Goal: Transaction & Acquisition: Obtain resource

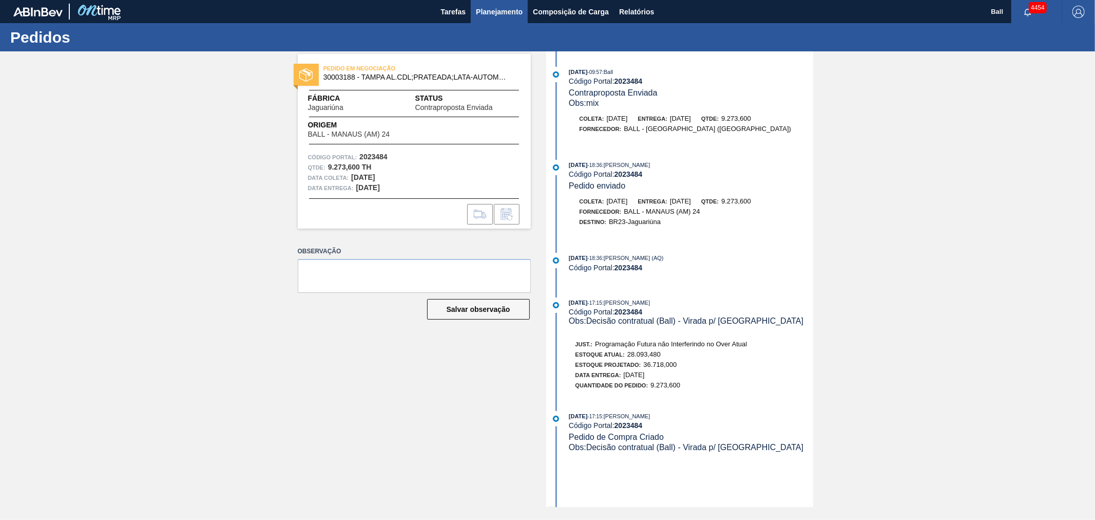
drag, startPoint x: 0, startPoint y: 0, endPoint x: 491, endPoint y: 11, distance: 491.6
click at [491, 11] on span "Planejamento" at bounding box center [499, 12] width 47 height 12
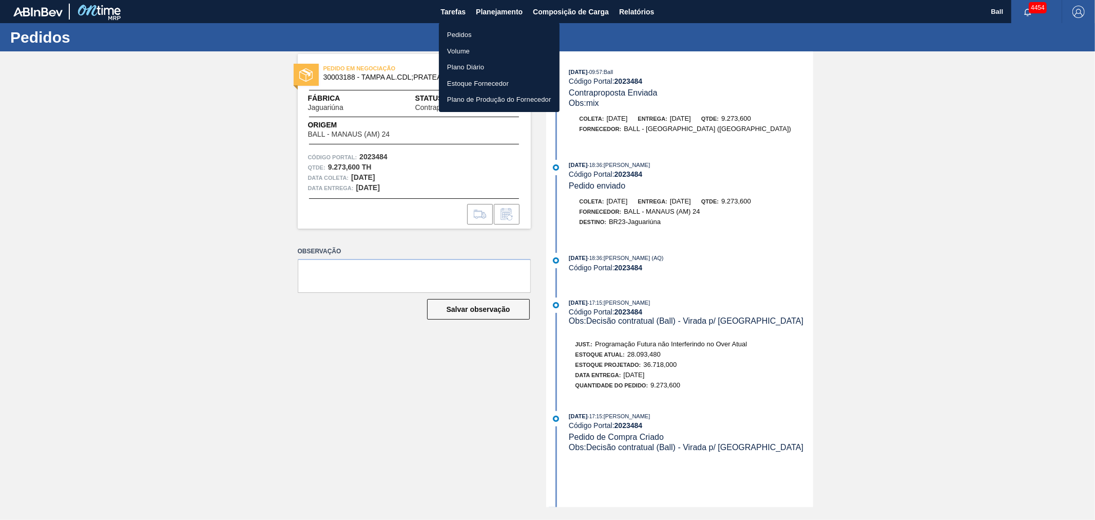
click at [481, 37] on li "Pedidos" at bounding box center [499, 35] width 121 height 16
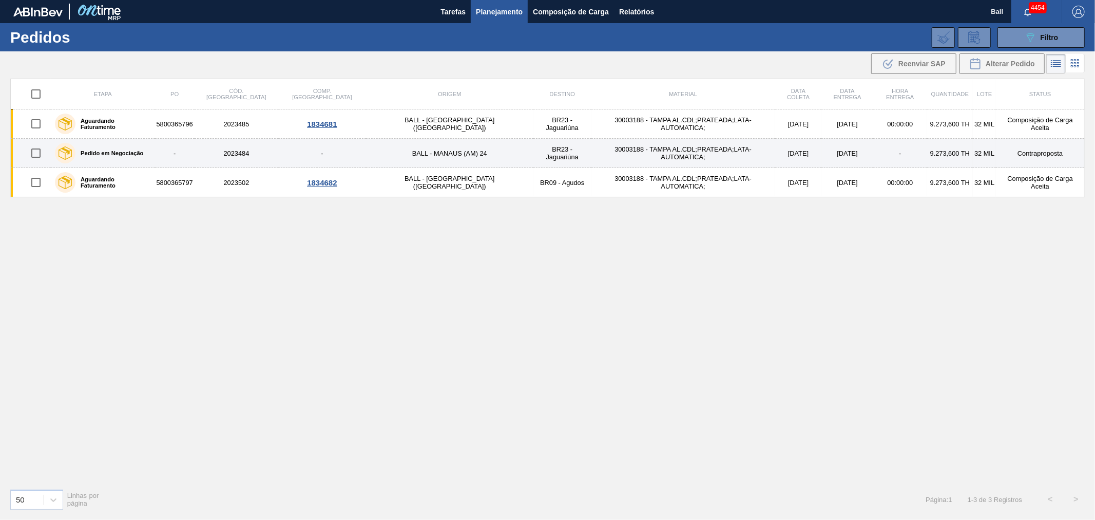
click at [775, 150] on td "17/10/2025" at bounding box center [798, 153] width 47 height 29
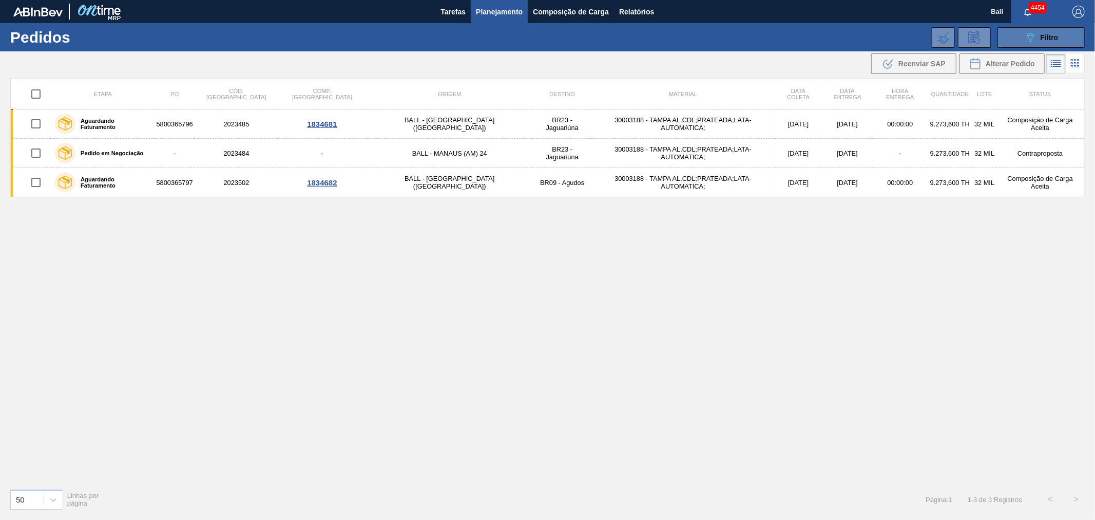
click at [1054, 37] on span "Filtro" at bounding box center [1050, 37] width 18 height 8
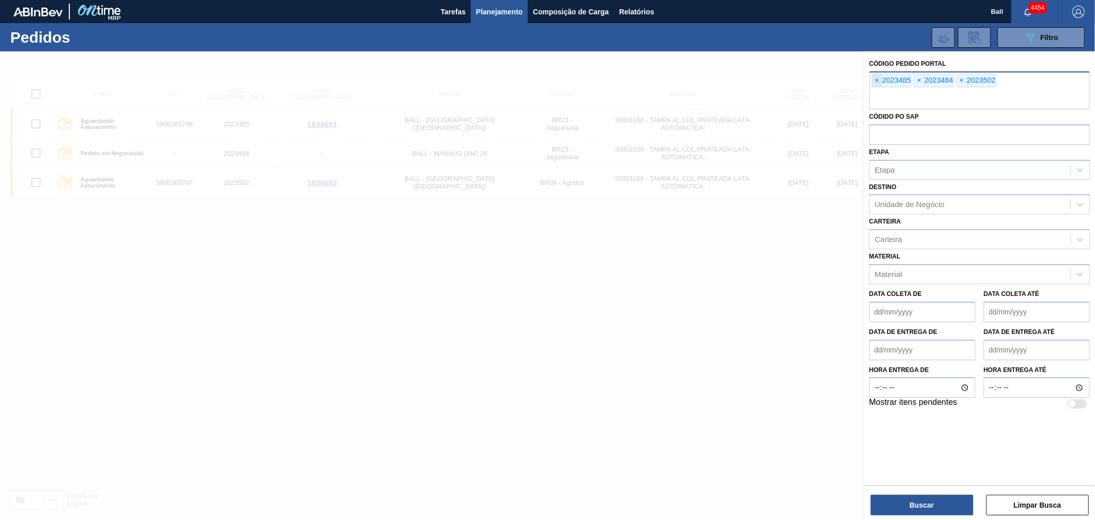
click at [880, 81] on span "×" at bounding box center [877, 80] width 10 height 12
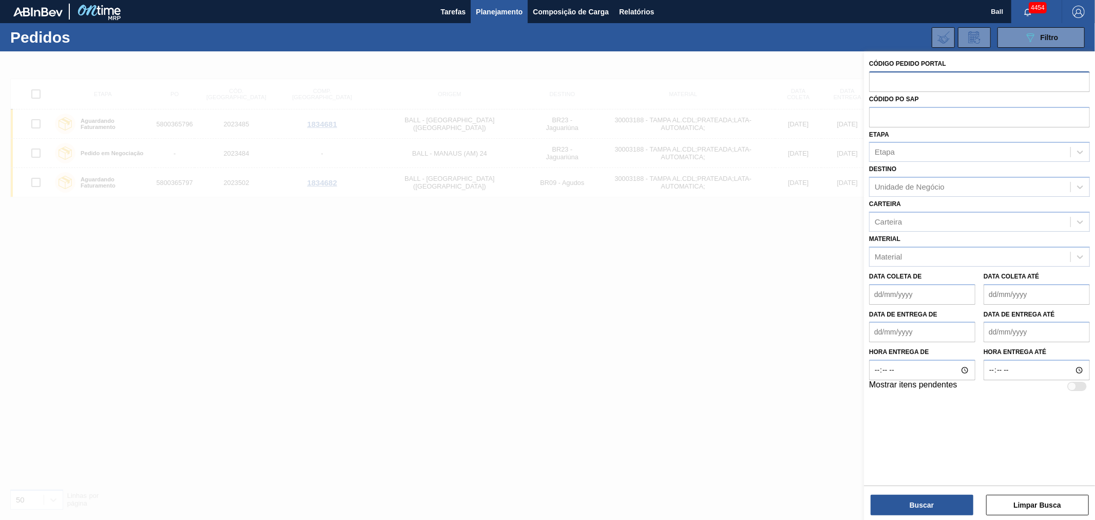
click at [880, 81] on input "text" at bounding box center [979, 81] width 221 height 20
paste input "2023484"
type input "2023484"
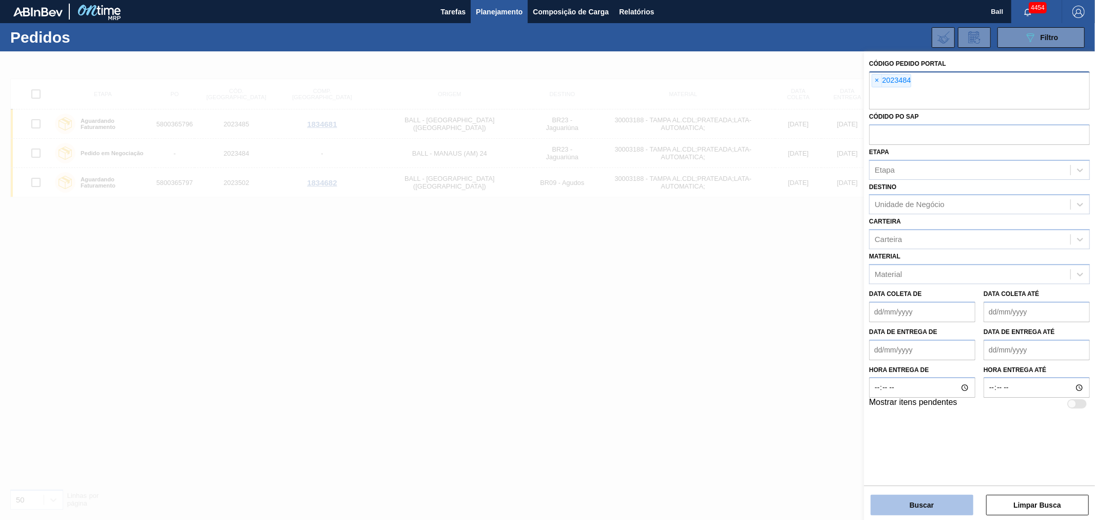
click at [918, 499] on button "Buscar" at bounding box center [922, 505] width 103 height 21
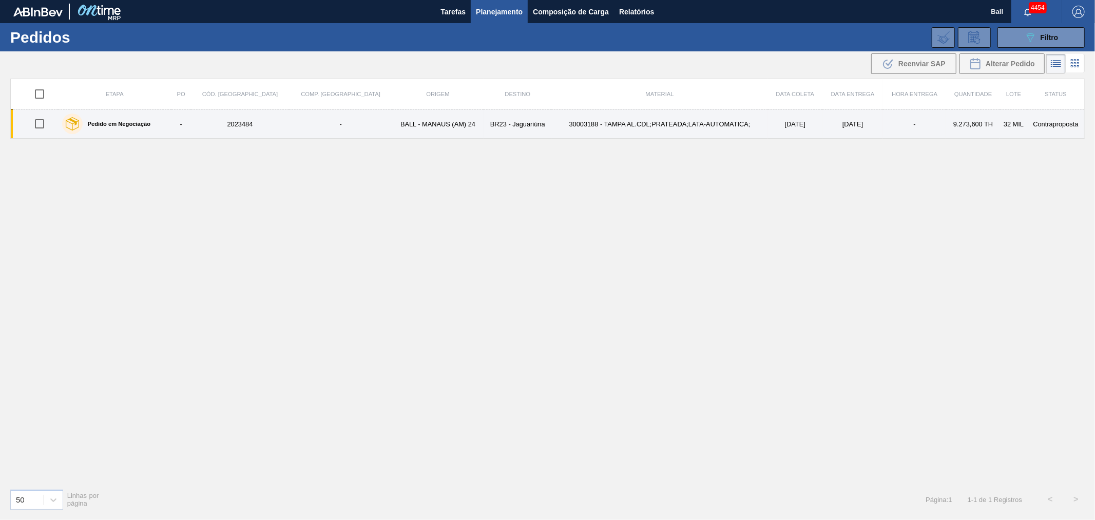
click at [661, 127] on td "30003188 - TAMPA AL.CDL;PRATEADA;LATA-AUTOMATICA;" at bounding box center [660, 123] width 216 height 29
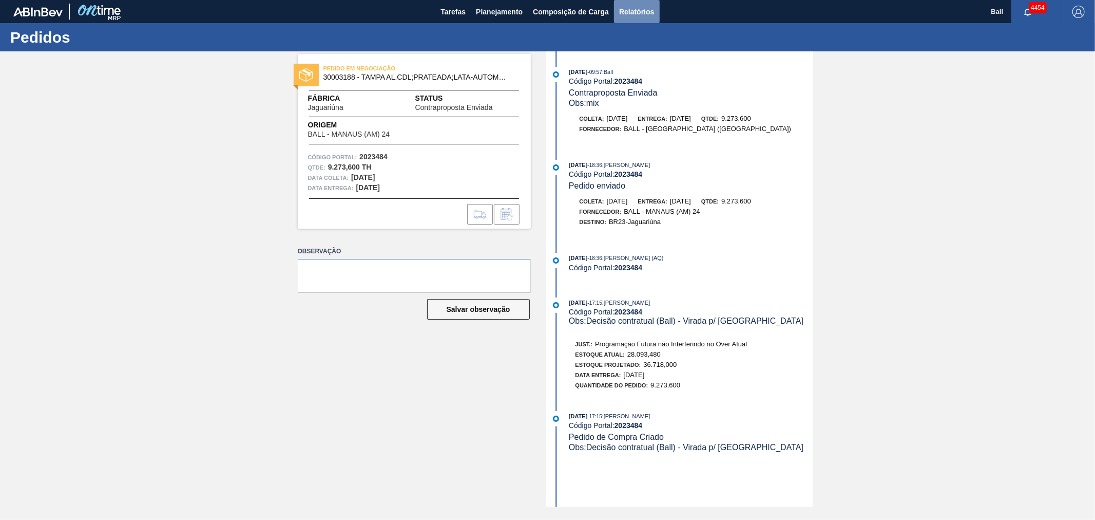
click at [635, 7] on span "Relatórios" at bounding box center [636, 12] width 35 height 12
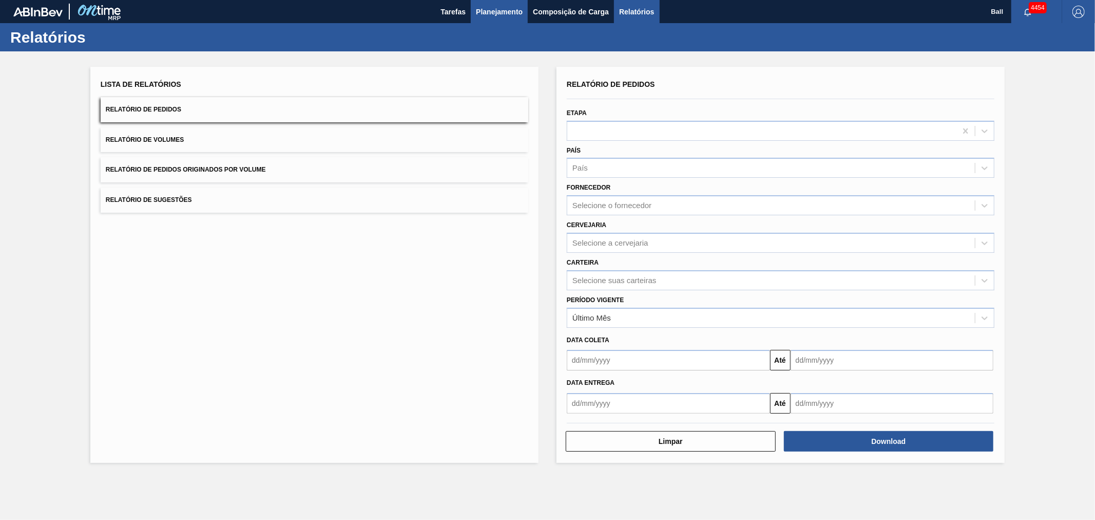
click at [499, 6] on span "Planejamento" at bounding box center [499, 12] width 47 height 12
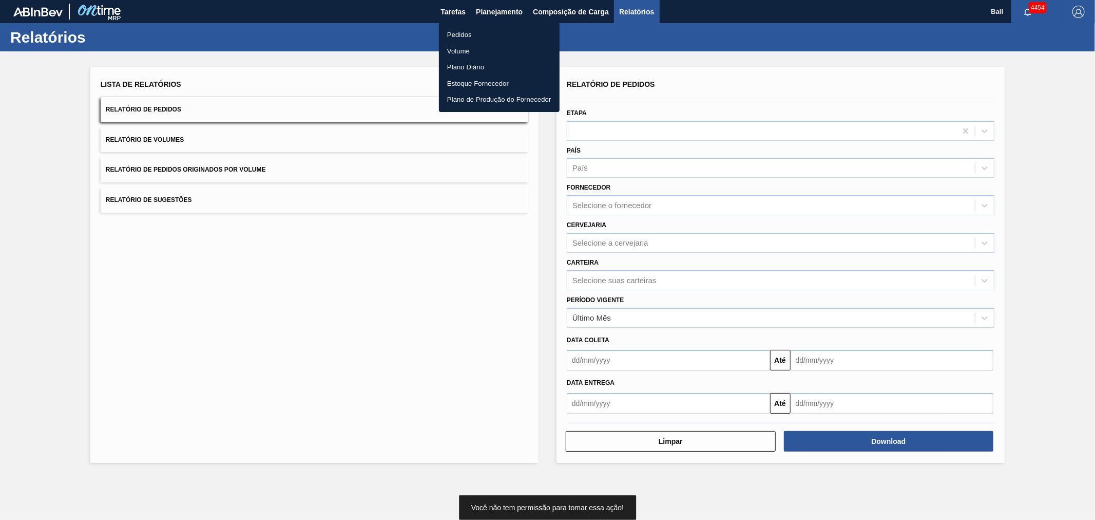
click at [465, 34] on li "Pedidos" at bounding box center [499, 35] width 121 height 16
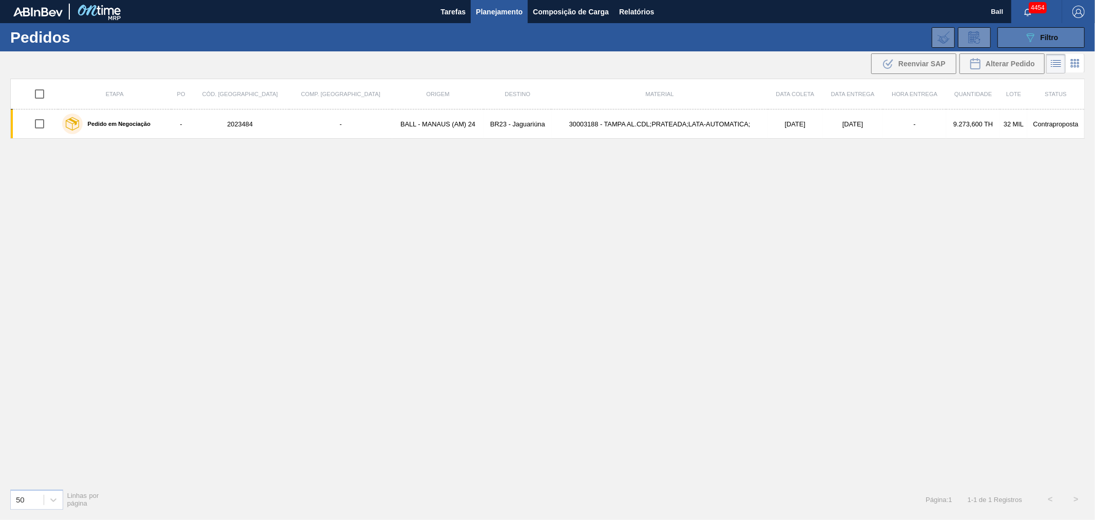
click at [1041, 39] on span "Filtro" at bounding box center [1050, 37] width 18 height 8
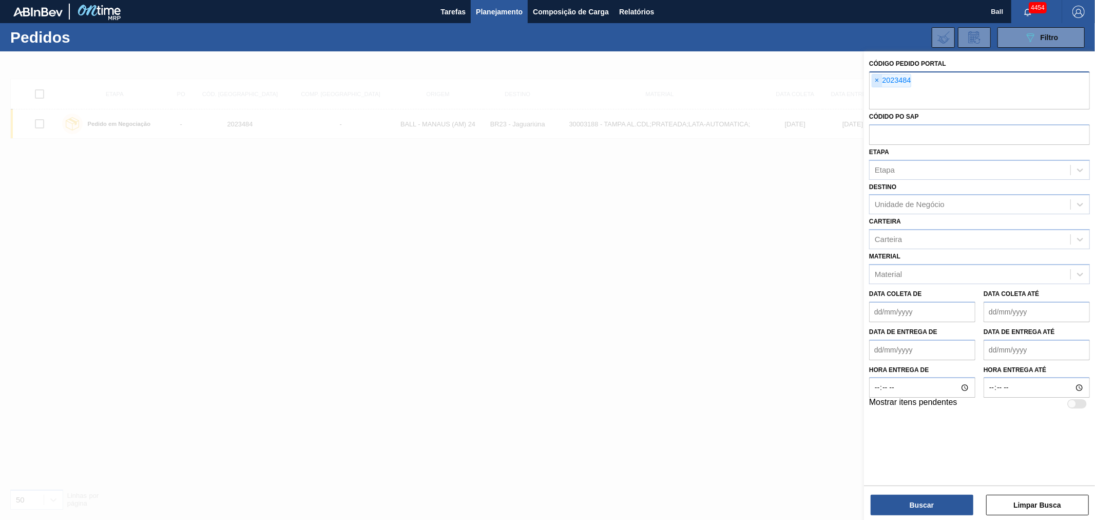
click at [877, 83] on span "×" at bounding box center [877, 80] width 10 height 12
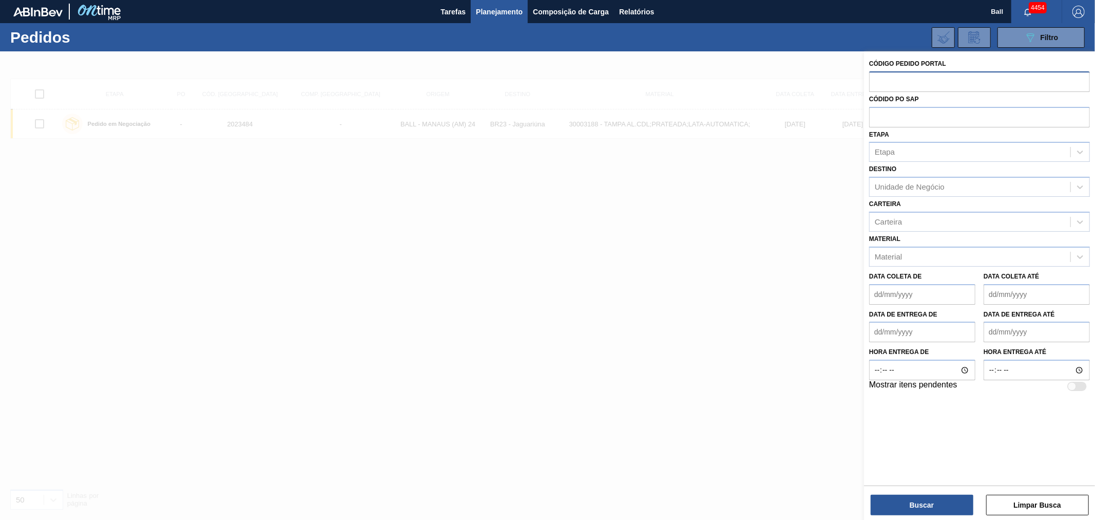
paste input "text"
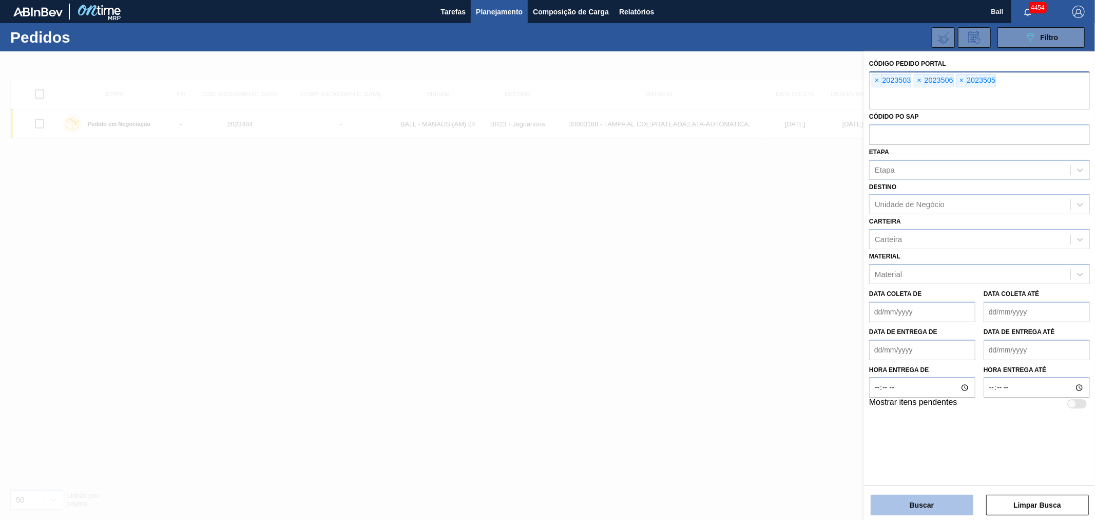
click at [898, 502] on button "Buscar" at bounding box center [922, 505] width 103 height 21
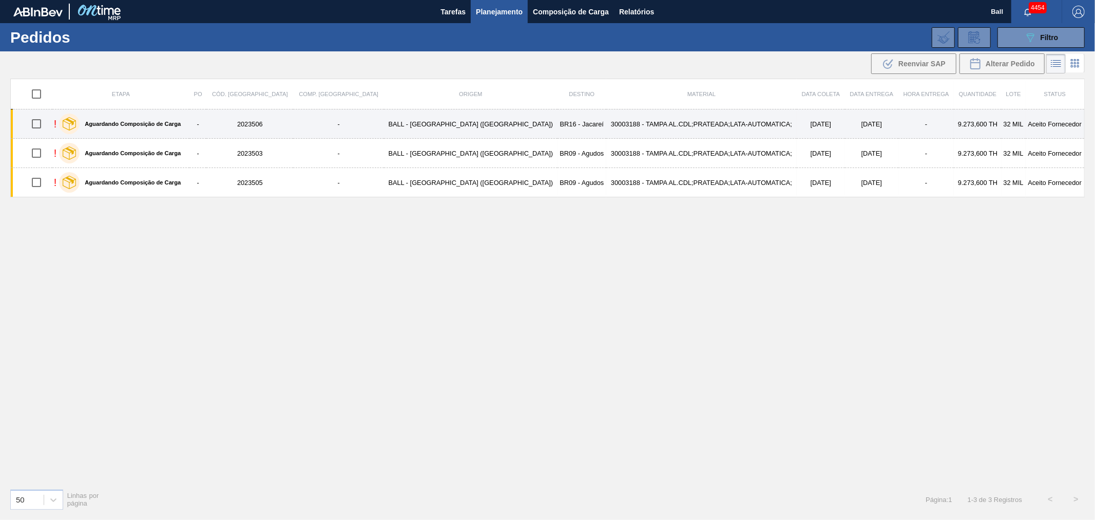
click at [637, 117] on td "30003188 - TAMPA AL.CDL;PRATEADA;LATA-AUTOMATICA;" at bounding box center [701, 123] width 191 height 29
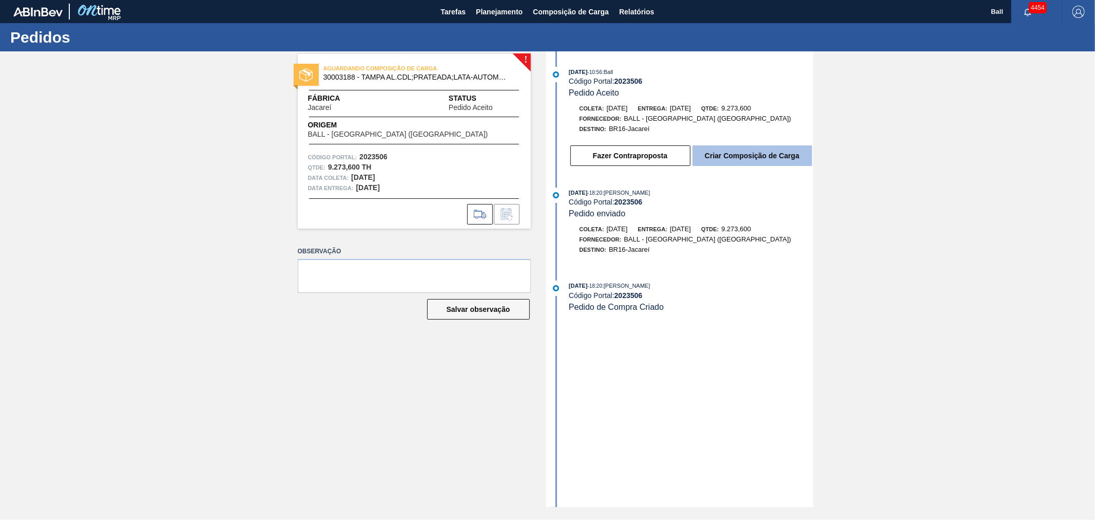
click at [733, 150] on button "Criar Composição de Carga" at bounding box center [753, 155] width 120 height 21
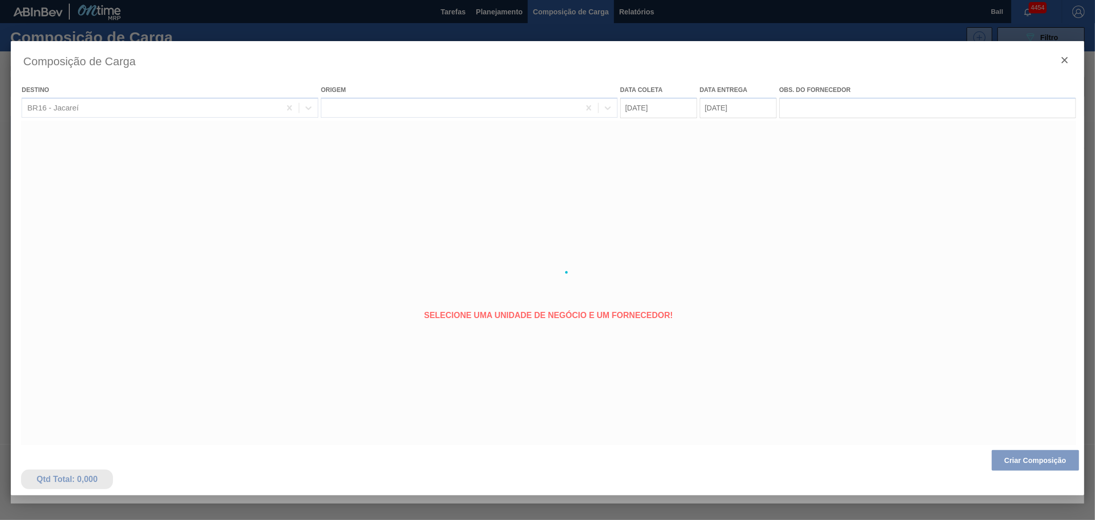
type coleta "[DATE]"
type entrega "[DATE]"
click at [1025, 463] on div at bounding box center [547, 272] width 1073 height 462
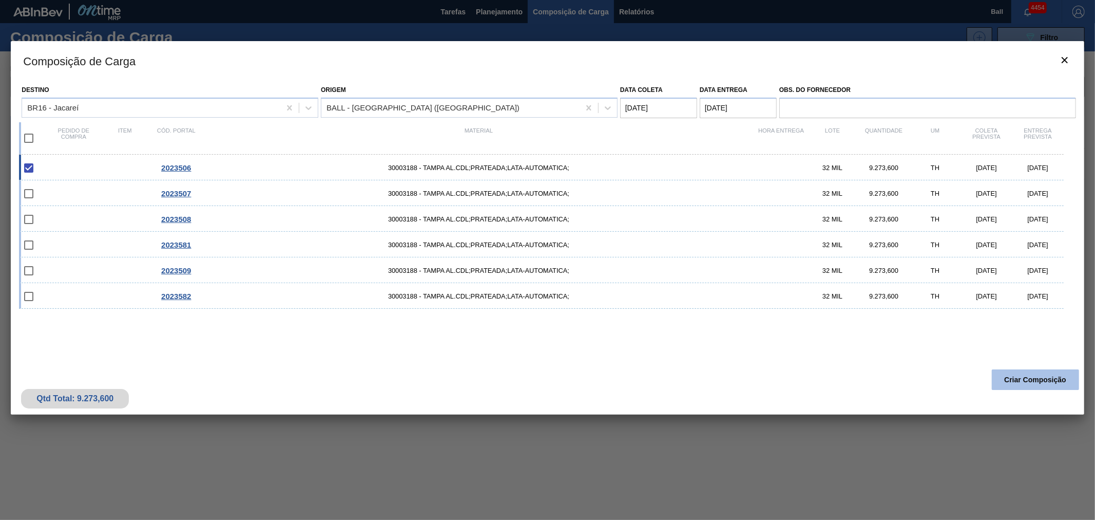
click at [1038, 382] on button "Criar Composição" at bounding box center [1035, 379] width 87 height 21
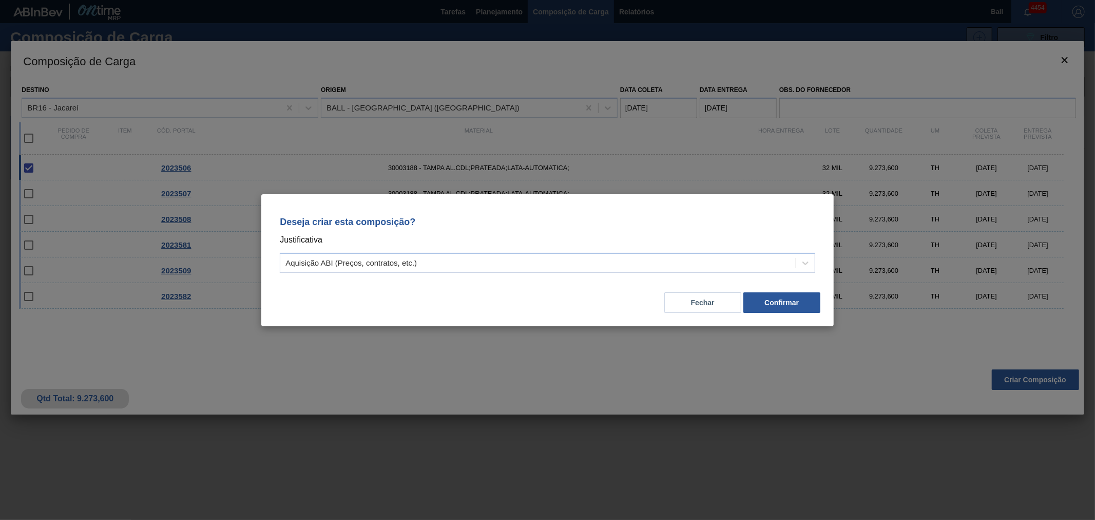
click at [365, 239] on p "Justificativa" at bounding box center [548, 239] width 536 height 13
click at [365, 260] on div "Aquisição ABI (Preços, contratos, etc.)" at bounding box center [351, 262] width 131 height 9
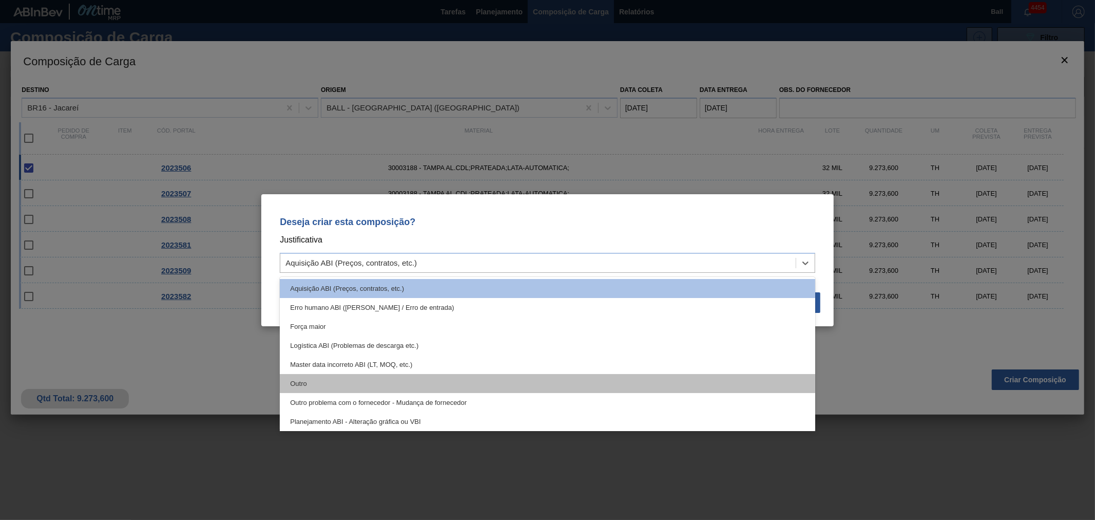
click at [344, 384] on div "Outro" at bounding box center [548, 383] width 536 height 19
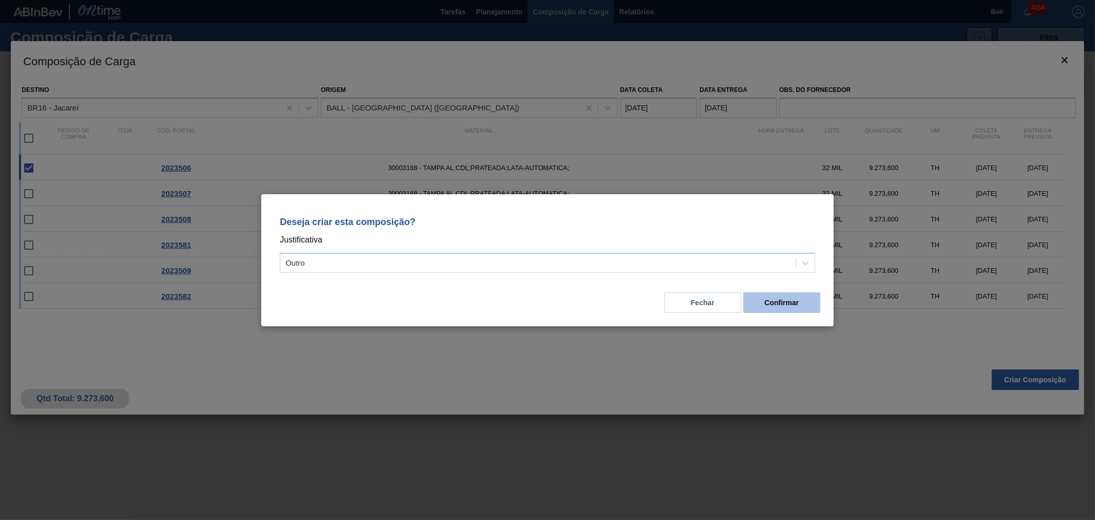
click at [783, 299] on button "Confirmar" at bounding box center [782, 302] width 77 height 21
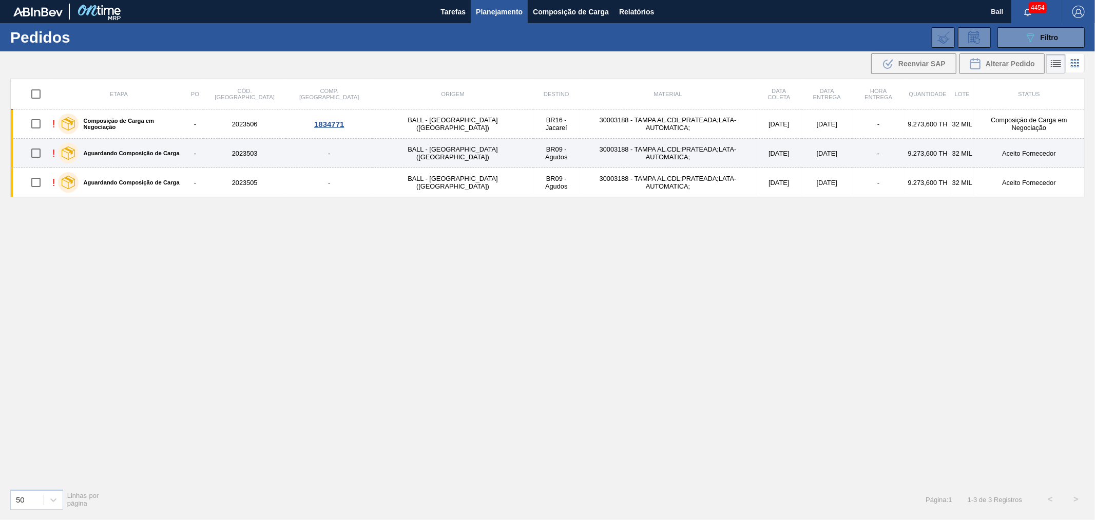
click at [852, 161] on td "-" at bounding box center [878, 153] width 52 height 29
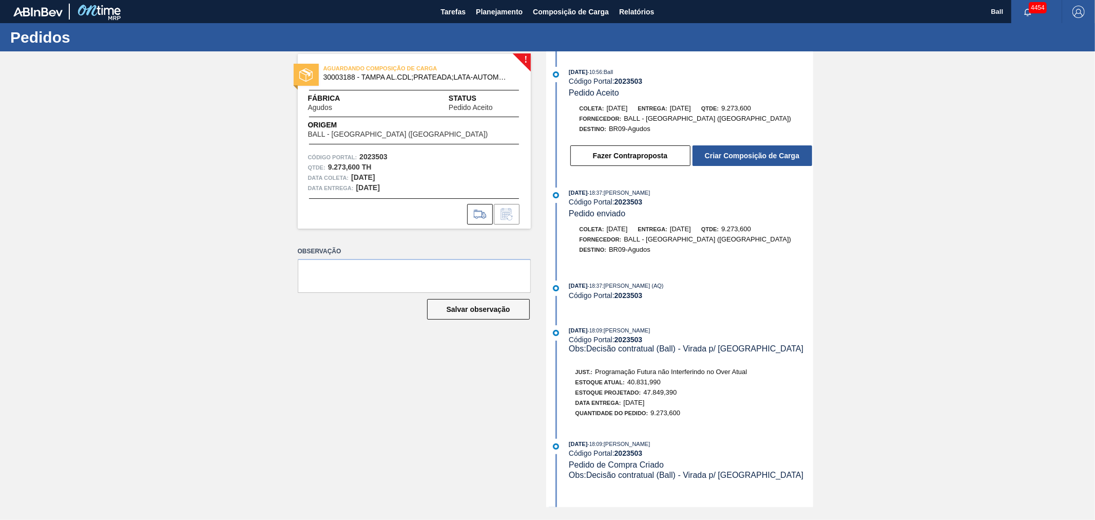
click at [706, 158] on button "Criar Composição de Carga" at bounding box center [753, 155] width 120 height 21
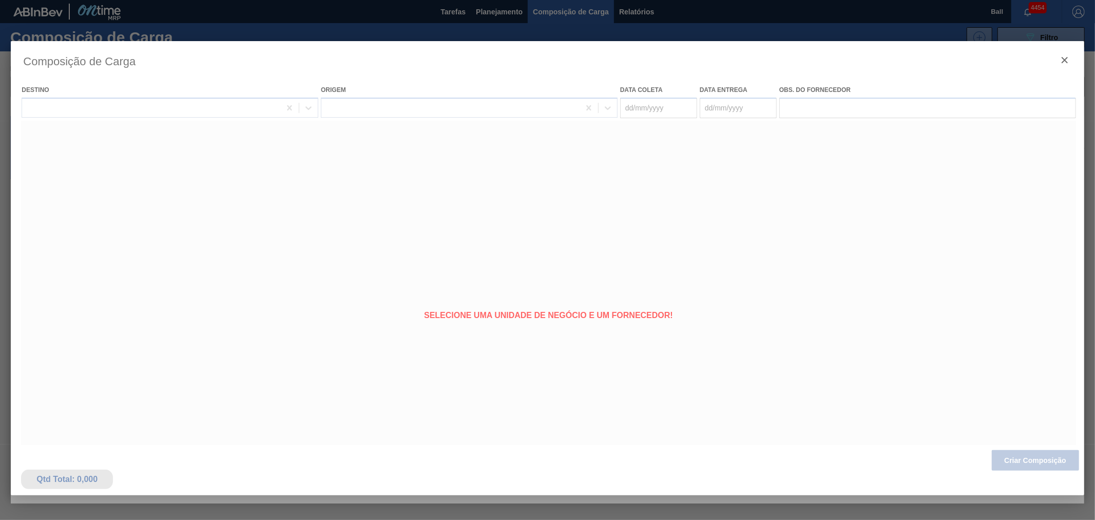
type coleta "[DATE]"
type entrega "[DATE]"
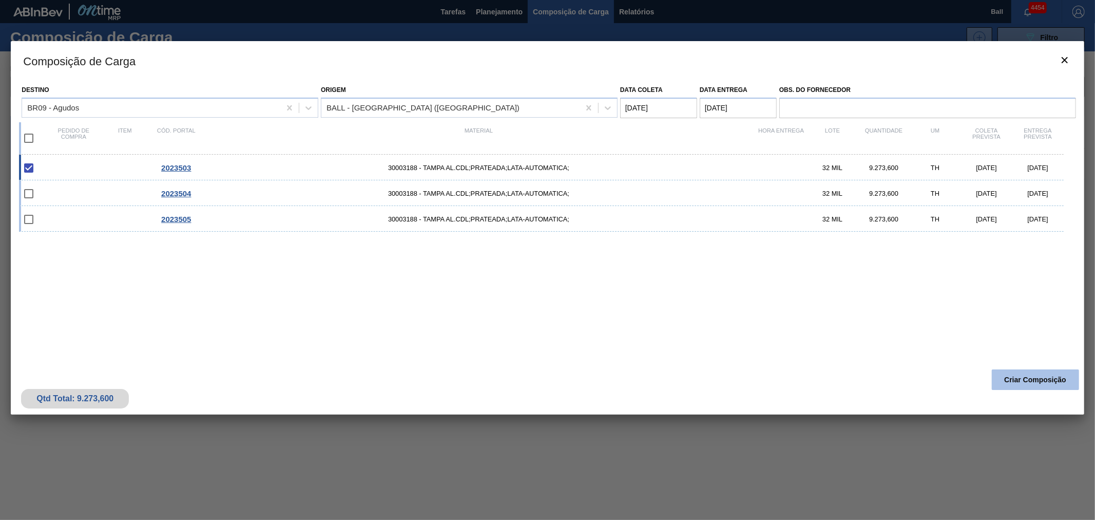
click at [1049, 381] on button "Criar Composição" at bounding box center [1035, 379] width 87 height 21
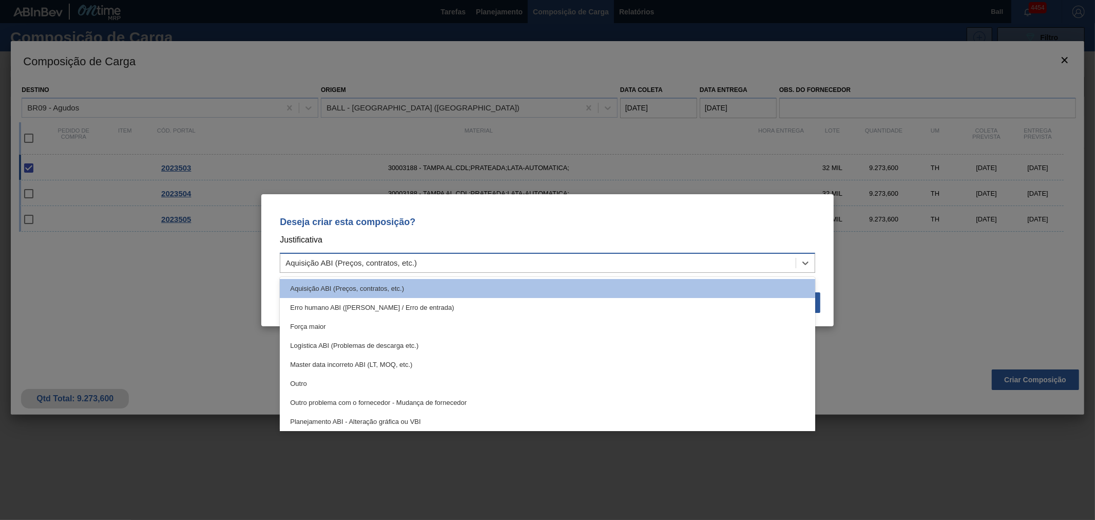
click at [644, 260] on div "Aquisição ABI (Preços, contratos, etc.)" at bounding box center [538, 262] width 516 height 15
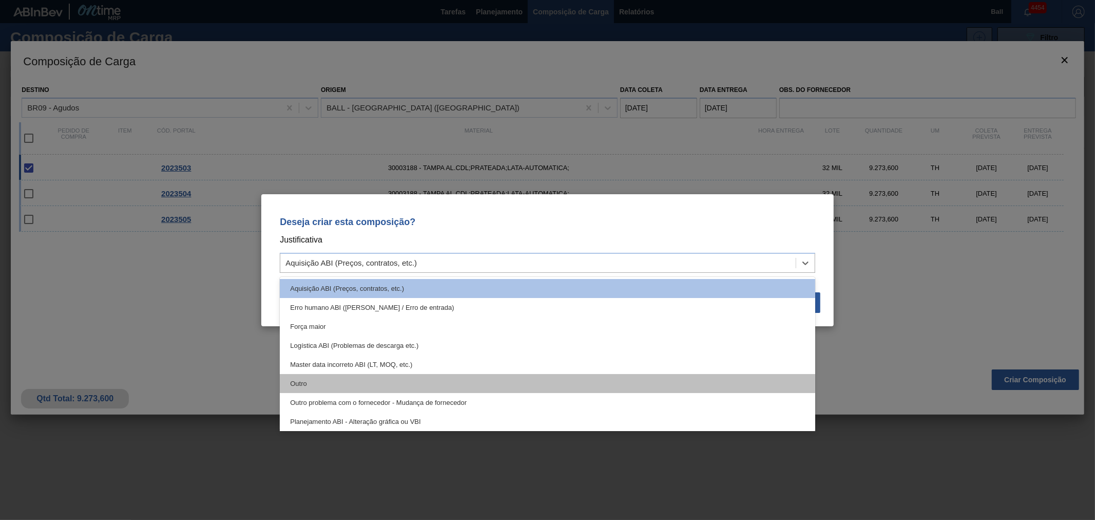
click at [414, 381] on div "Outro" at bounding box center [548, 383] width 536 height 19
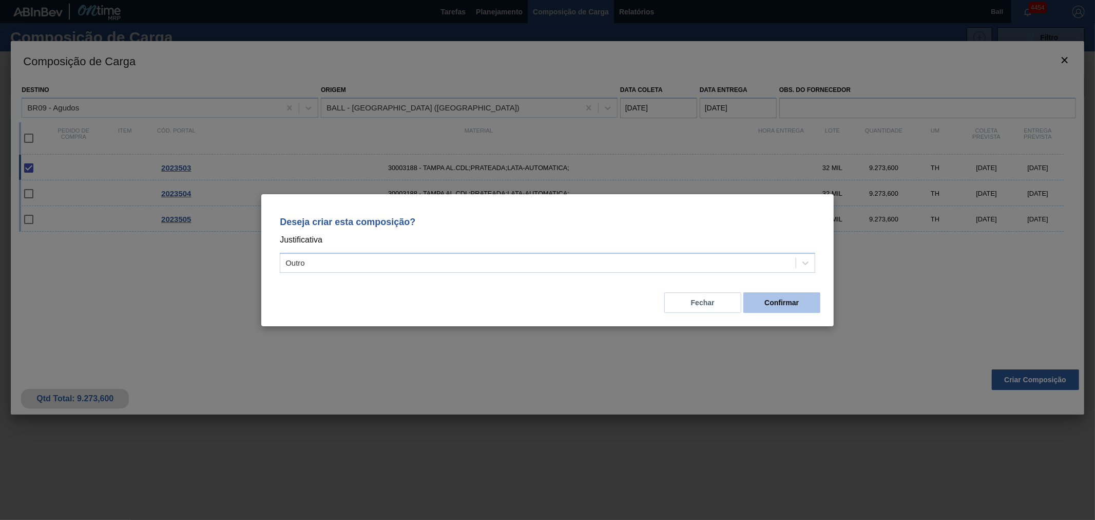
click at [809, 303] on button "Confirmar" at bounding box center [782, 302] width 77 height 21
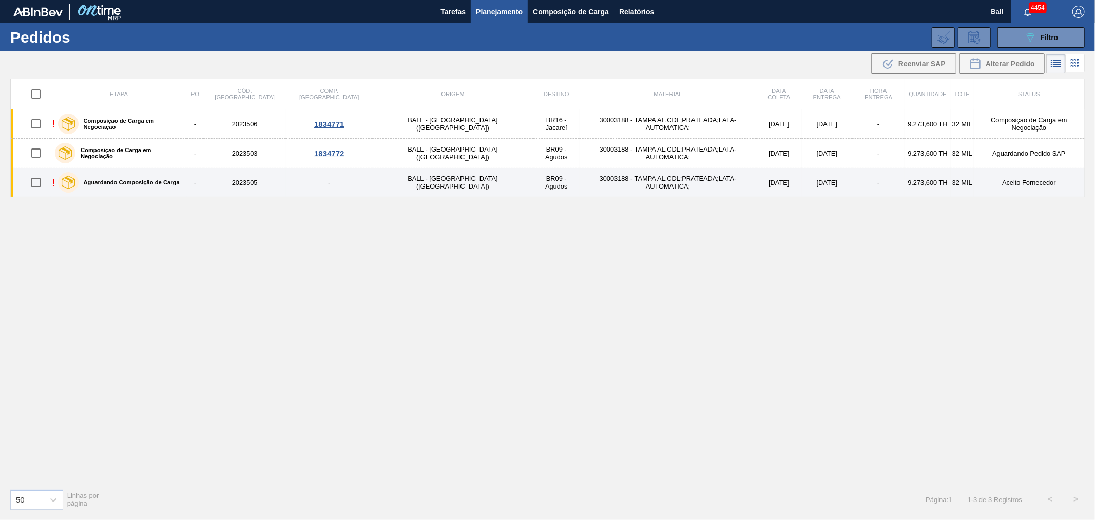
click at [995, 187] on td "Aceito Fornecedor" at bounding box center [1029, 182] width 110 height 29
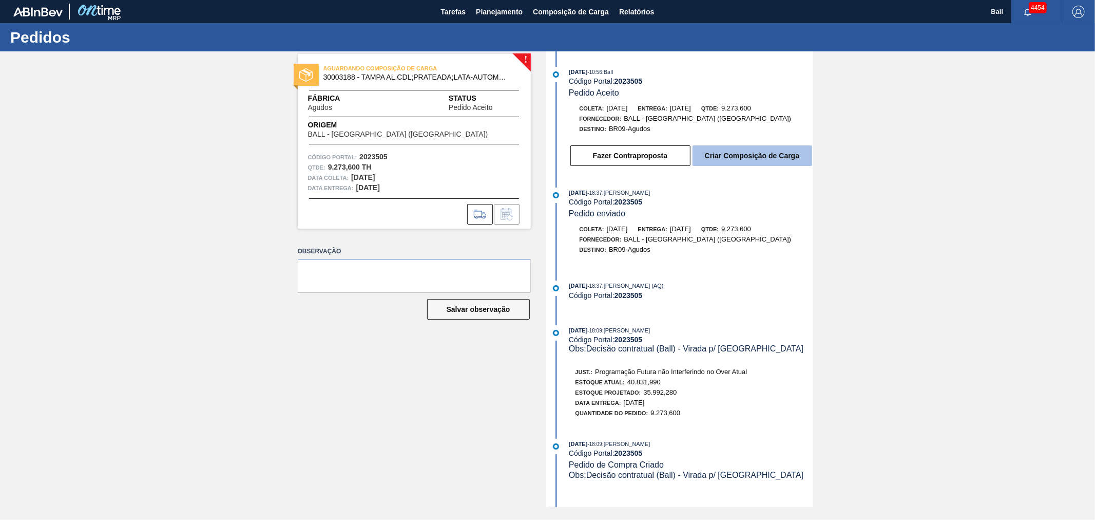
click at [772, 151] on button "Criar Composição de Carga" at bounding box center [753, 155] width 120 height 21
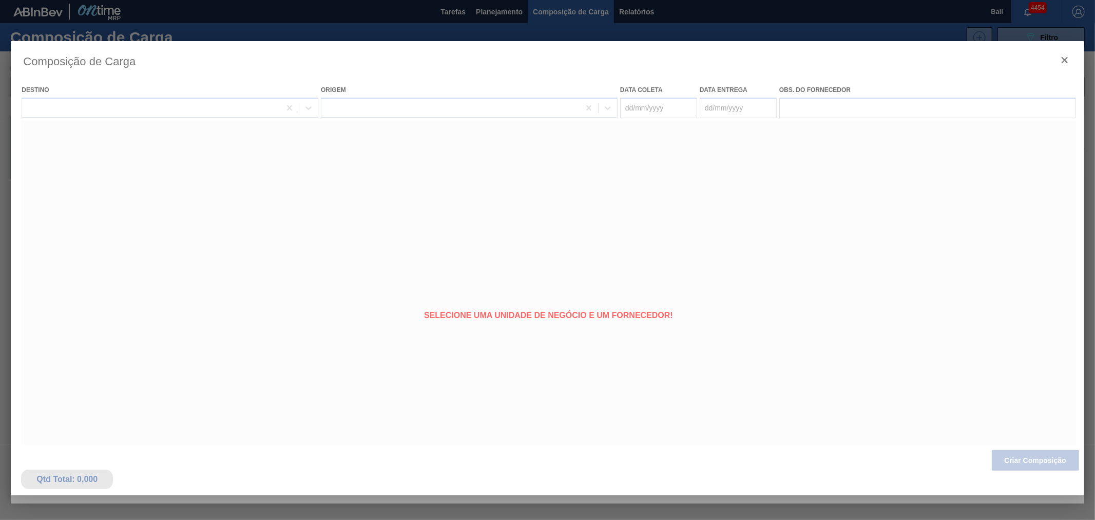
type coleta "[DATE]"
type entrega "[DATE]"
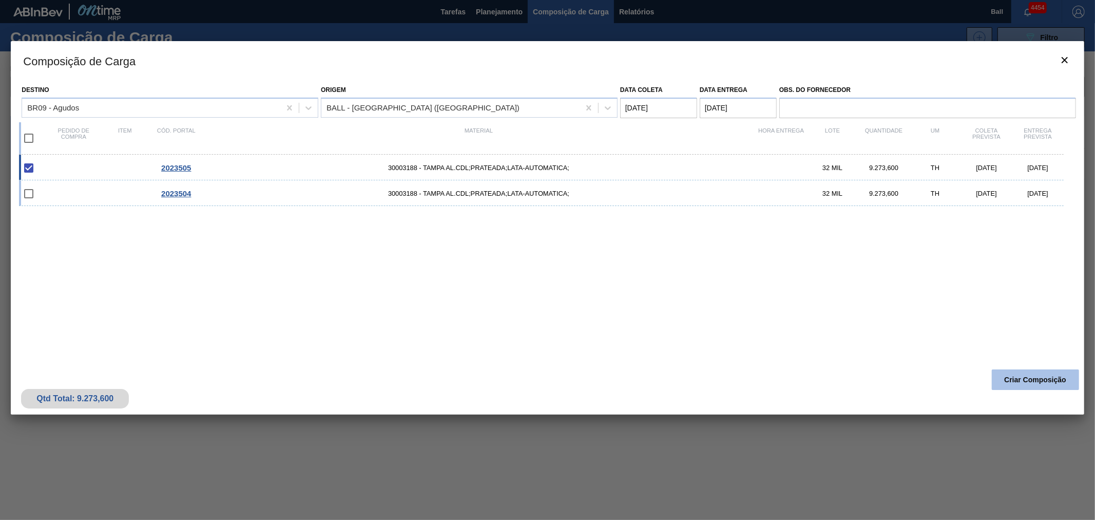
click at [1029, 377] on button "Criar Composição" at bounding box center [1035, 379] width 87 height 21
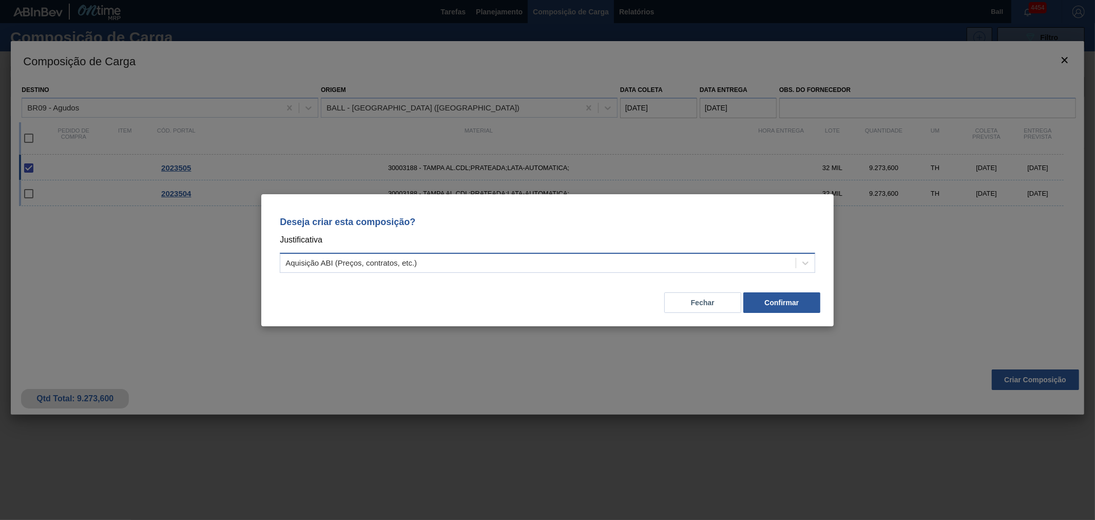
click at [547, 263] on div "Aquisição ABI (Preços, contratos, etc.)" at bounding box center [538, 262] width 516 height 15
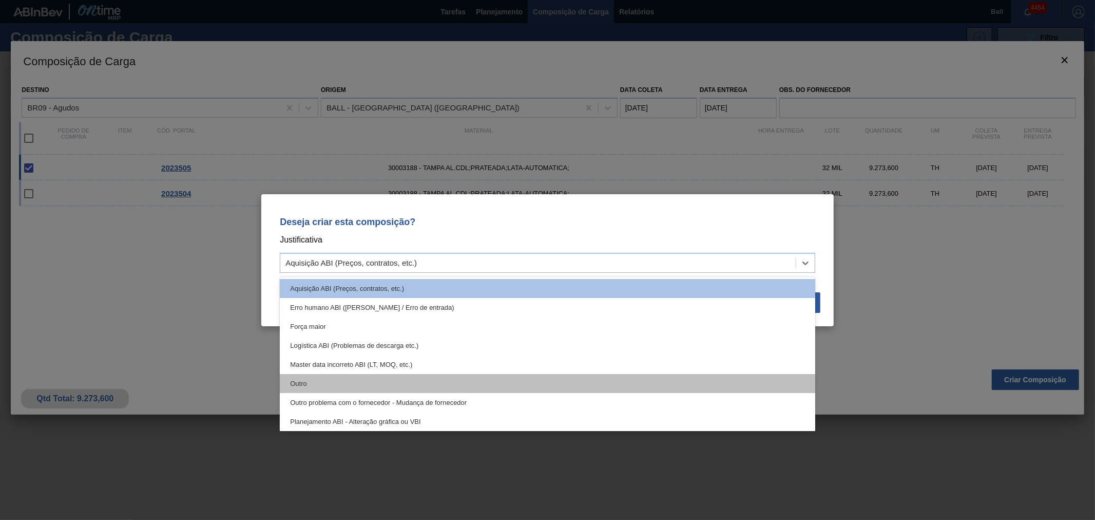
click at [491, 380] on div "Outro" at bounding box center [548, 383] width 536 height 19
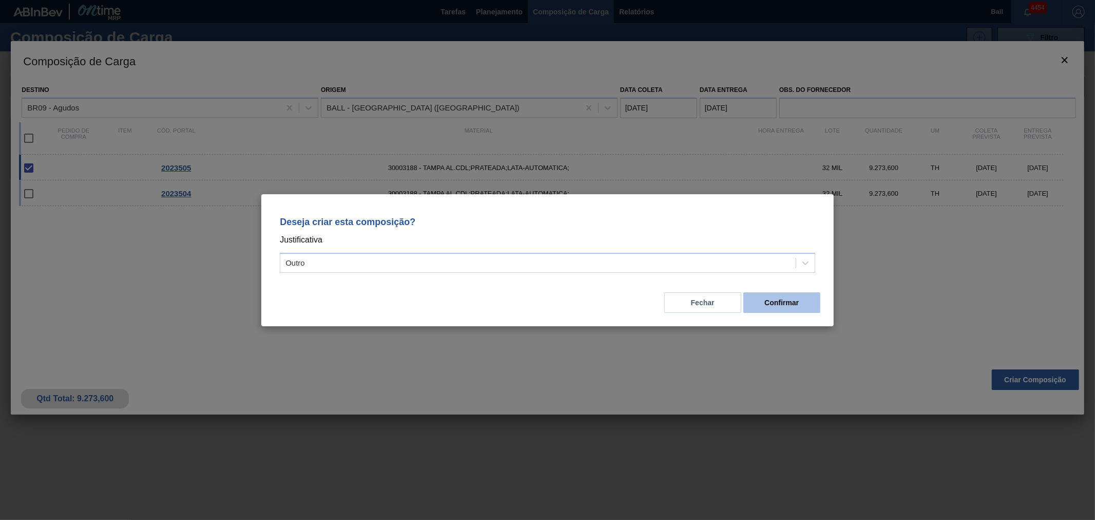
click at [792, 299] on button "Confirmar" at bounding box center [782, 302] width 77 height 21
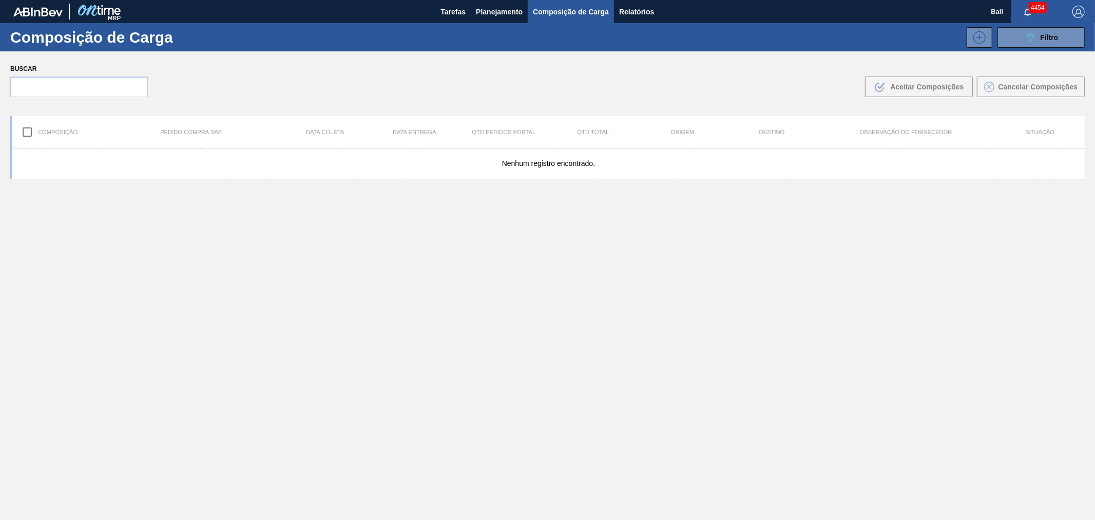
click at [631, 356] on div "Nenhum registro encontrado." at bounding box center [547, 358] width 1075 height 420
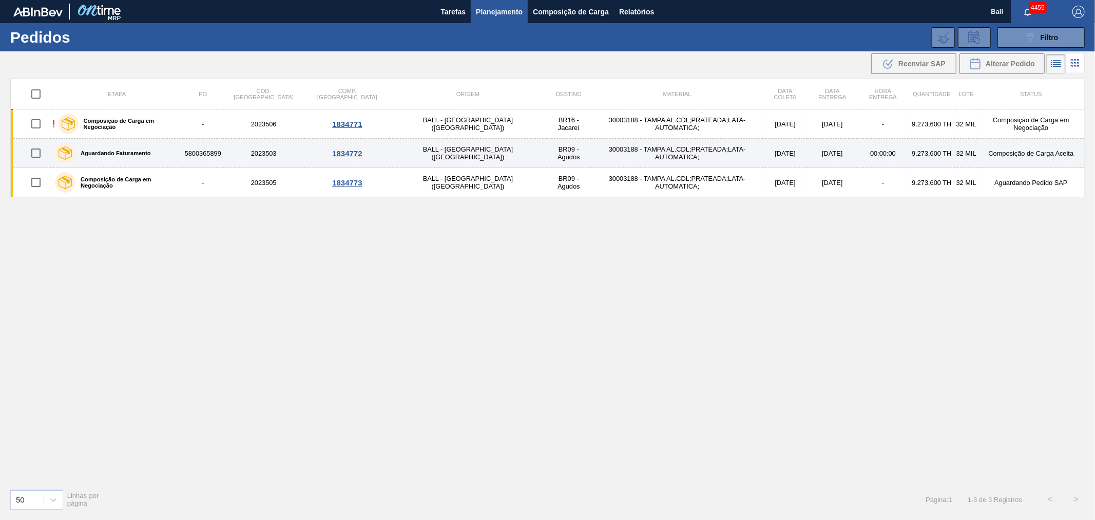
click at [592, 151] on td "30003188 - TAMPA AL.CDL;PRATEADA;LATA-AUTOMATICA;" at bounding box center [678, 153] width 172 height 29
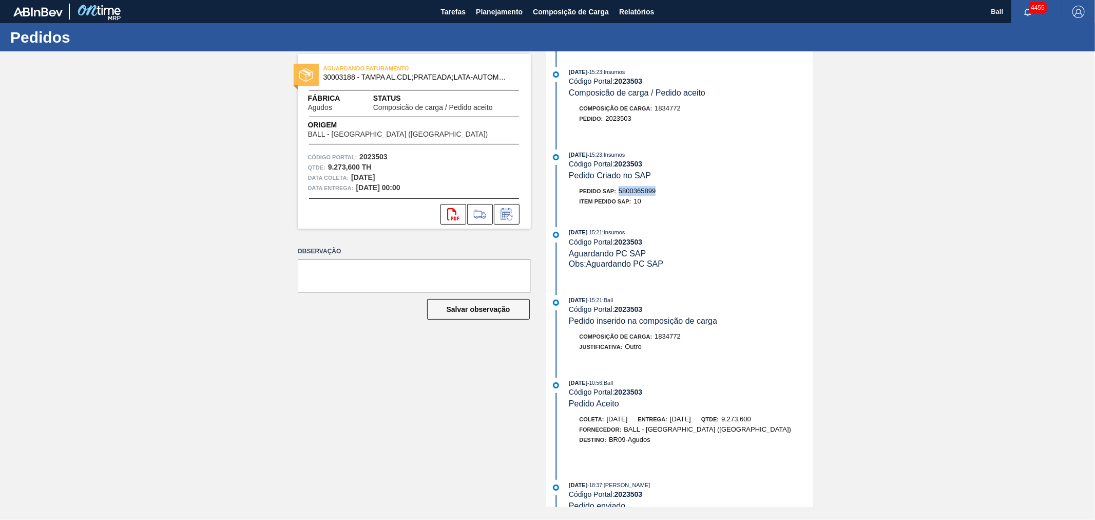
drag, startPoint x: 662, startPoint y: 197, endPoint x: 622, endPoint y: 194, distance: 40.7
click at [622, 194] on div "Pedido SAP: 5800365899" at bounding box center [691, 191] width 244 height 10
copy span "5800365899"
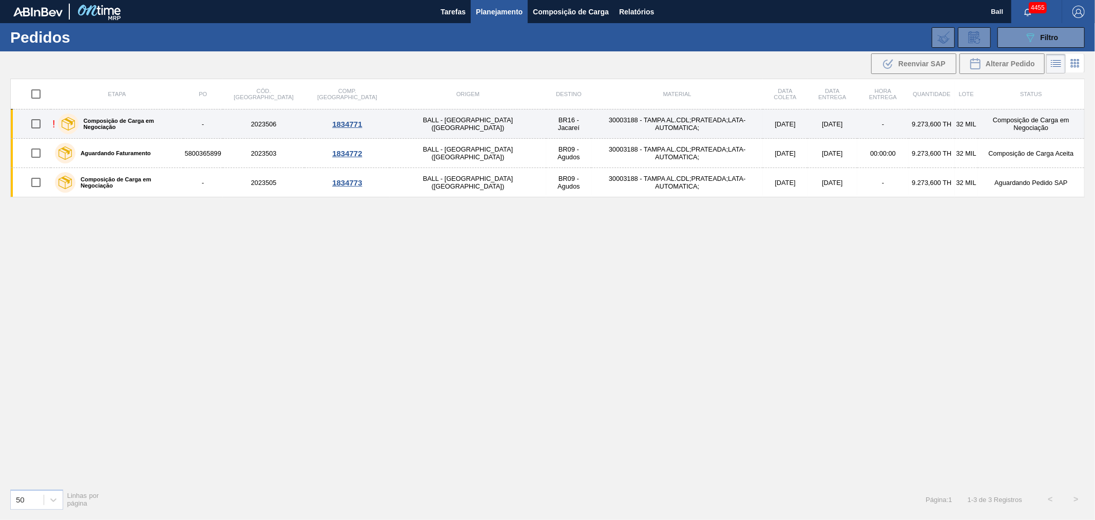
click at [592, 127] on td "30003188 - TAMPA AL.CDL;PRATEADA;LATA-AUTOMATICA;" at bounding box center [678, 123] width 172 height 29
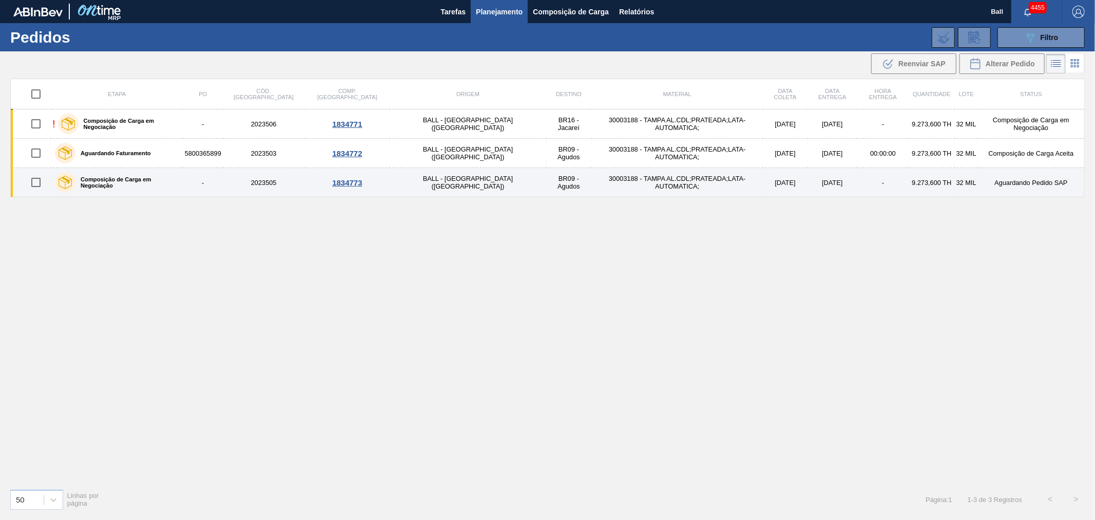
click at [592, 191] on td "30003188 - TAMPA AL.CDL;PRATEADA;LATA-AUTOMATICA;" at bounding box center [678, 182] width 172 height 29
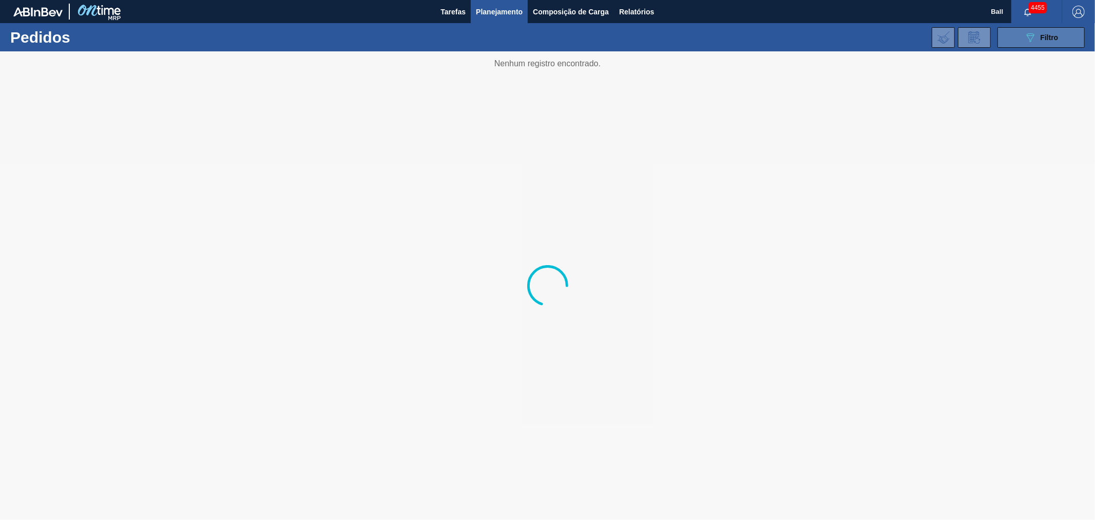
click at [1049, 36] on span "Filtro" at bounding box center [1050, 37] width 18 height 8
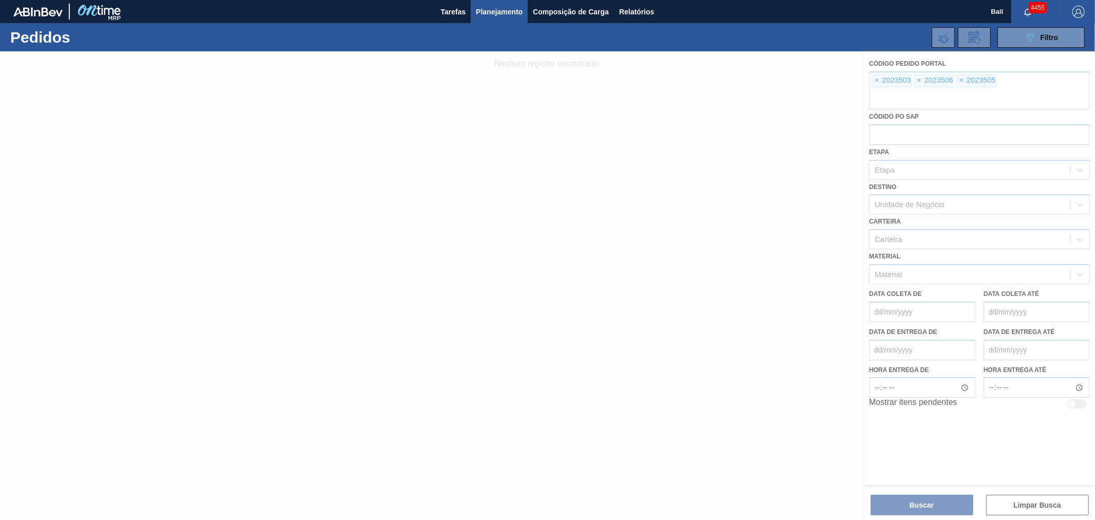
click at [880, 80] on div at bounding box center [547, 285] width 1095 height 468
click at [878, 78] on div at bounding box center [547, 285] width 1095 height 468
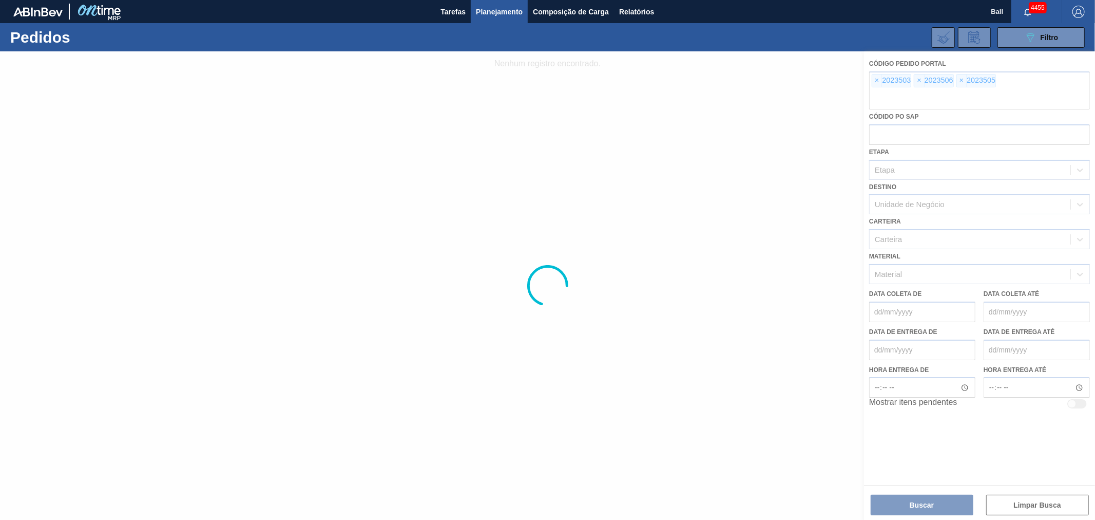
click at [878, 78] on div at bounding box center [547, 285] width 1095 height 468
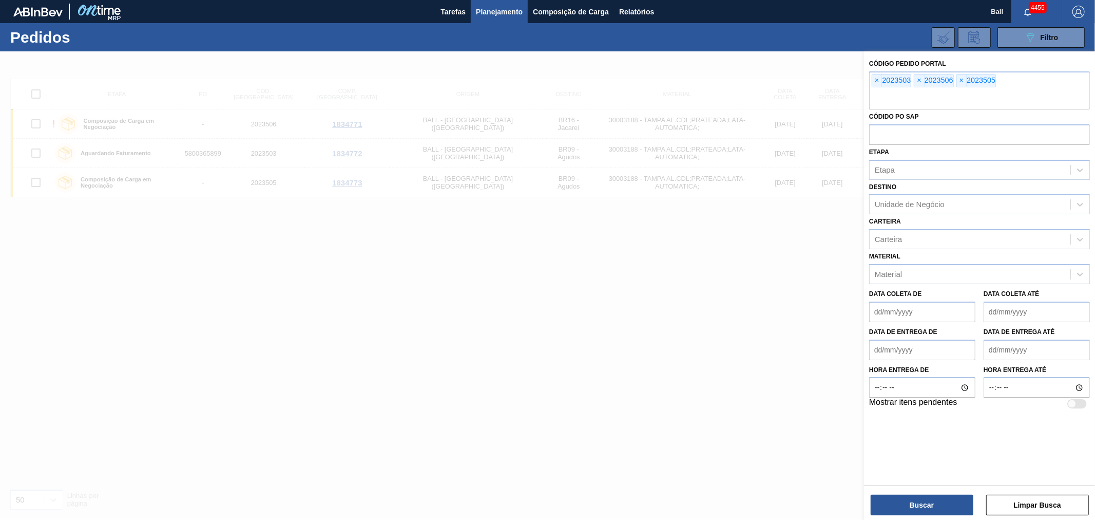
click at [878, 78] on span "×" at bounding box center [877, 80] width 10 height 12
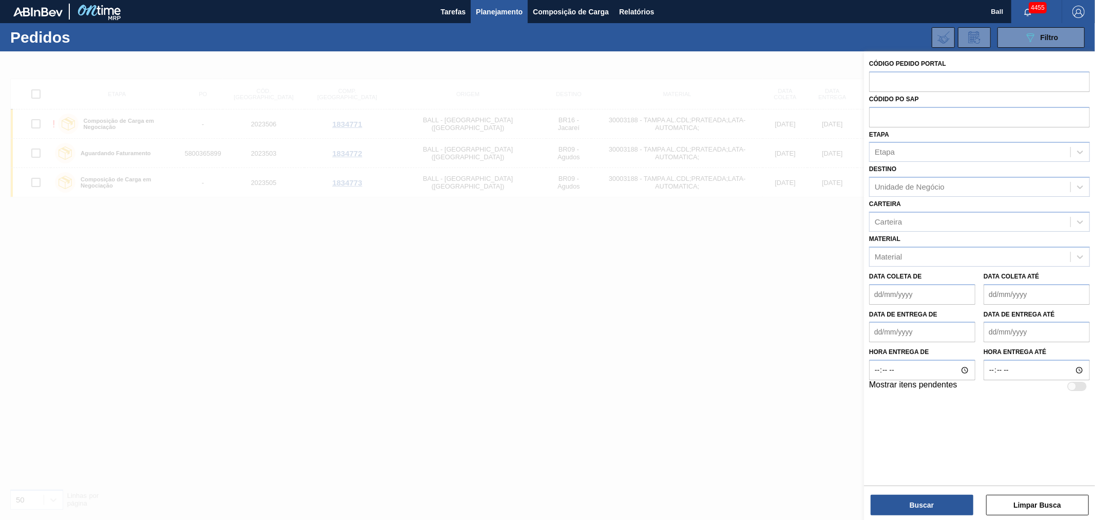
paste input "text"
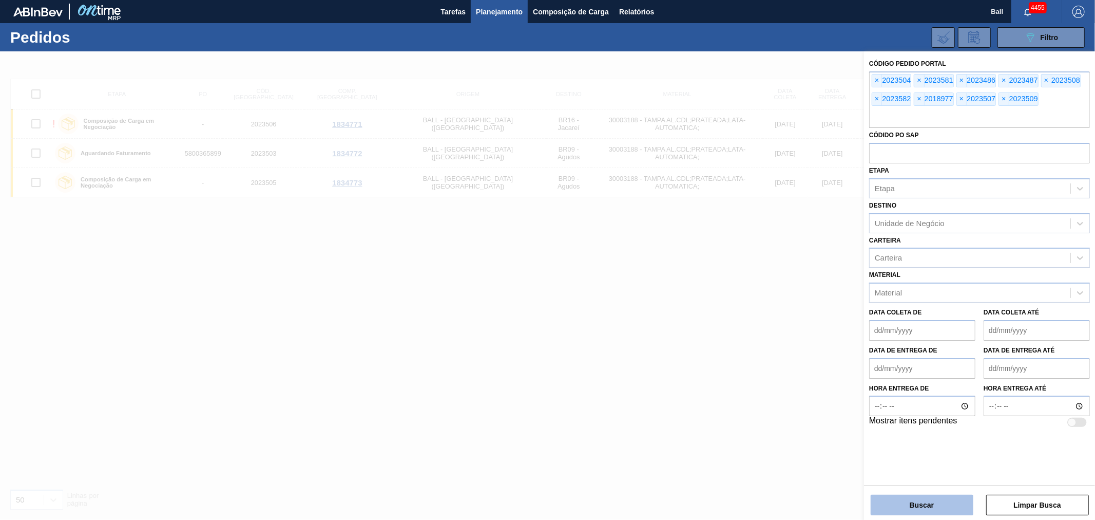
click at [904, 504] on button "Buscar" at bounding box center [922, 505] width 103 height 21
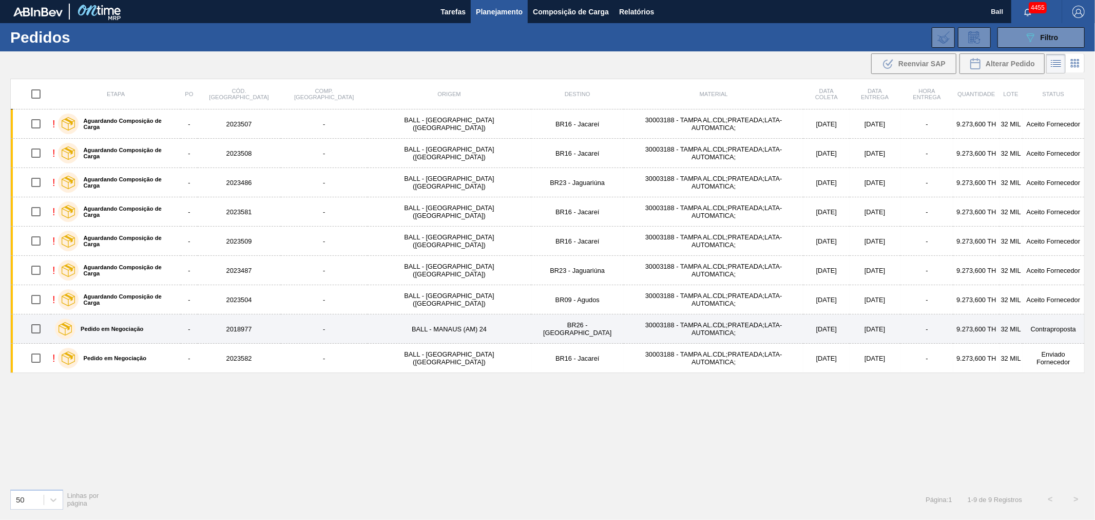
click at [954, 329] on td "9.273,600 TH" at bounding box center [977, 328] width 46 height 29
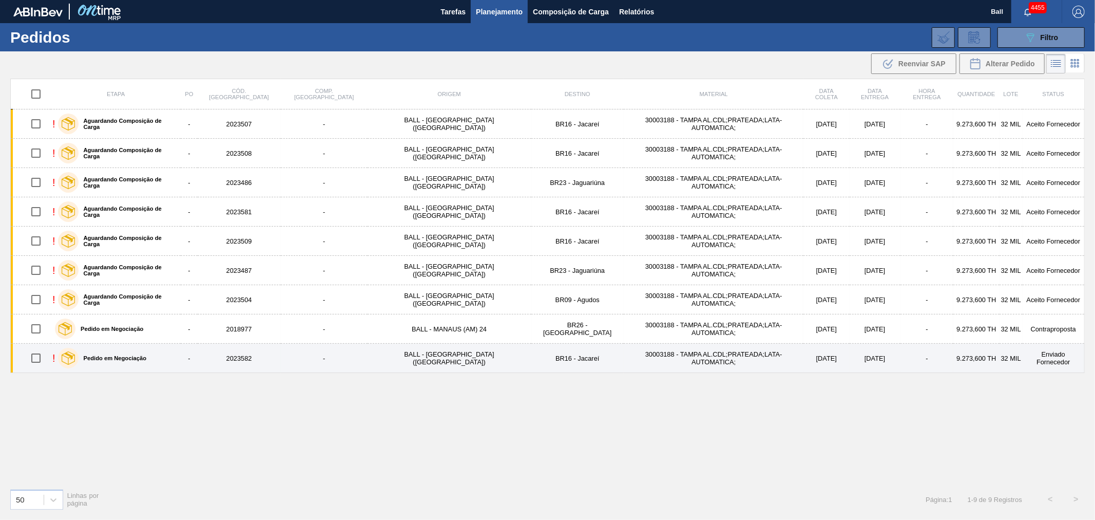
click at [679, 352] on td "30003188 - TAMPA AL.CDL;PRATEADA;LATA-AUTOMATICA;" at bounding box center [714, 358] width 180 height 29
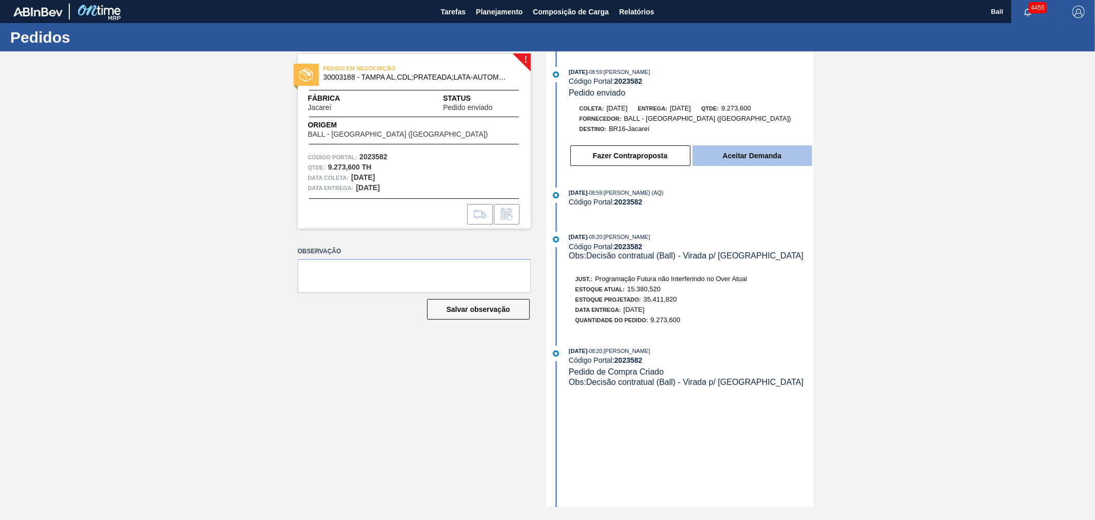
click at [736, 155] on button "Aceitar Demanda" at bounding box center [753, 155] width 120 height 21
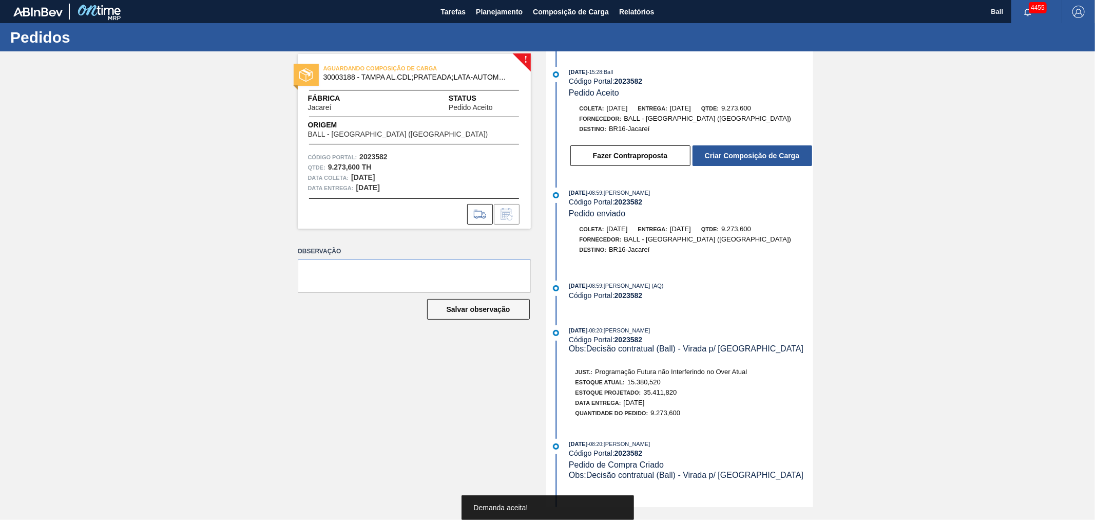
click at [736, 155] on button "Criar Composição de Carga" at bounding box center [753, 155] width 120 height 21
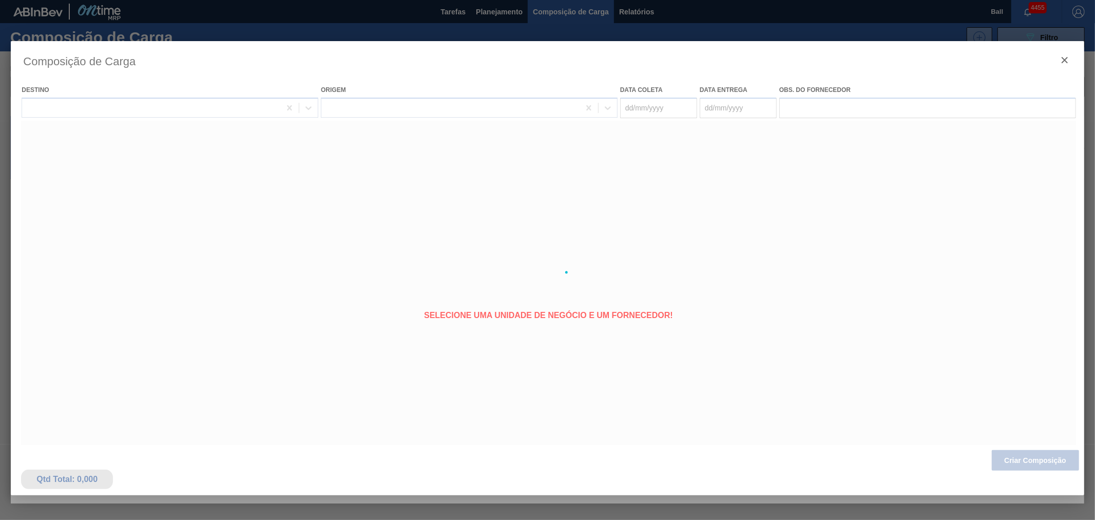
type coleta "[DATE]"
type entrega "[DATE]"
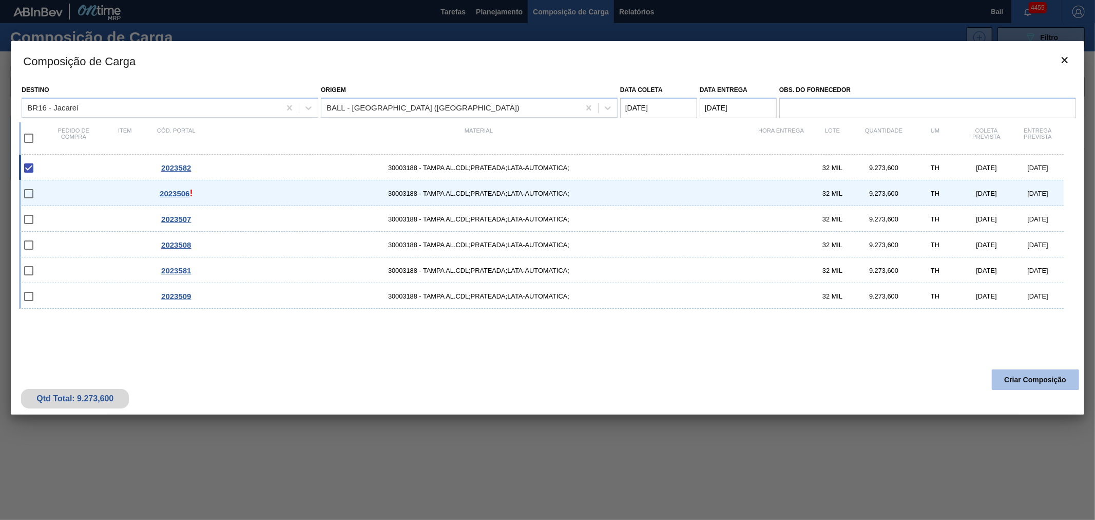
click at [1044, 372] on button "Criar Composição" at bounding box center [1035, 379] width 87 height 21
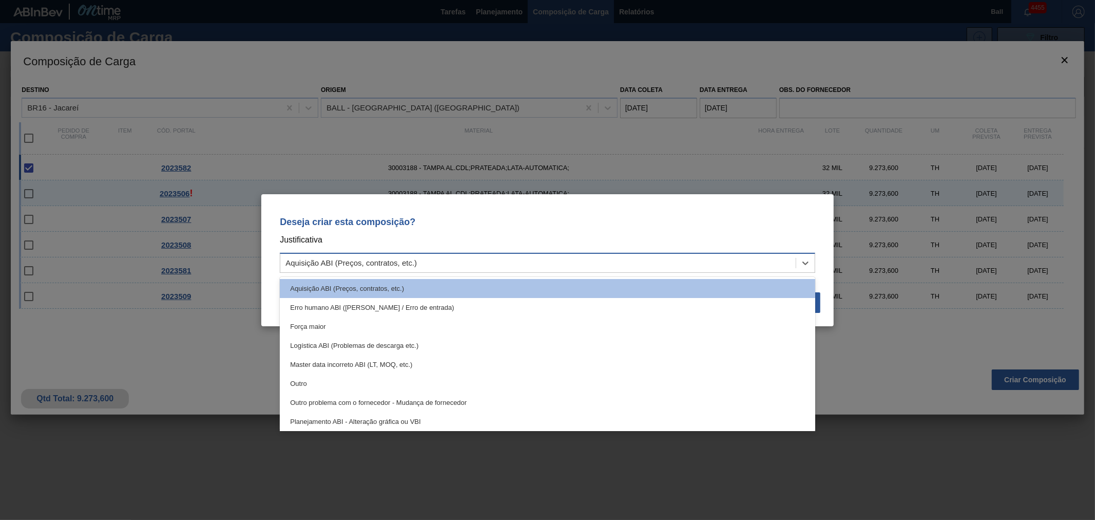
click at [396, 261] on div "Aquisição ABI (Preços, contratos, etc.)" at bounding box center [351, 262] width 131 height 9
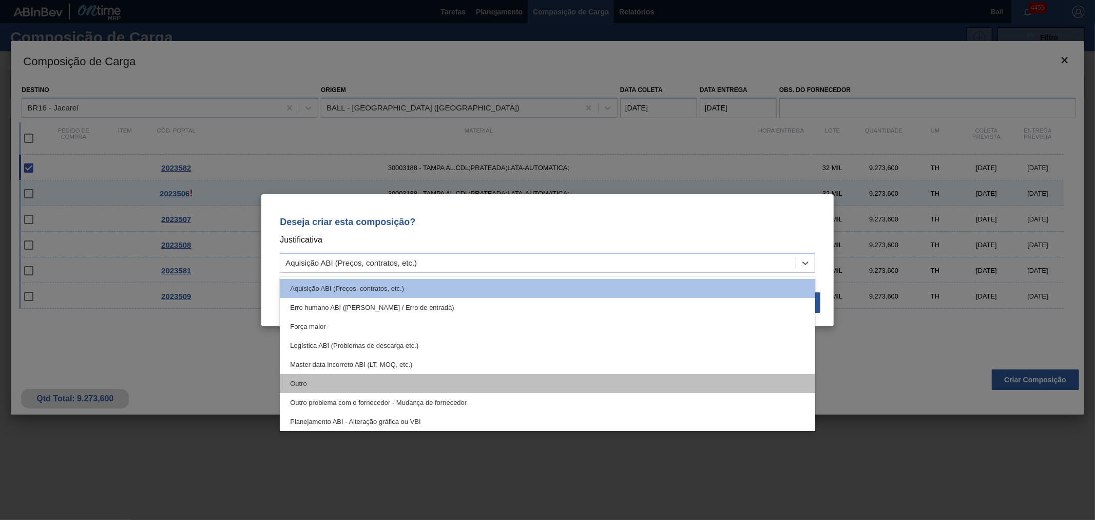
click at [311, 385] on div "Outro" at bounding box center [548, 383] width 536 height 19
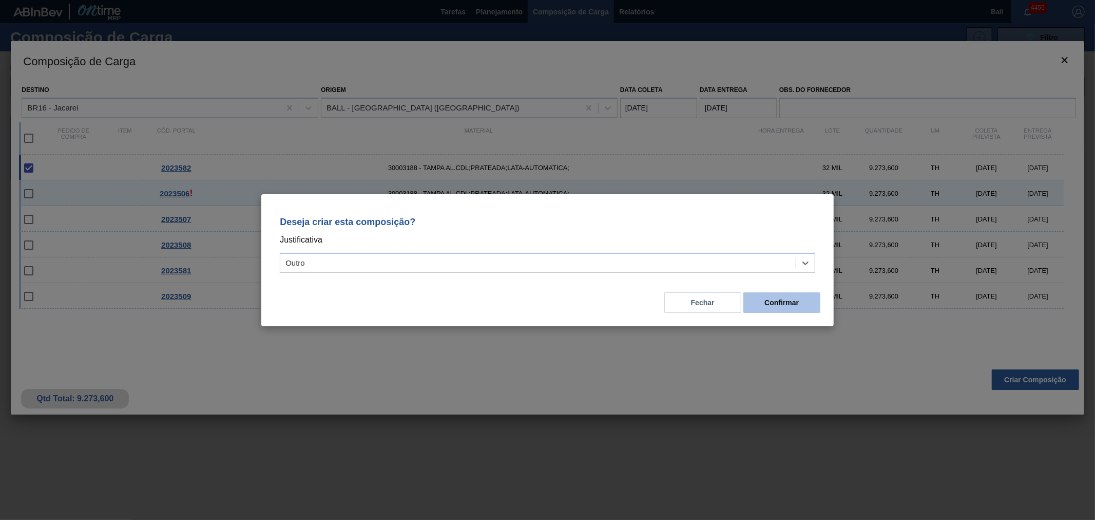
click at [780, 304] on button "Confirmar" at bounding box center [782, 302] width 77 height 21
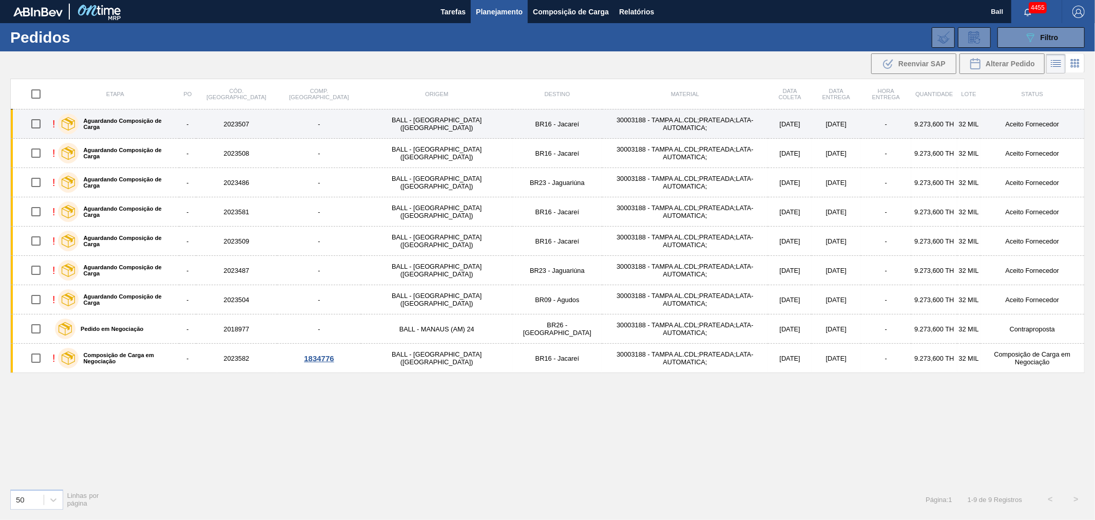
click at [768, 125] on td "[DATE]" at bounding box center [790, 123] width 44 height 29
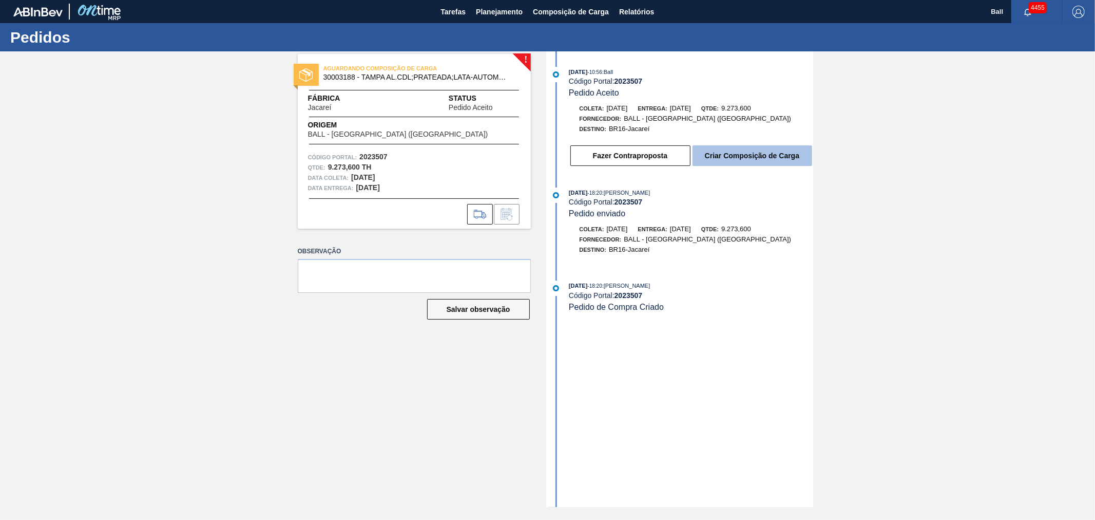
click at [735, 162] on button "Criar Composição de Carga" at bounding box center [753, 155] width 120 height 21
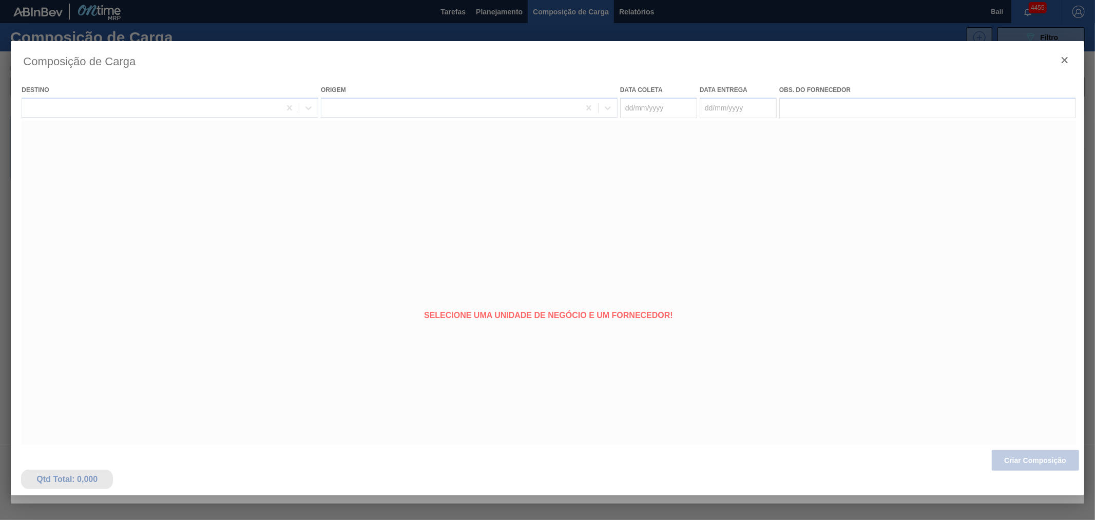
type coleta "[DATE]"
type entrega "[DATE]"
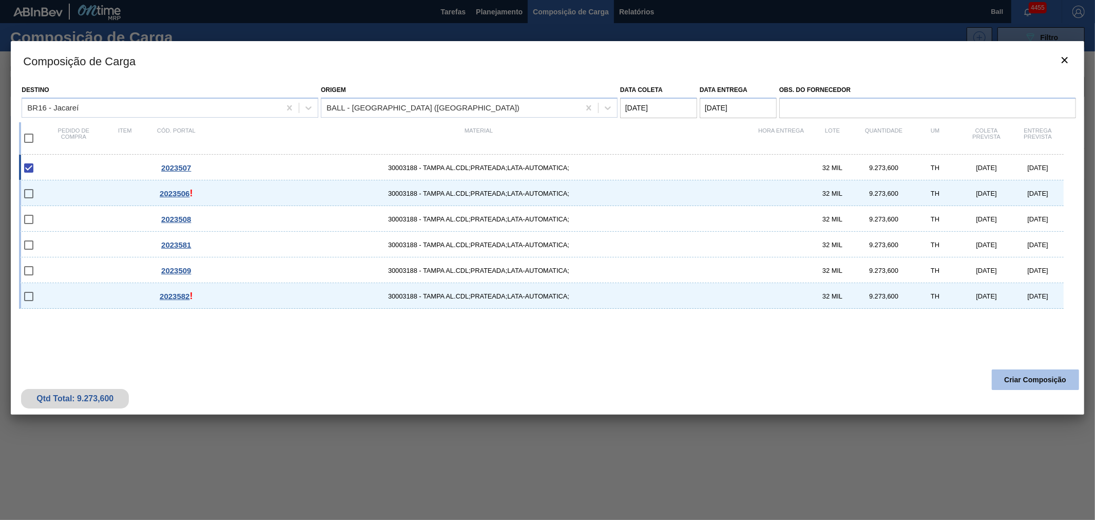
click at [1025, 382] on button "Criar Composição" at bounding box center [1035, 379] width 87 height 21
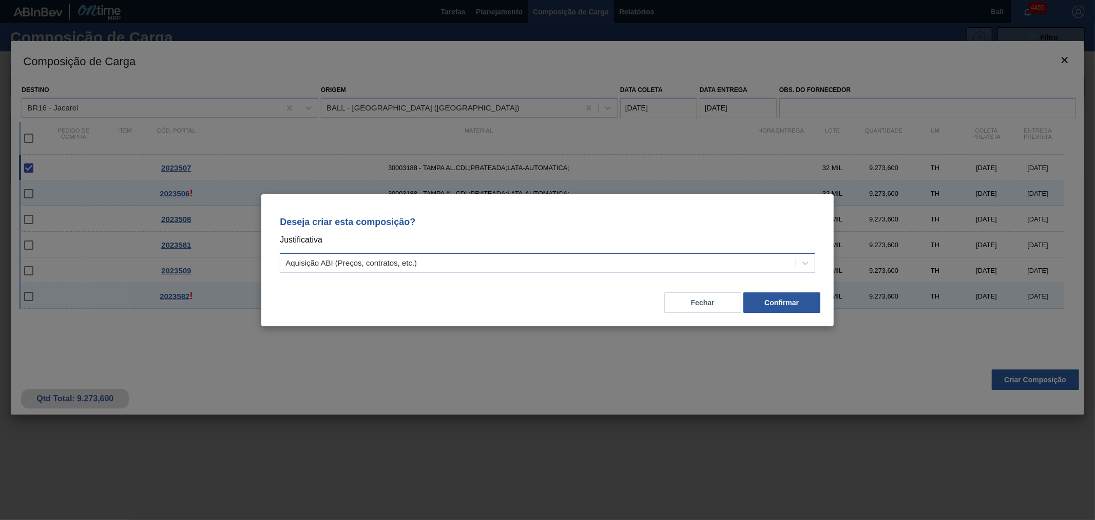
click at [405, 264] on div "Aquisição ABI (Preços, contratos, etc.)" at bounding box center [351, 262] width 131 height 9
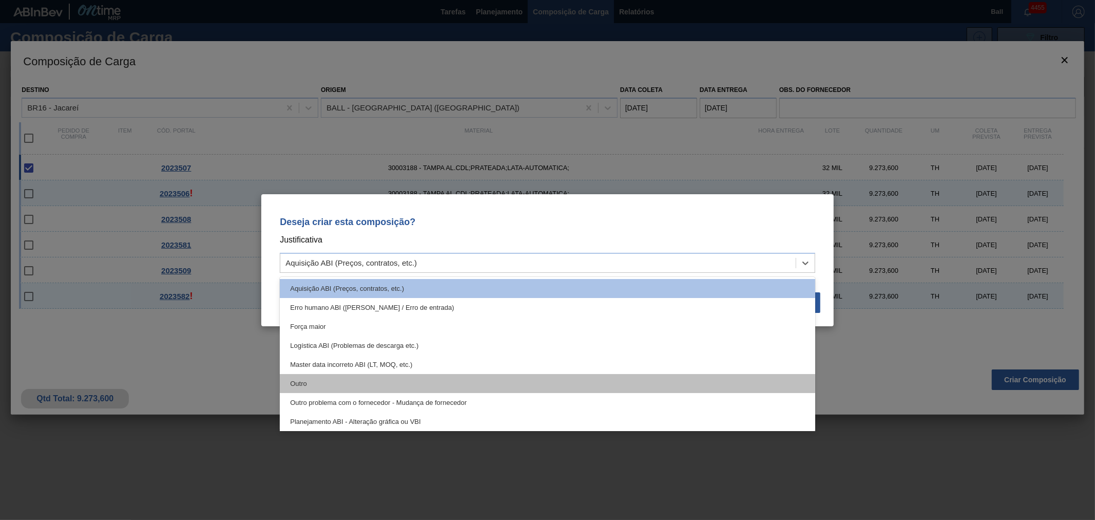
click at [355, 381] on div "Outro" at bounding box center [548, 383] width 536 height 19
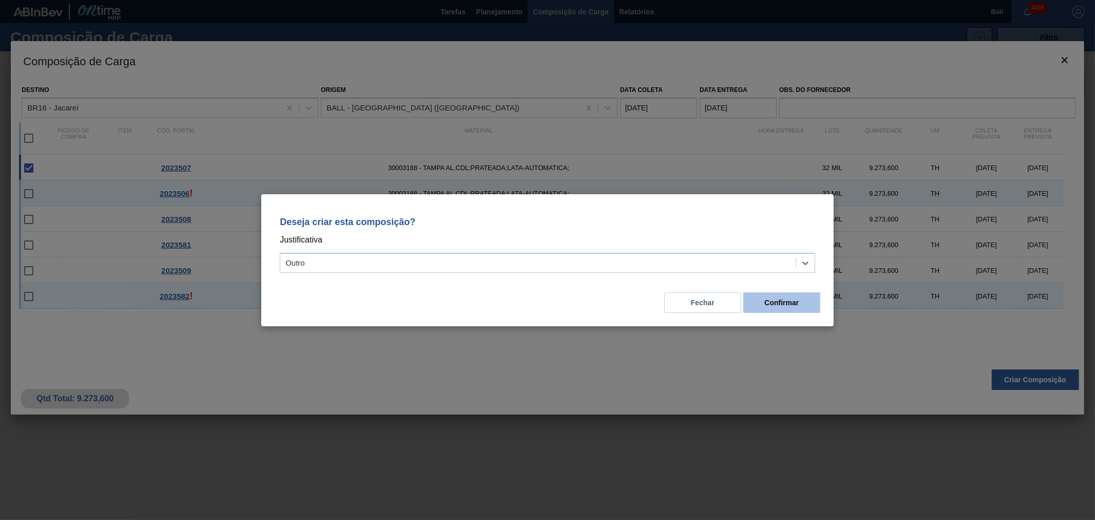
click at [763, 305] on button "Confirmar" at bounding box center [782, 302] width 77 height 21
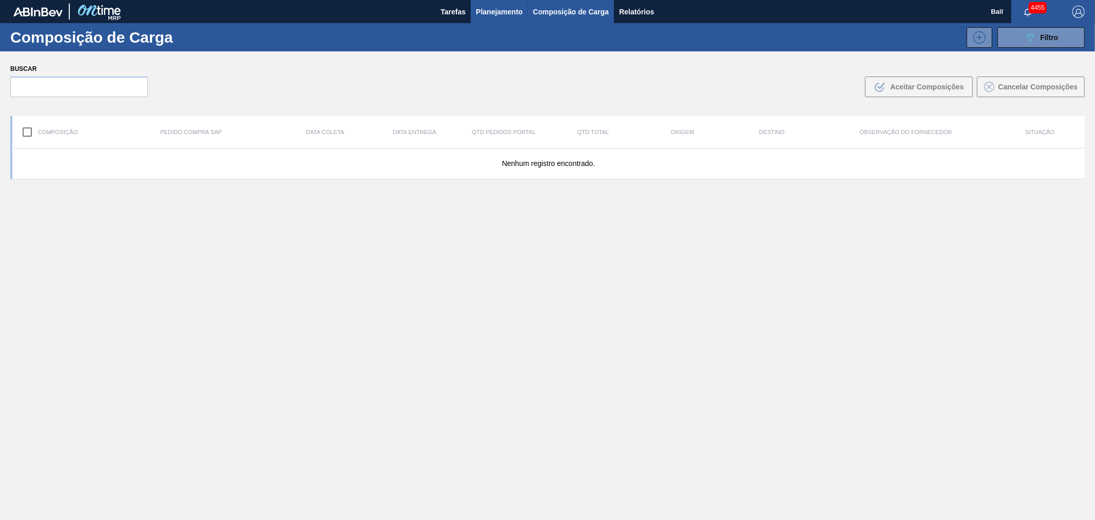
click at [493, 11] on span "Planejamento" at bounding box center [499, 12] width 47 height 12
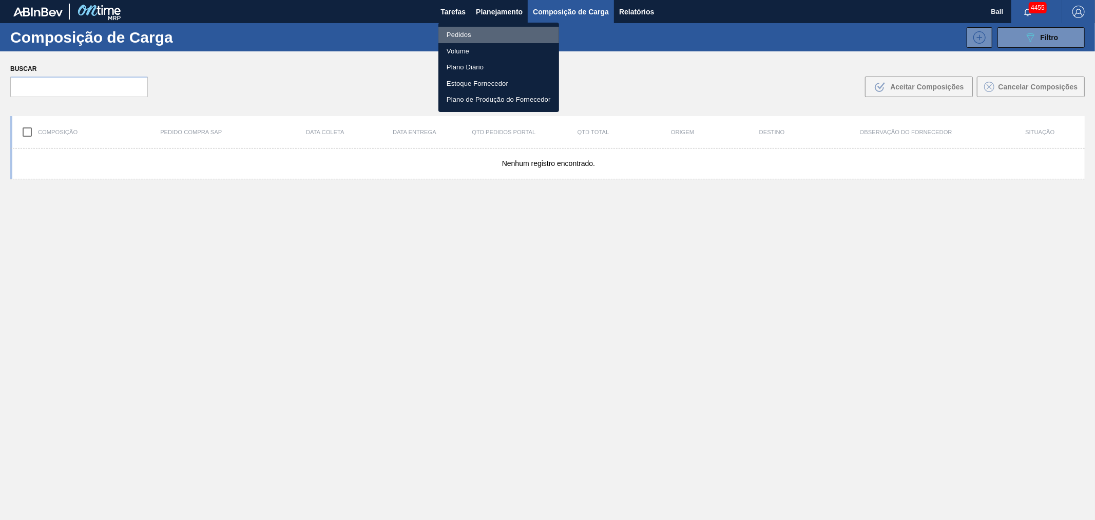
click at [476, 37] on li "Pedidos" at bounding box center [499, 35] width 121 height 16
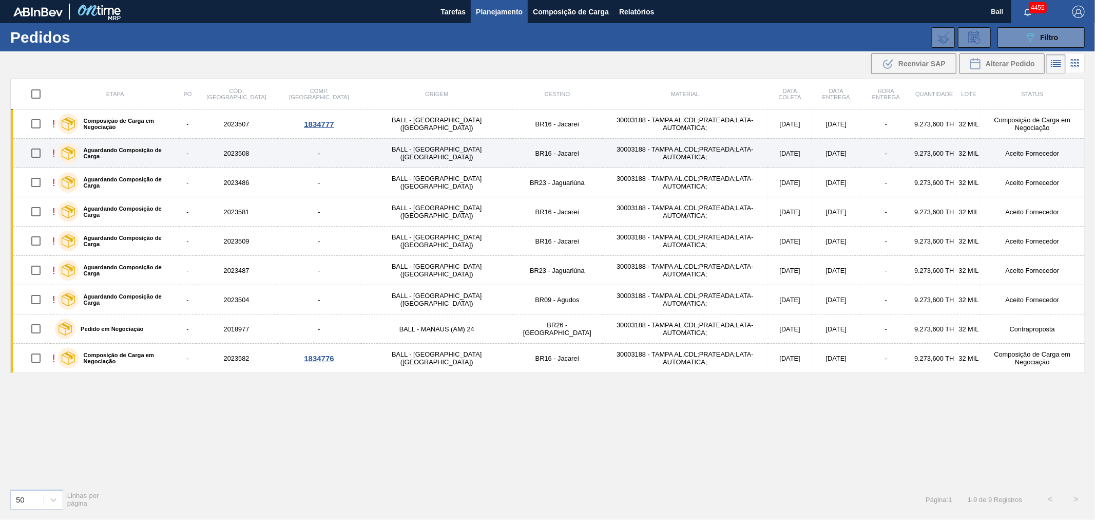
click at [393, 151] on td "BALL - [GEOGRAPHIC_DATA] ([GEOGRAPHIC_DATA])" at bounding box center [436, 153] width 151 height 29
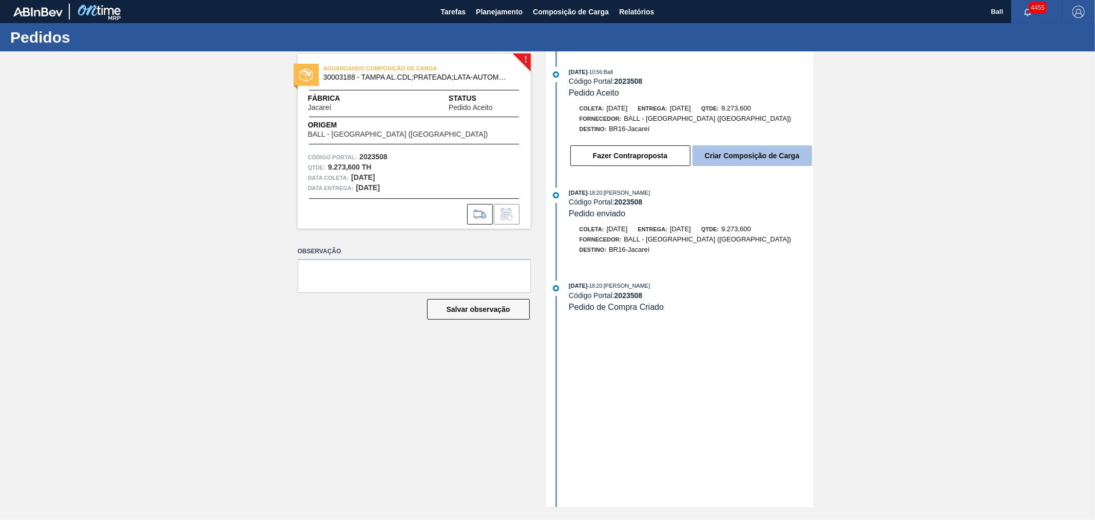
click at [760, 160] on button "Criar Composição de Carga" at bounding box center [753, 155] width 120 height 21
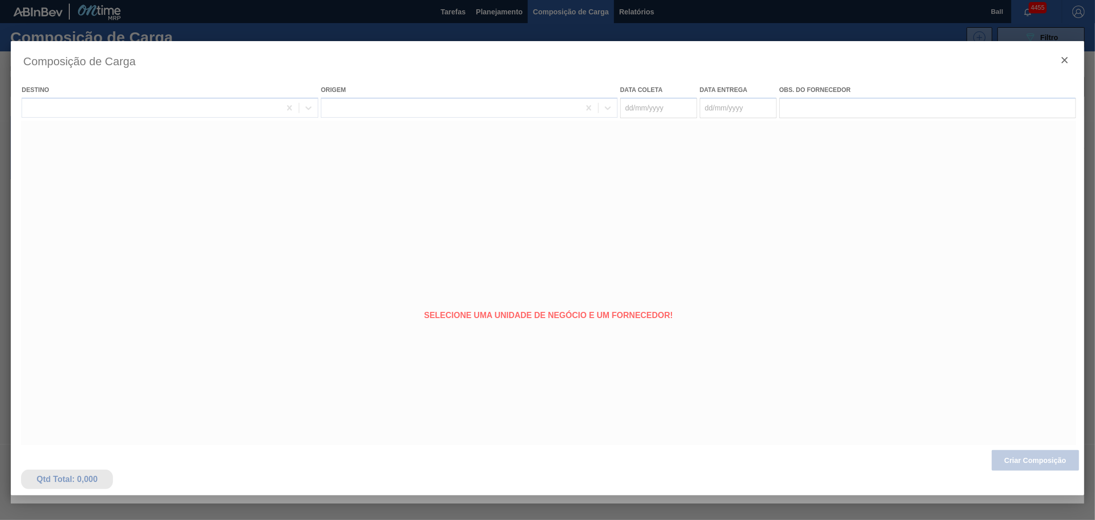
type coleta "[DATE]"
type entrega "[DATE]"
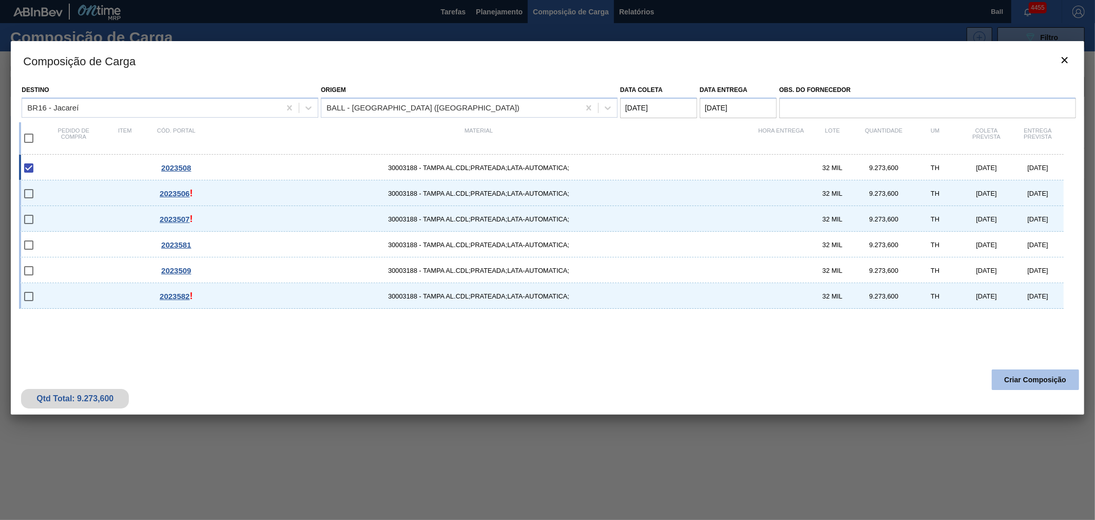
click at [1025, 373] on button "Criar Composição" at bounding box center [1035, 379] width 87 height 21
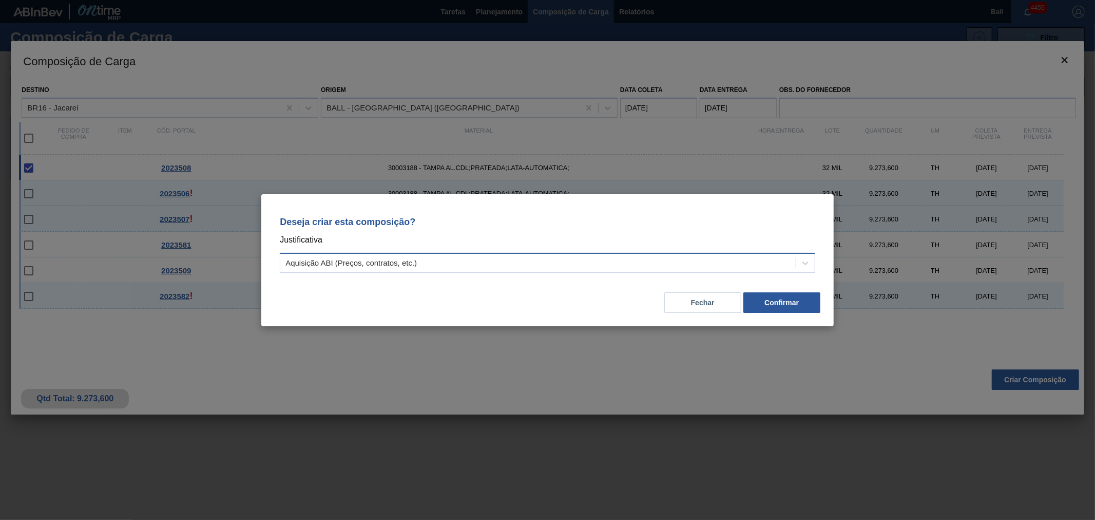
click at [770, 258] on div "Aquisição ABI (Preços, contratos, etc.)" at bounding box center [538, 262] width 516 height 15
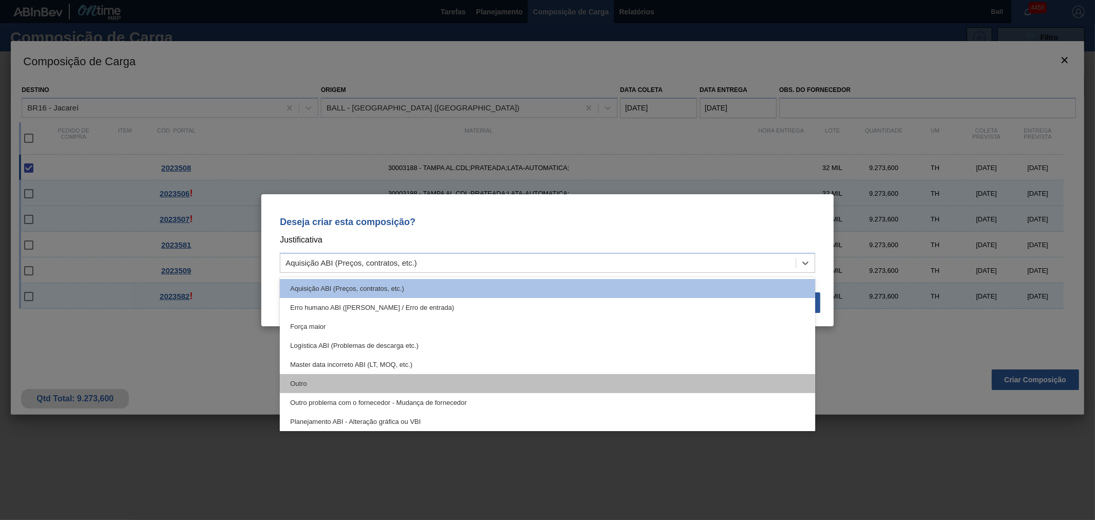
click at [447, 385] on div "Outro" at bounding box center [548, 383] width 536 height 19
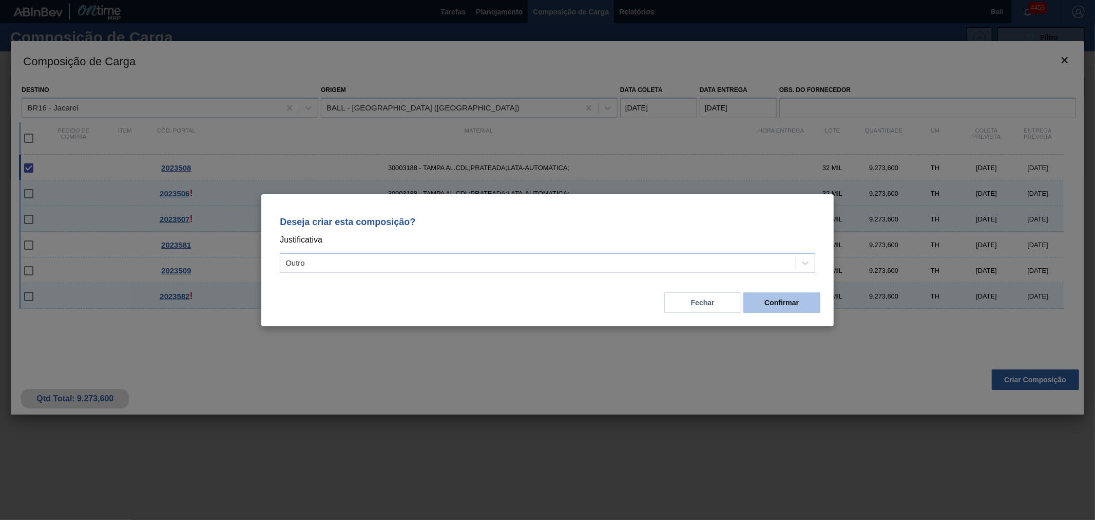
click at [791, 299] on button "Confirmar" at bounding box center [782, 302] width 77 height 21
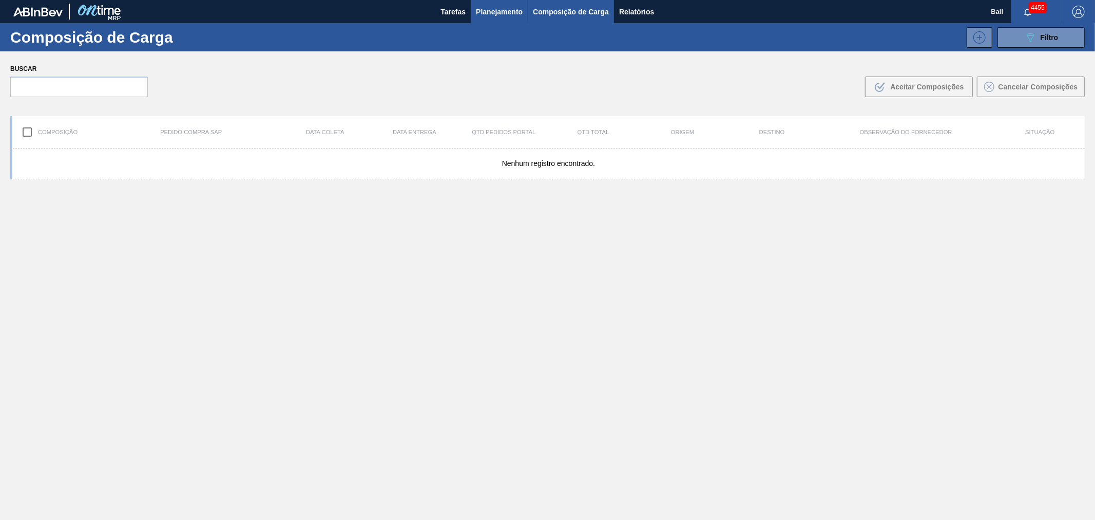
click at [509, 10] on span "Planejamento" at bounding box center [499, 12] width 47 height 12
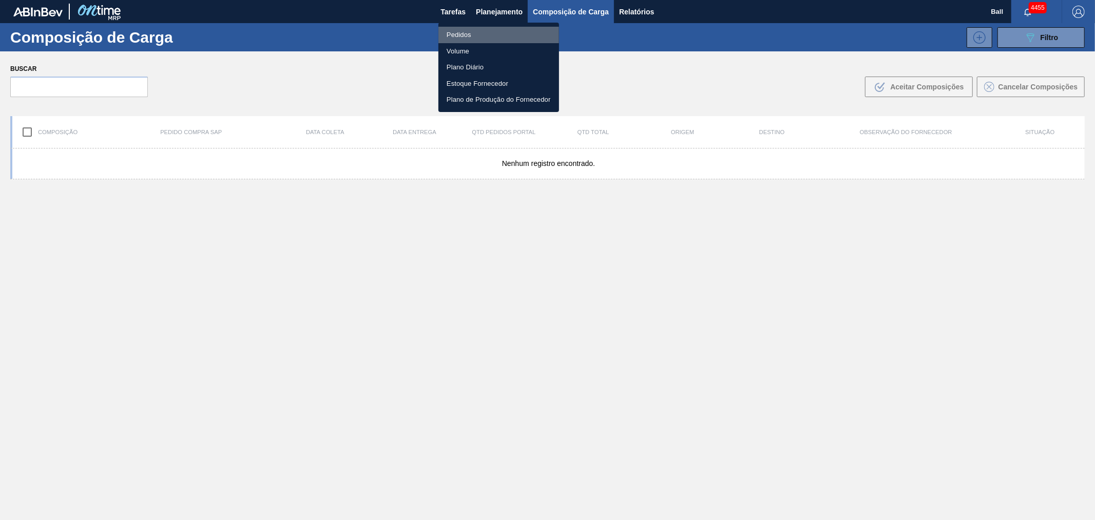
click at [470, 34] on li "Pedidos" at bounding box center [499, 35] width 121 height 16
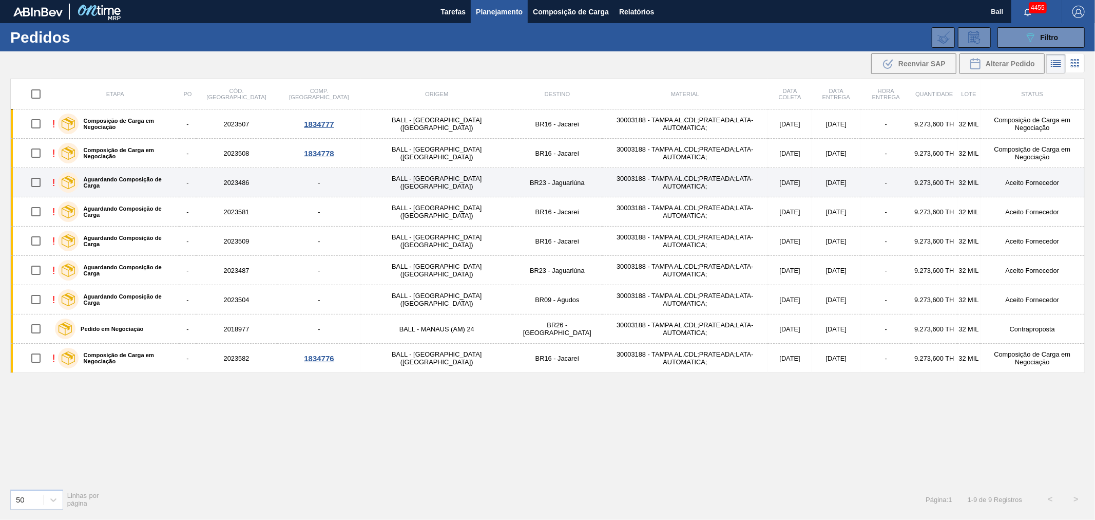
click at [512, 182] on td "BR23 - Jaguariúna" at bounding box center [557, 182] width 90 height 29
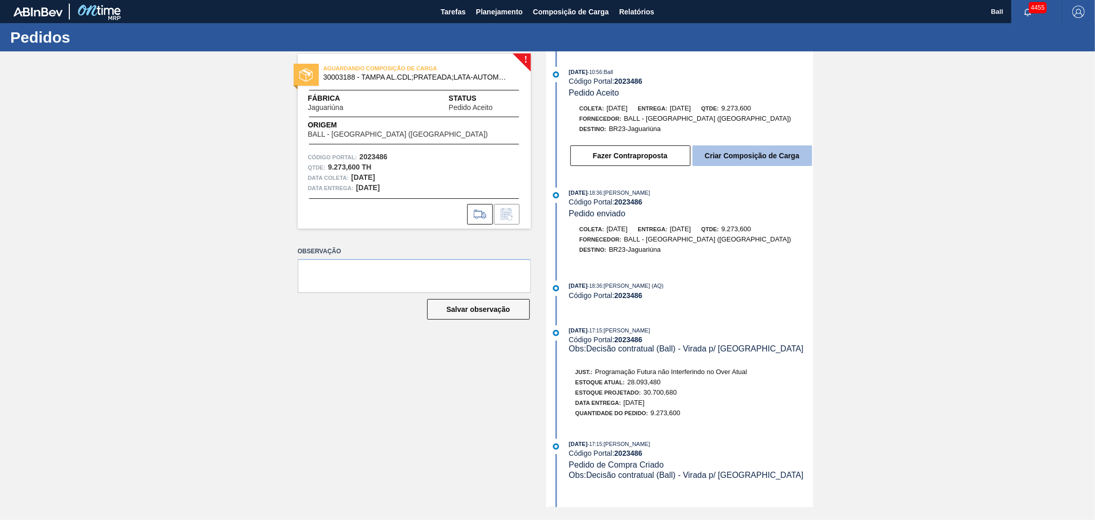
click at [744, 152] on button "Criar Composição de Carga" at bounding box center [753, 155] width 120 height 21
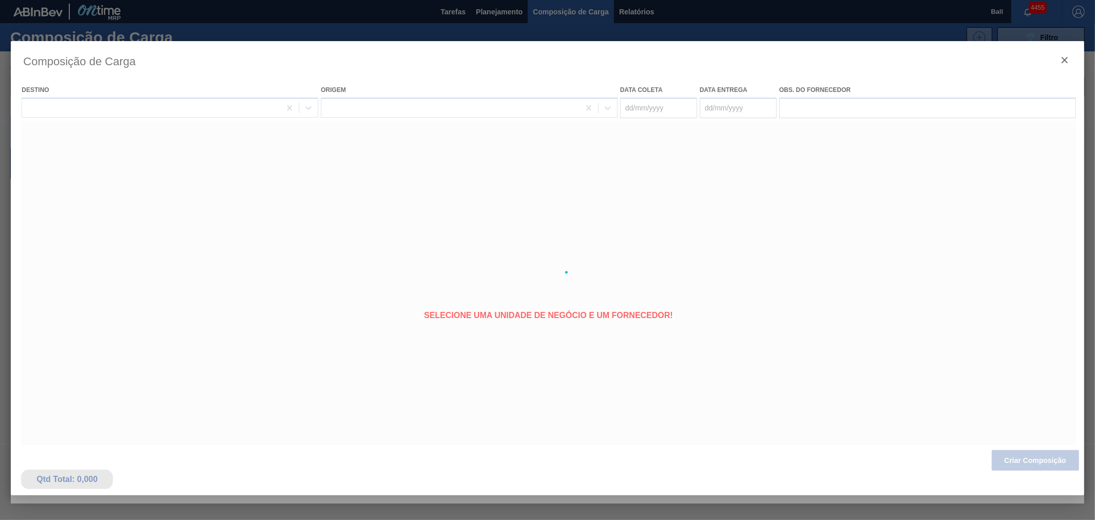
type coleta "[DATE]"
type entrega "[DATE]"
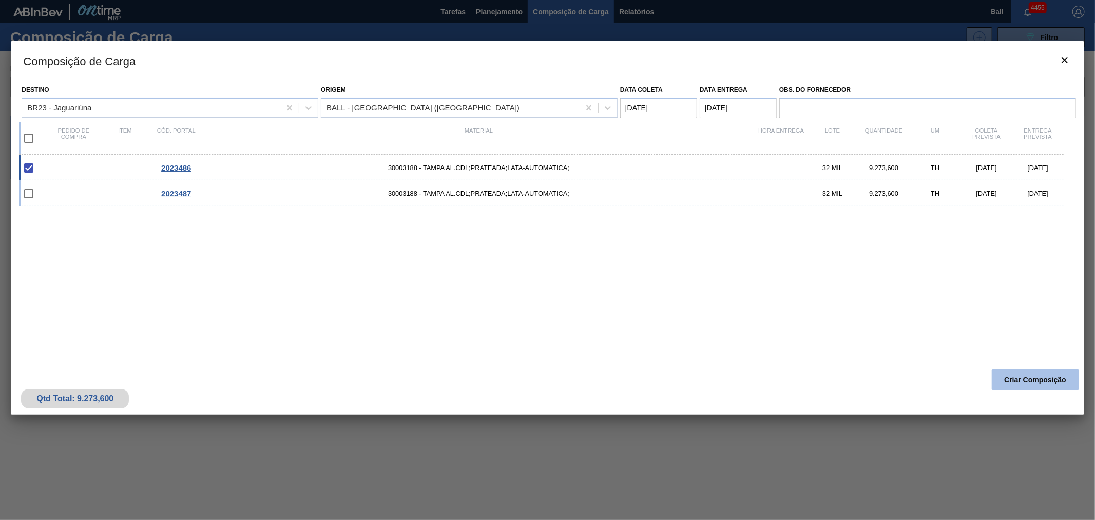
click at [1055, 377] on button "Criar Composição" at bounding box center [1035, 379] width 87 height 21
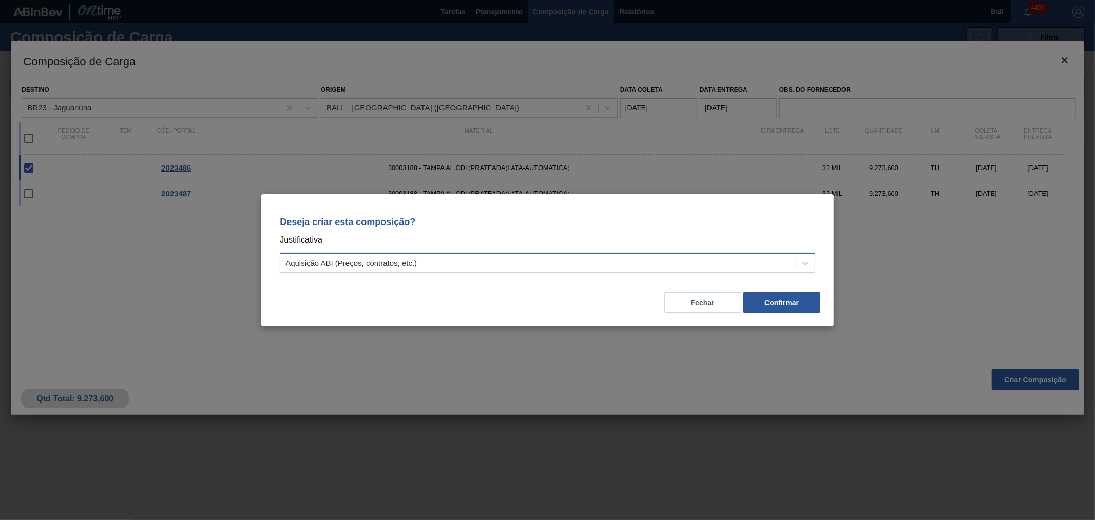
click at [549, 262] on div "Aquisição ABI (Preços, contratos, etc.)" at bounding box center [538, 262] width 516 height 15
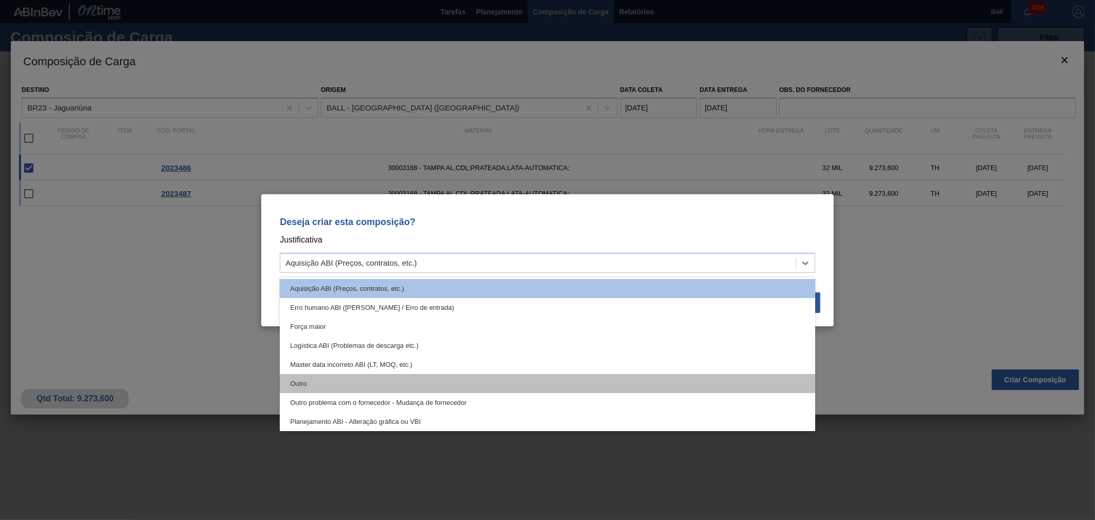
click at [459, 377] on div "Outro" at bounding box center [548, 383] width 536 height 19
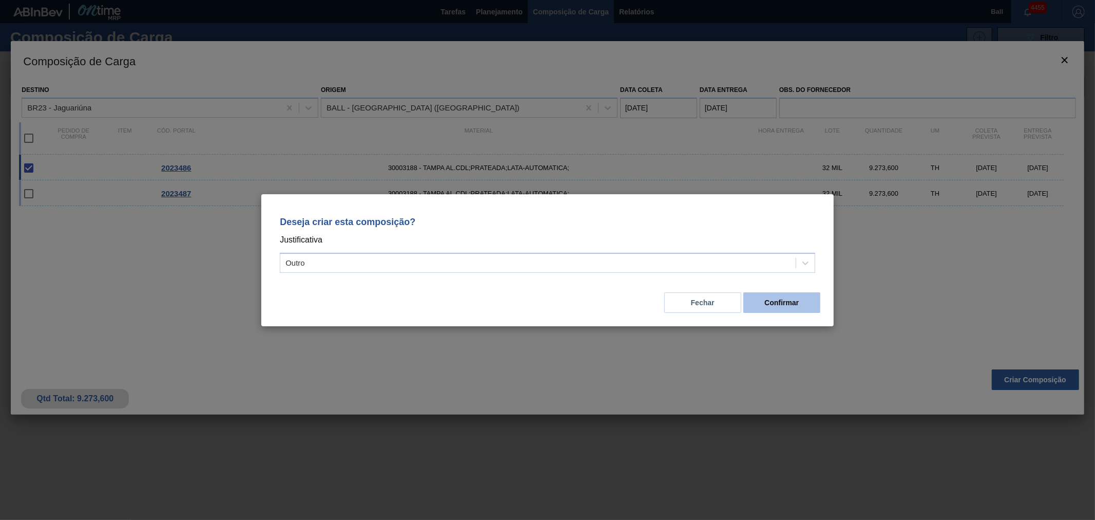
click at [776, 300] on button "Confirmar" at bounding box center [782, 302] width 77 height 21
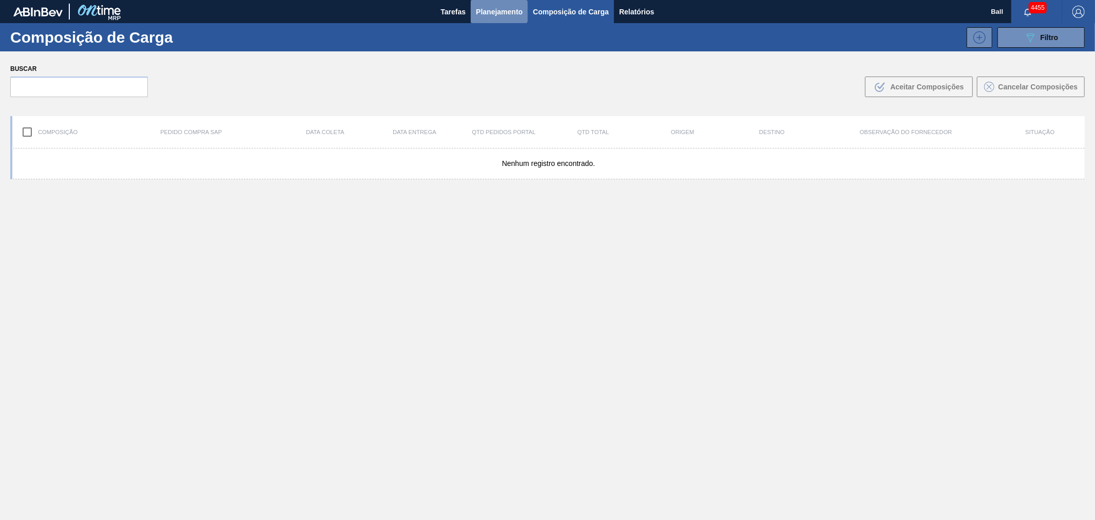
click at [497, 14] on span "Planejamento" at bounding box center [499, 12] width 47 height 12
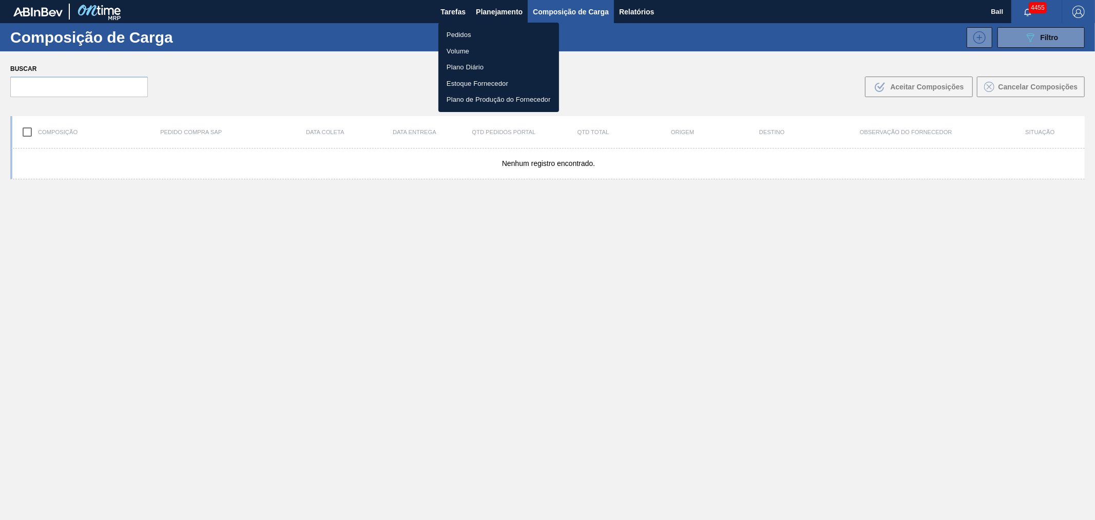
click at [479, 35] on li "Pedidos" at bounding box center [499, 35] width 121 height 16
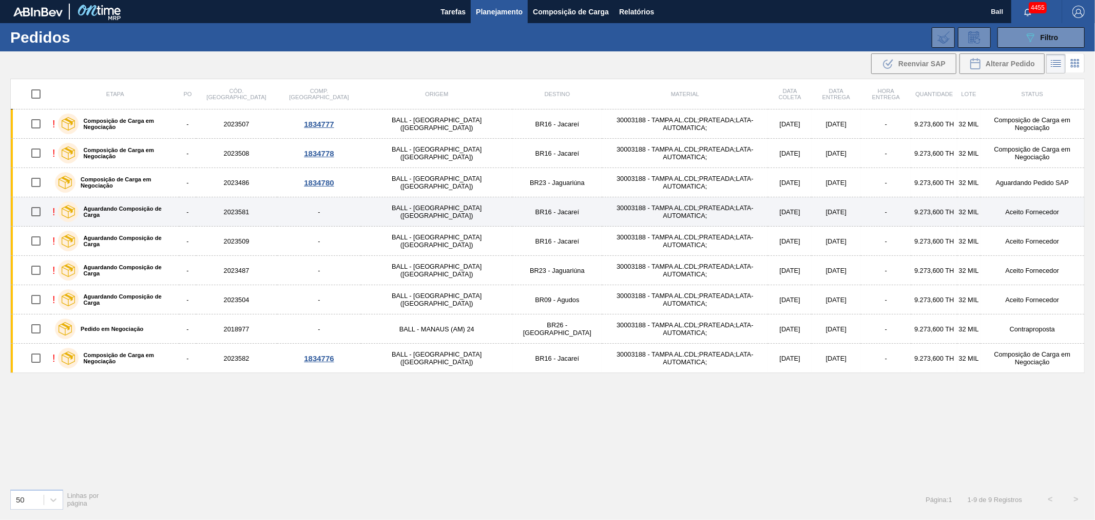
click at [295, 219] on td "-" at bounding box center [319, 211] width 84 height 29
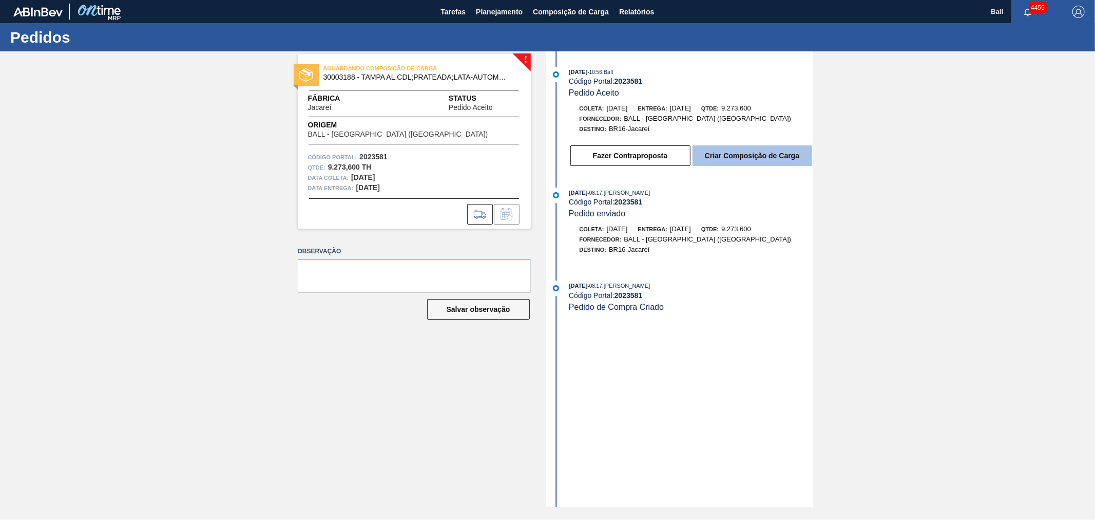
click at [747, 153] on button "Criar Composição de Carga" at bounding box center [753, 155] width 120 height 21
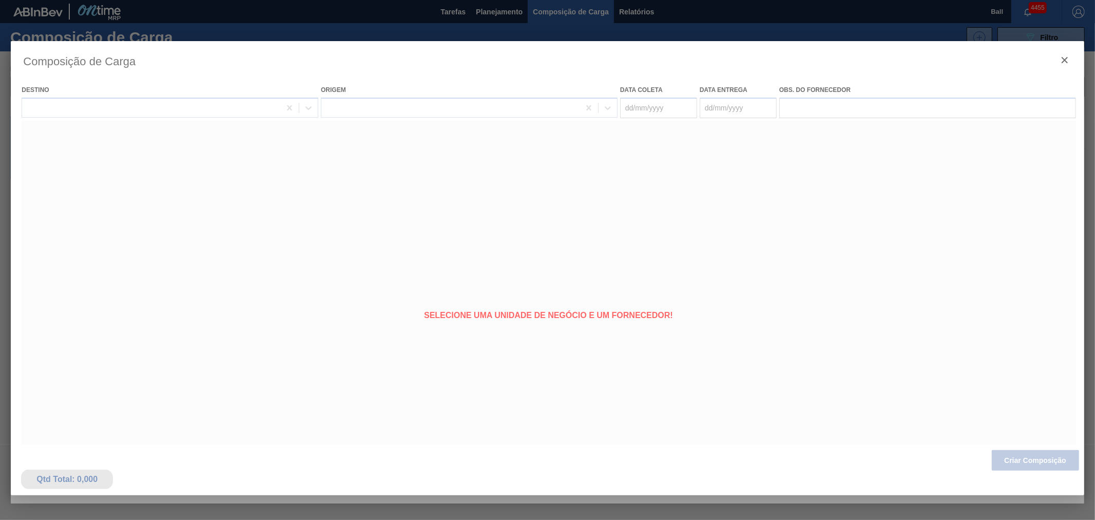
type coleta "[DATE]"
type entrega "[DATE]"
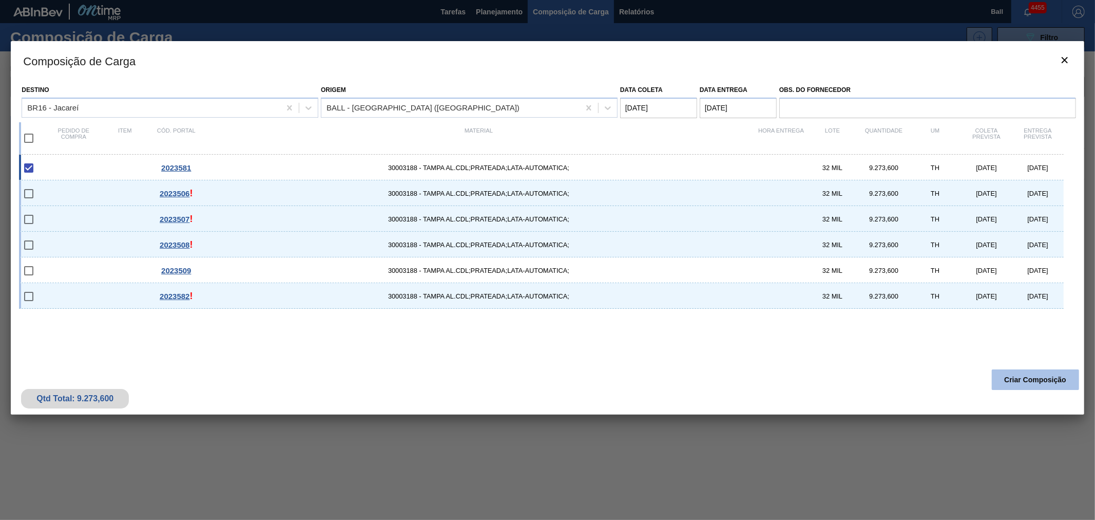
click at [1033, 386] on button "Criar Composição" at bounding box center [1035, 379] width 87 height 21
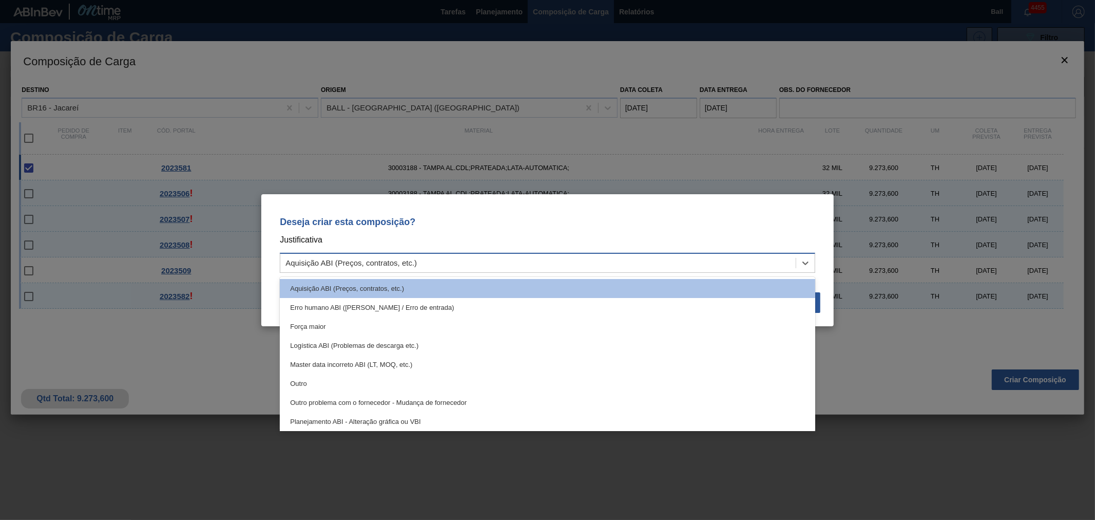
click at [391, 264] on div "Aquisição ABI (Preços, contratos, etc.)" at bounding box center [351, 262] width 131 height 9
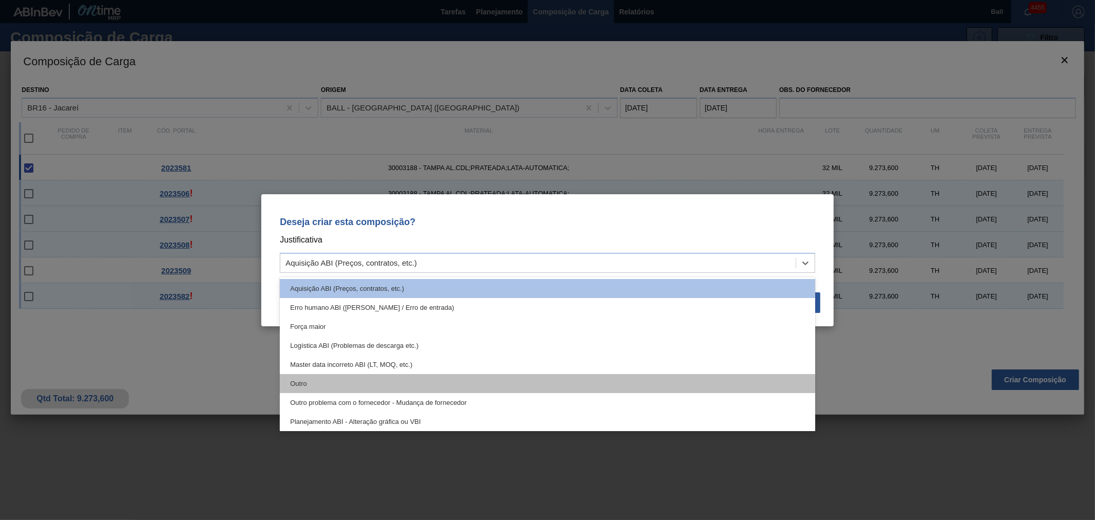
click at [349, 382] on div "Outro" at bounding box center [548, 383] width 536 height 19
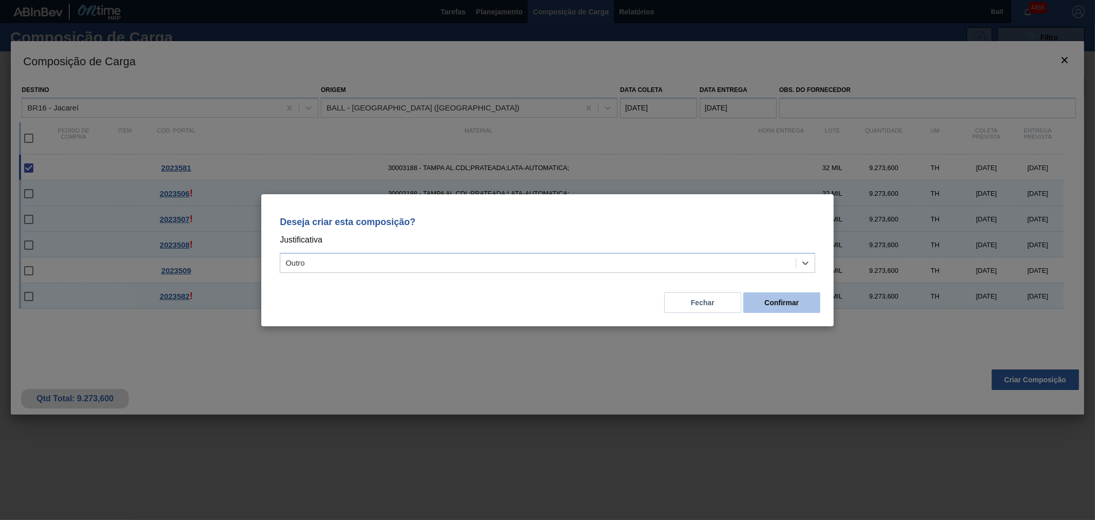
click at [792, 301] on button "Confirmar" at bounding box center [782, 302] width 77 height 21
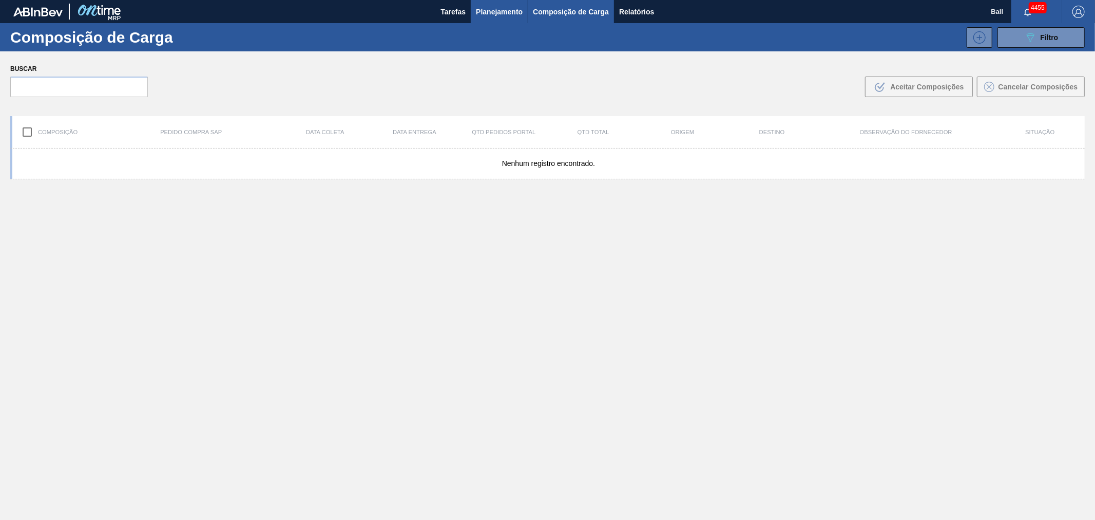
click at [479, 7] on span "Planejamento" at bounding box center [499, 12] width 47 height 12
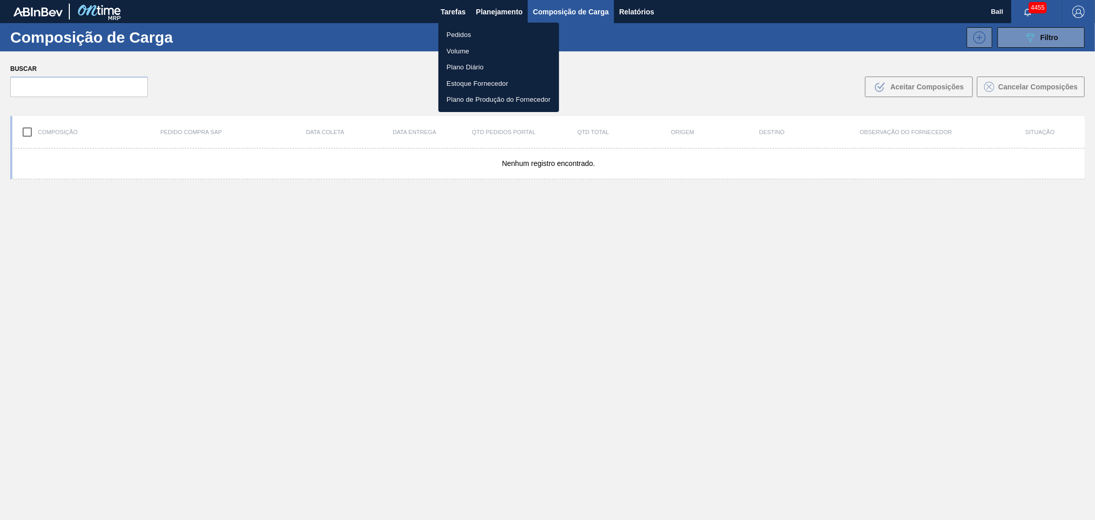
click at [467, 45] on li "Volume" at bounding box center [499, 51] width 121 height 16
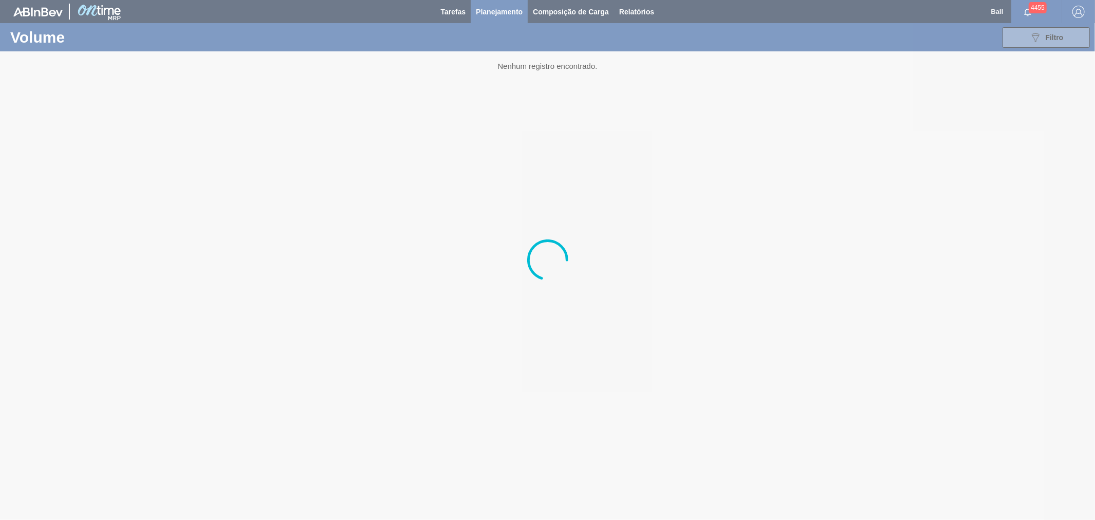
click at [484, 6] on div at bounding box center [547, 260] width 1095 height 520
click at [497, 10] on div at bounding box center [547, 260] width 1095 height 520
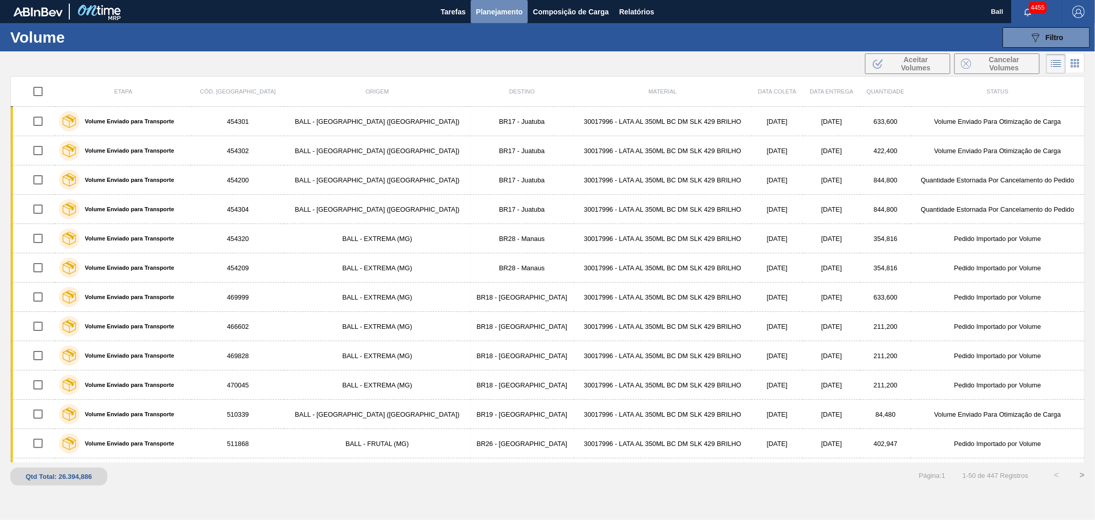
click at [497, 10] on span "Planejamento" at bounding box center [499, 12] width 47 height 12
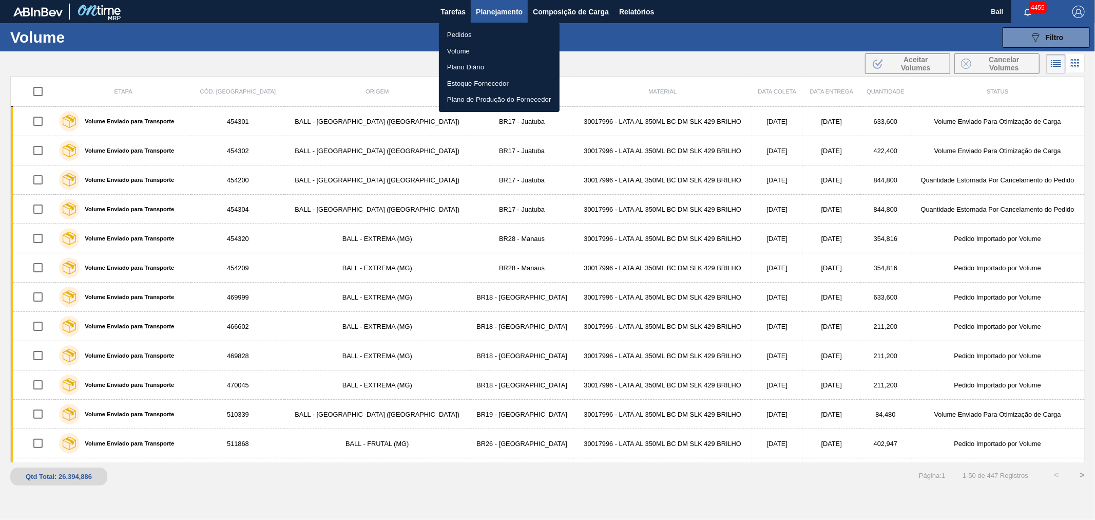
click at [473, 37] on li "Pedidos" at bounding box center [499, 35] width 121 height 16
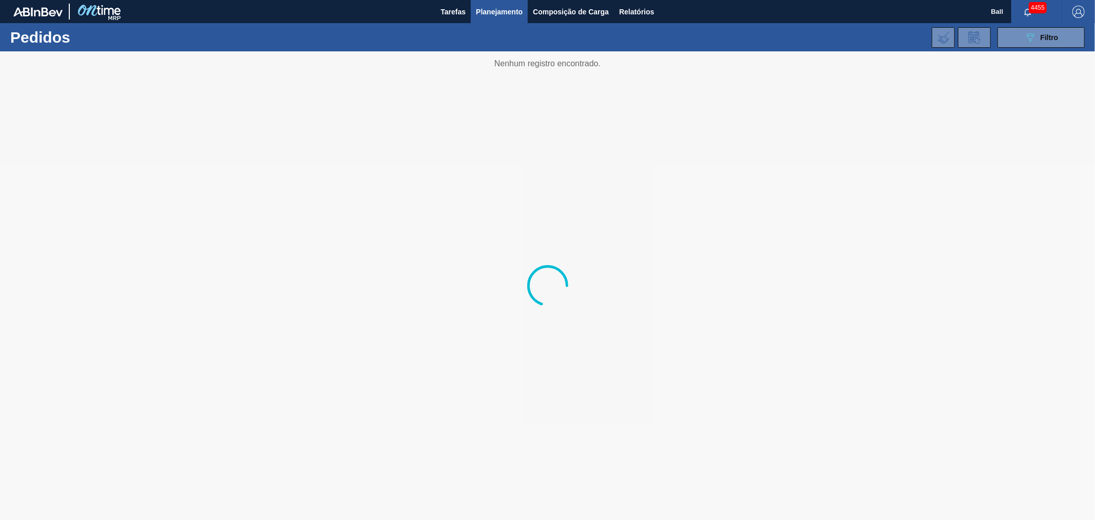
click at [1040, 48] on div "089F7B8B-B2A5-4AFE-B5C0-19BA573D28AC Filtro Código Pedido Portal × 2023504 × 20…" at bounding box center [628, 37] width 924 height 31
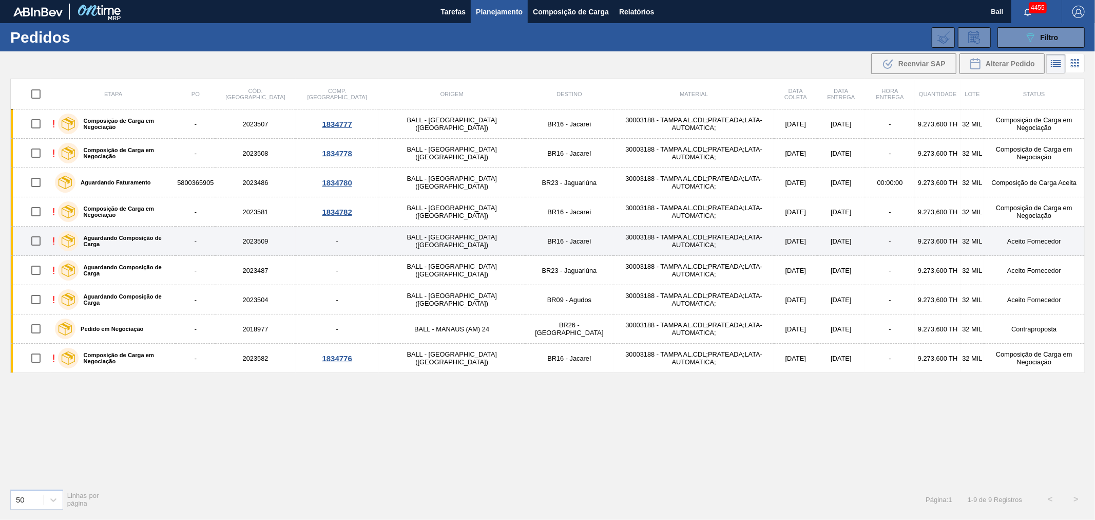
click at [379, 237] on td "BALL - [GEOGRAPHIC_DATA] ([GEOGRAPHIC_DATA])" at bounding box center [452, 240] width 146 height 29
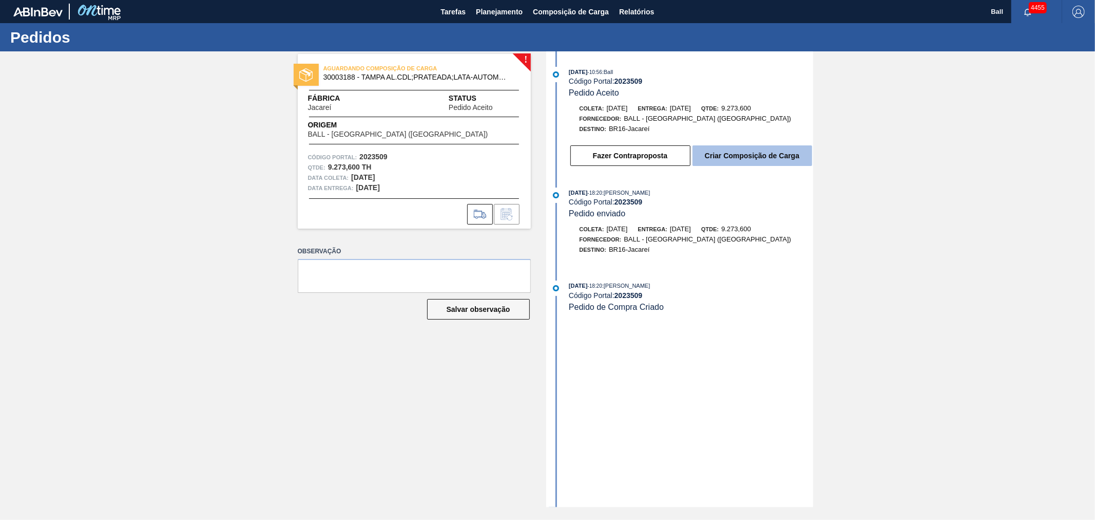
click at [745, 160] on button "Criar Composição de Carga" at bounding box center [753, 155] width 120 height 21
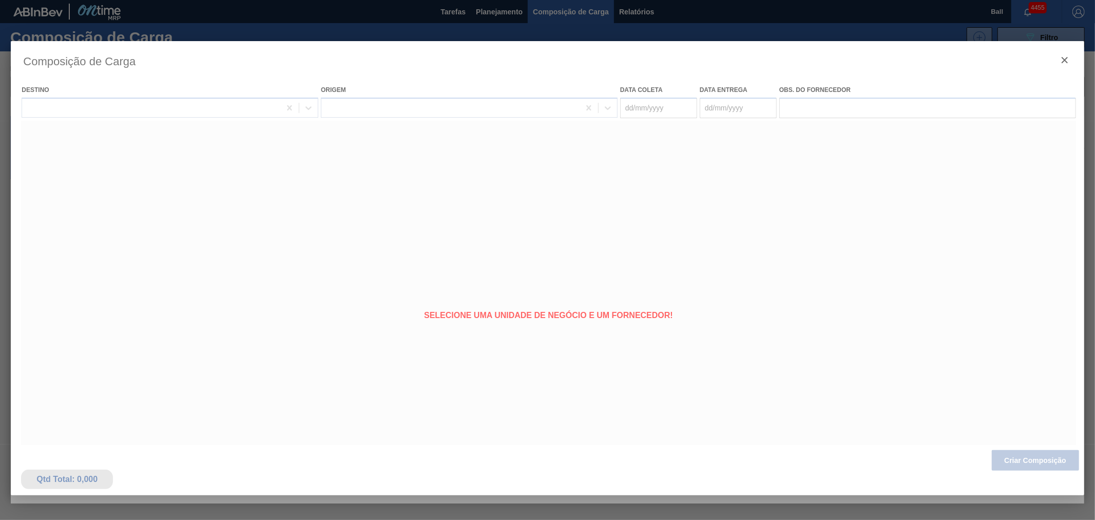
type coleta "[DATE]"
type entrega "[DATE]"
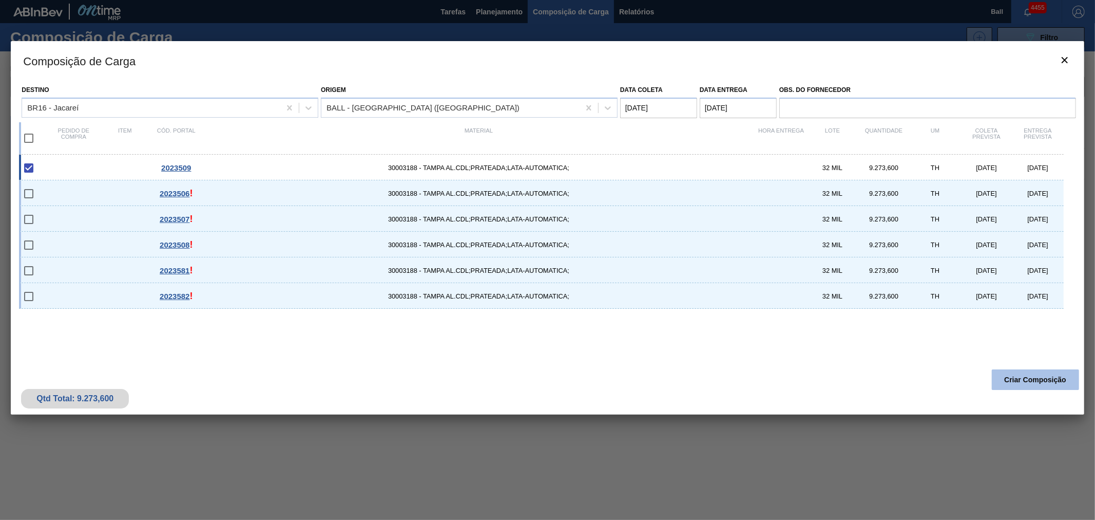
click at [1028, 374] on button "Criar Composição" at bounding box center [1035, 379] width 87 height 21
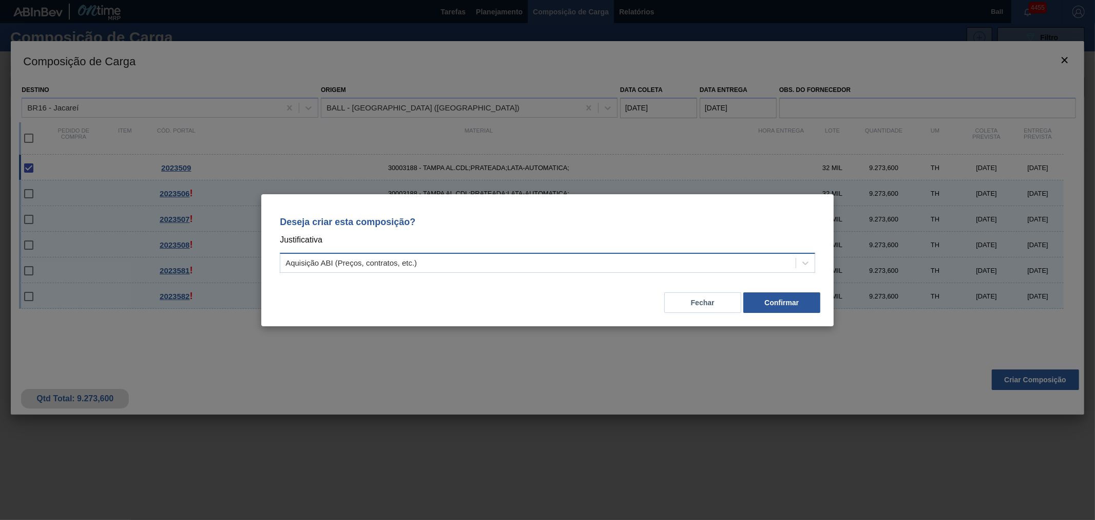
click at [498, 266] on div "Aquisição ABI (Preços, contratos, etc.)" at bounding box center [538, 262] width 516 height 15
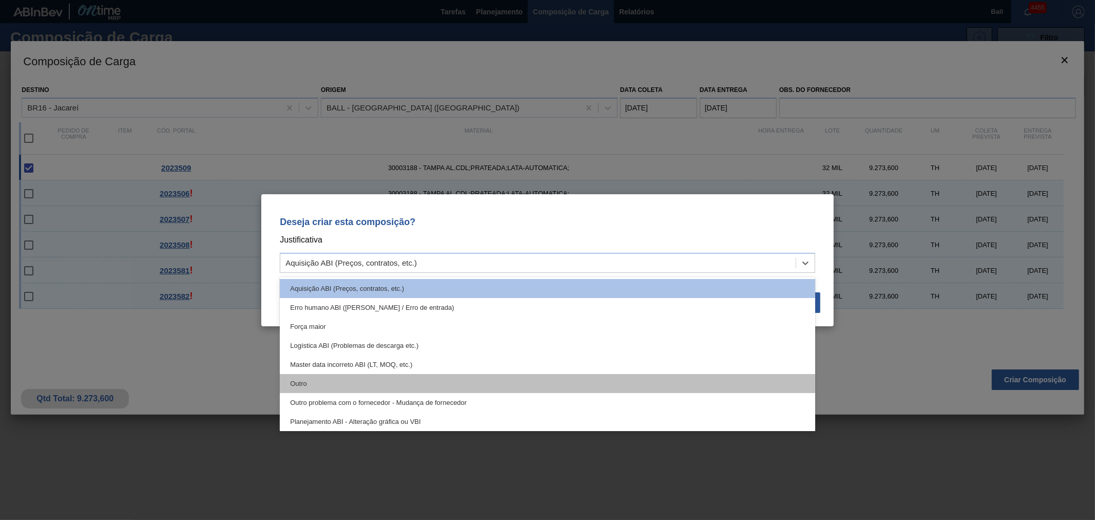
click at [457, 384] on div "Outro" at bounding box center [548, 383] width 536 height 19
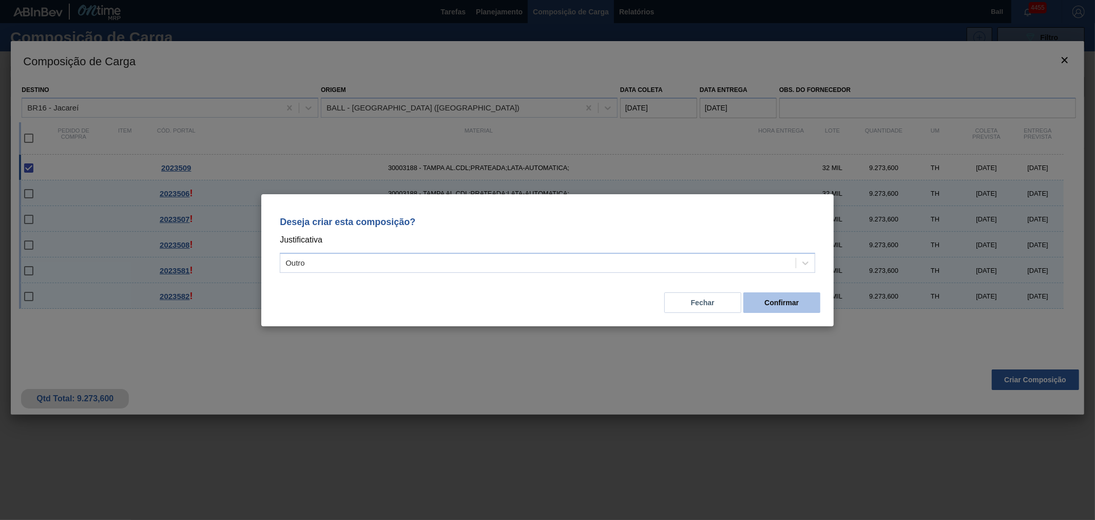
click at [787, 294] on button "Confirmar" at bounding box center [782, 302] width 77 height 21
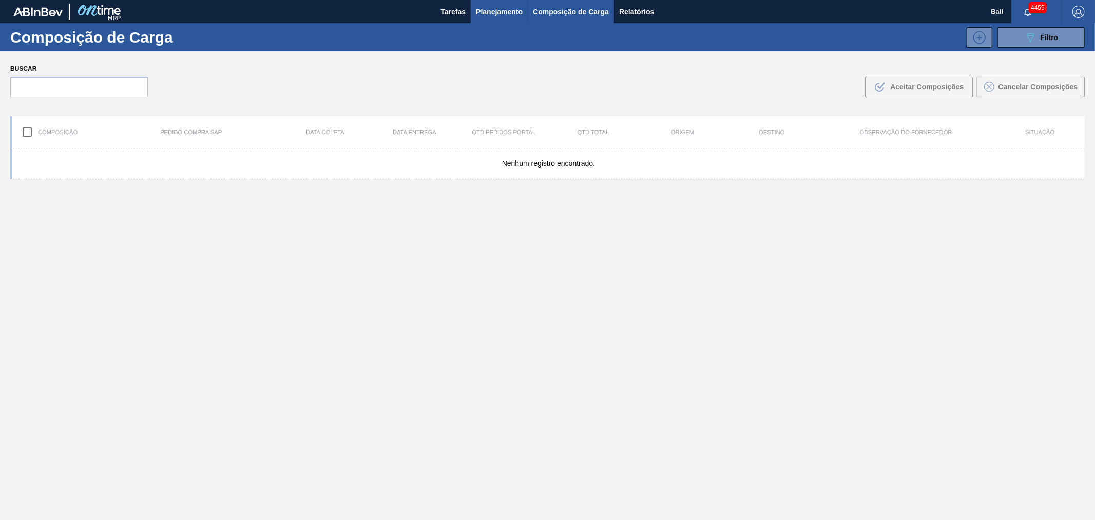
click at [493, 14] on span "Planejamento" at bounding box center [499, 12] width 47 height 12
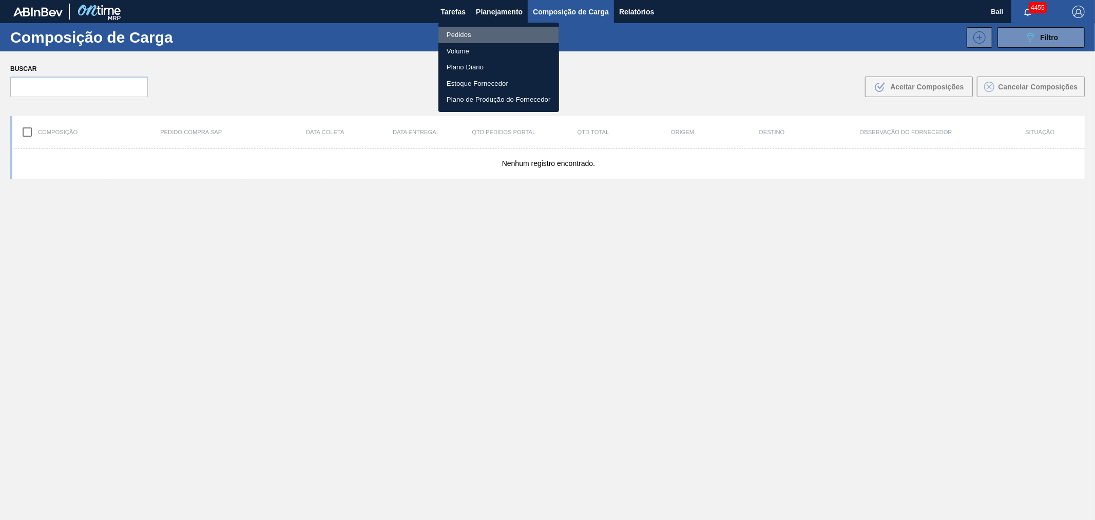
click at [454, 37] on li "Pedidos" at bounding box center [499, 35] width 121 height 16
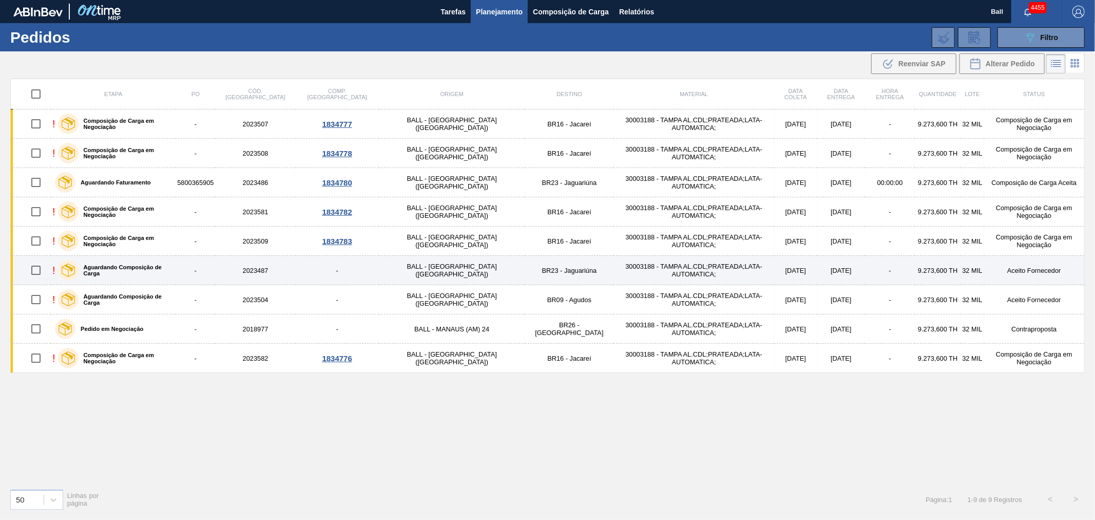
click at [212, 260] on td "-" at bounding box center [196, 270] width 40 height 29
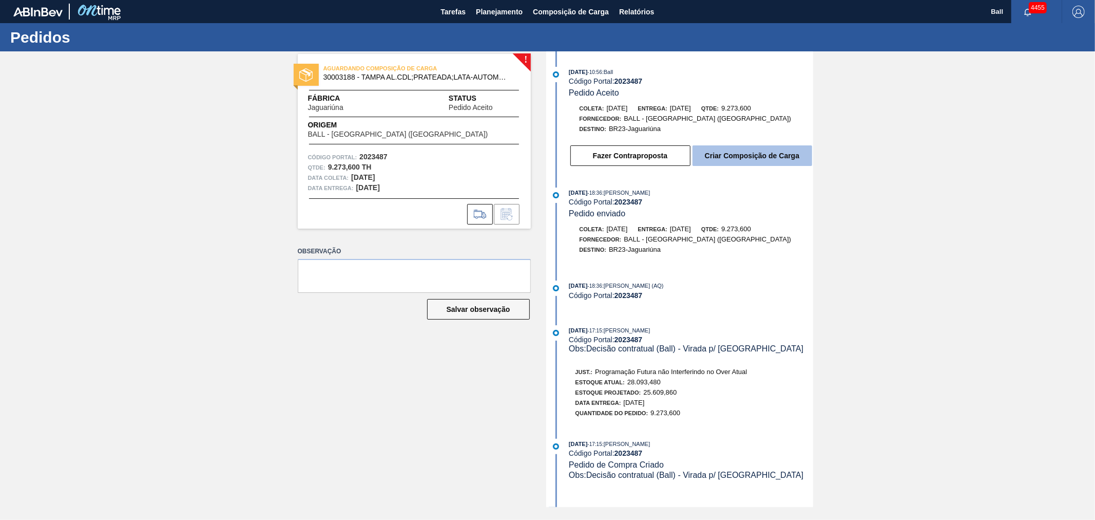
click at [763, 165] on button "Criar Composição de Carga" at bounding box center [753, 155] width 120 height 21
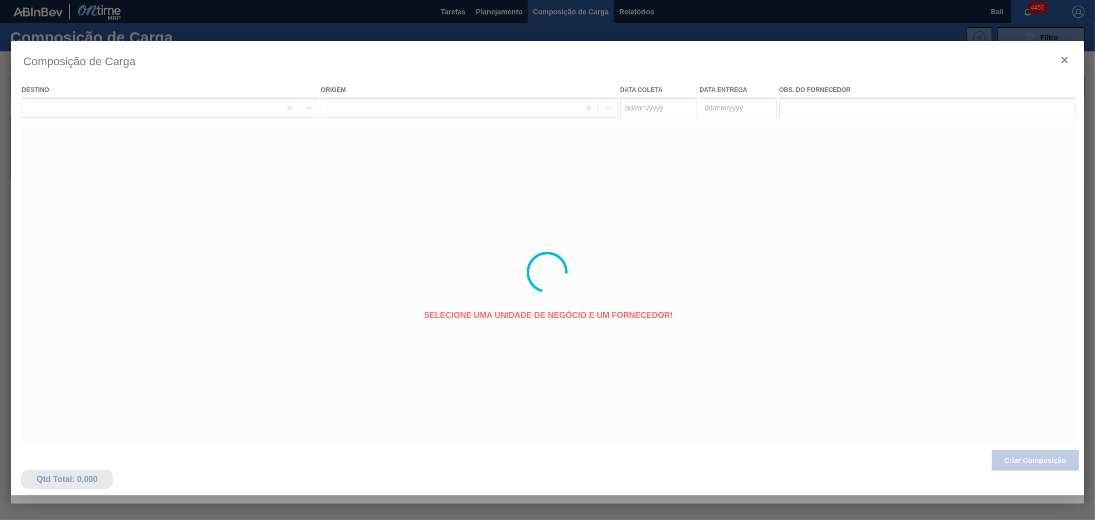
type coleta "[DATE]"
type entrega "15/11/2025"
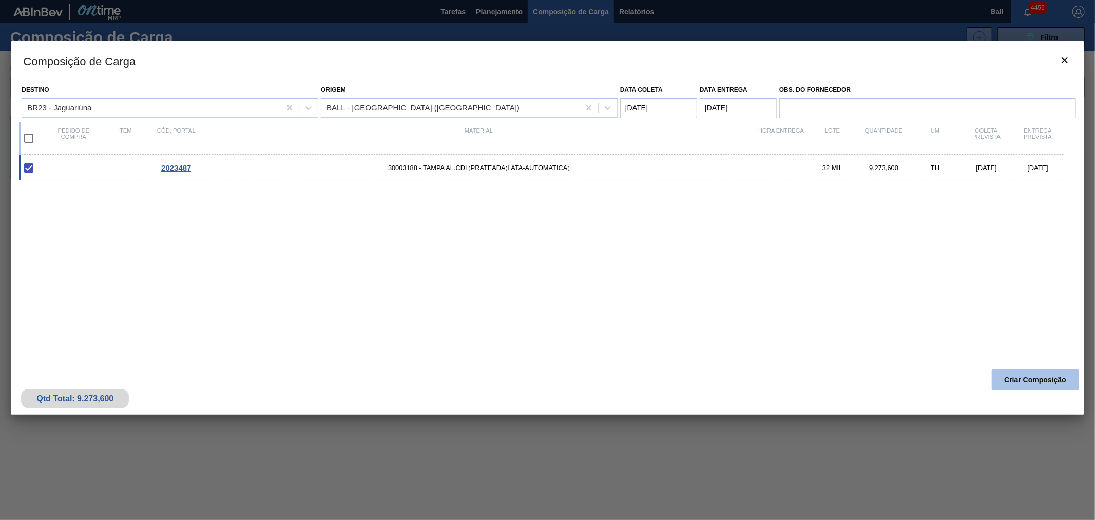
click at [1034, 376] on button "Criar Composição" at bounding box center [1035, 379] width 87 height 21
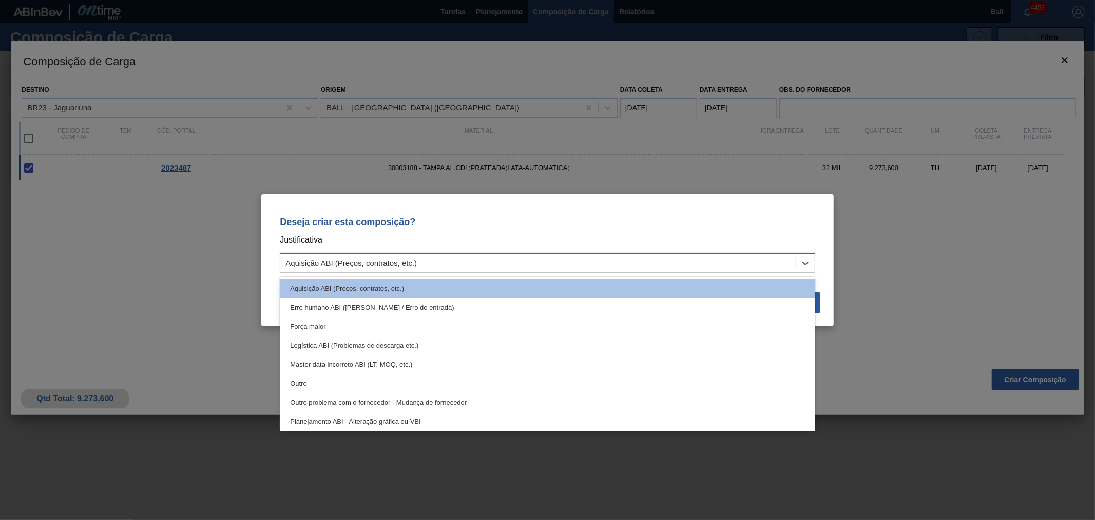
click at [502, 264] on div "Aquisição ABI (Preços, contratos, etc.)" at bounding box center [538, 262] width 516 height 15
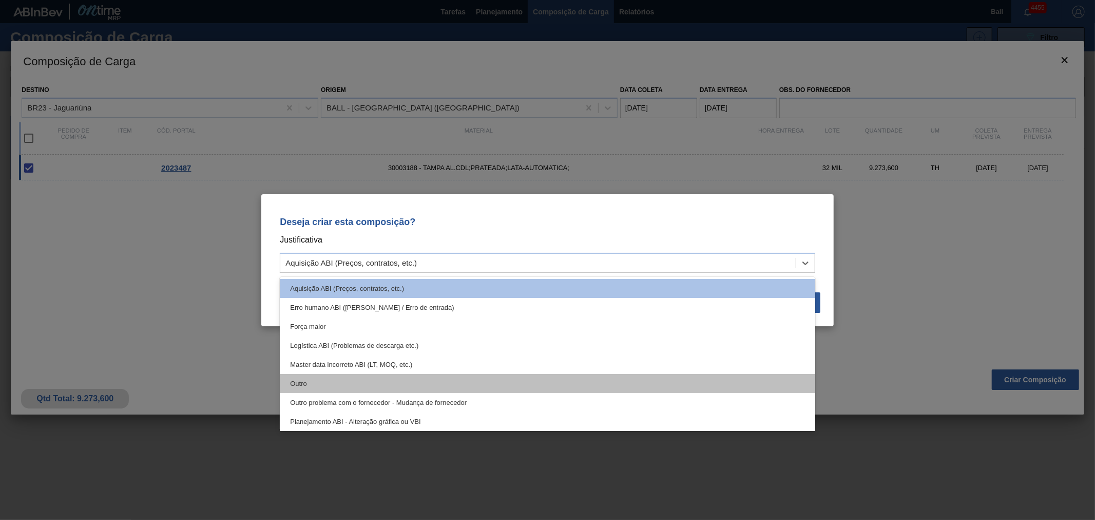
click at [378, 382] on div "Outro" at bounding box center [548, 383] width 536 height 19
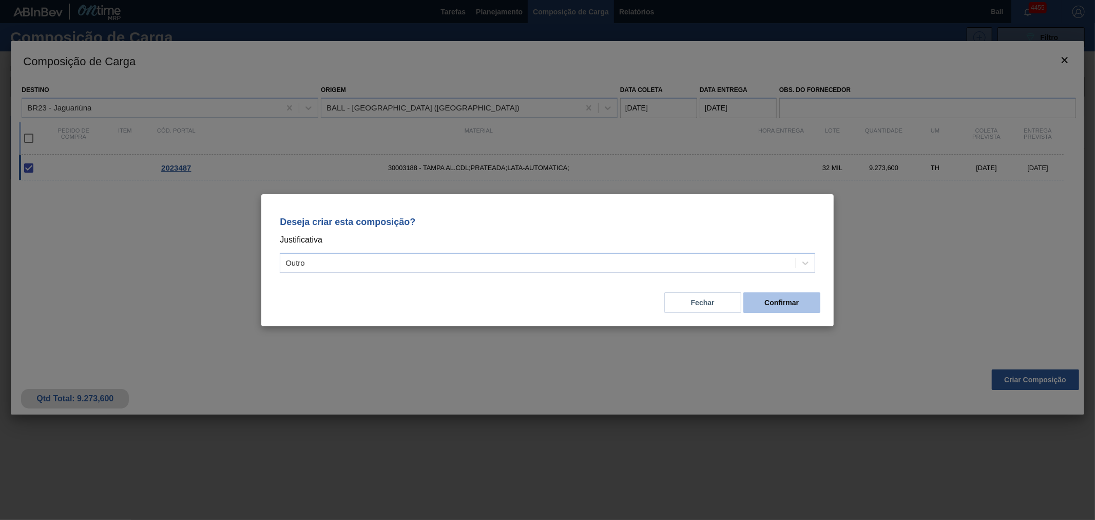
click at [811, 297] on button "Confirmar" at bounding box center [782, 302] width 77 height 21
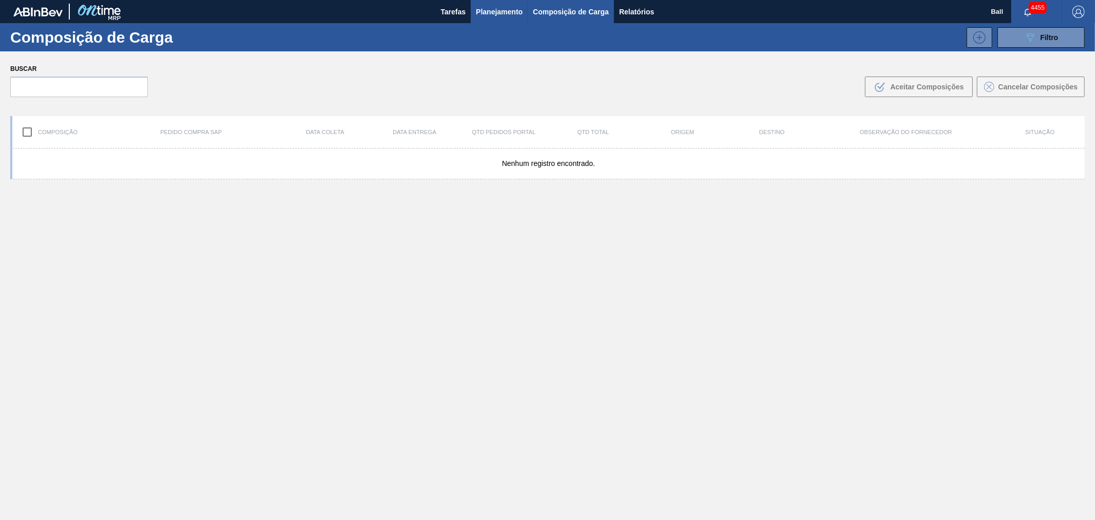
click at [497, 14] on span "Planejamento" at bounding box center [499, 12] width 47 height 12
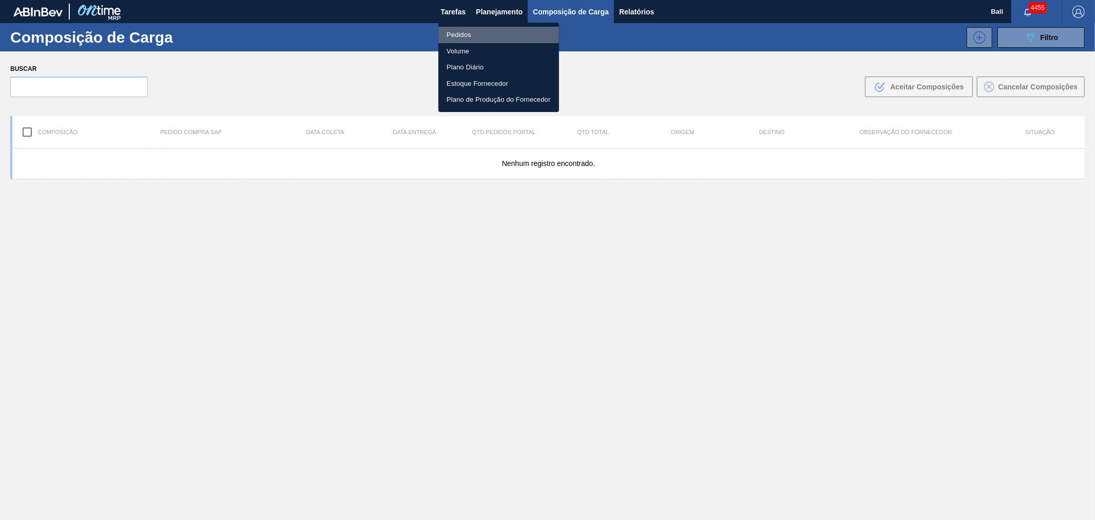
click at [476, 42] on li "Pedidos" at bounding box center [499, 35] width 121 height 16
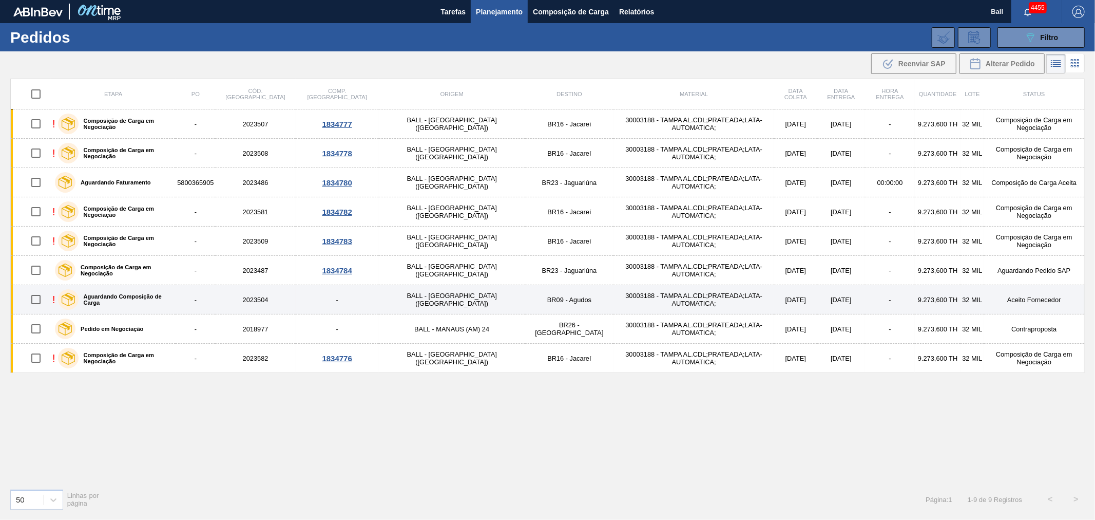
click at [172, 301] on label "Aguardando Composição de Carga" at bounding box center [125, 299] width 93 height 12
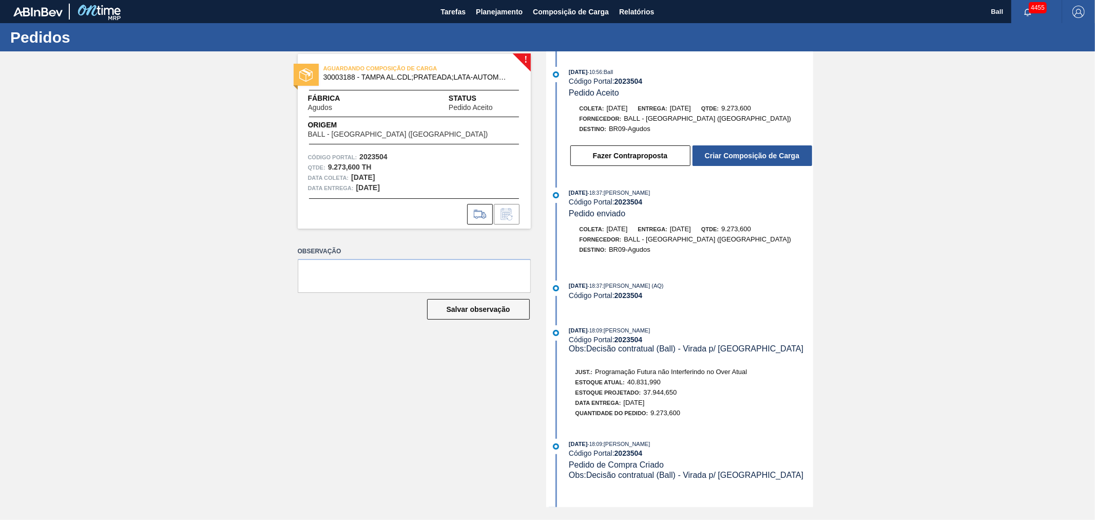
click at [717, 157] on button "Criar Composição de Carga" at bounding box center [753, 155] width 120 height 21
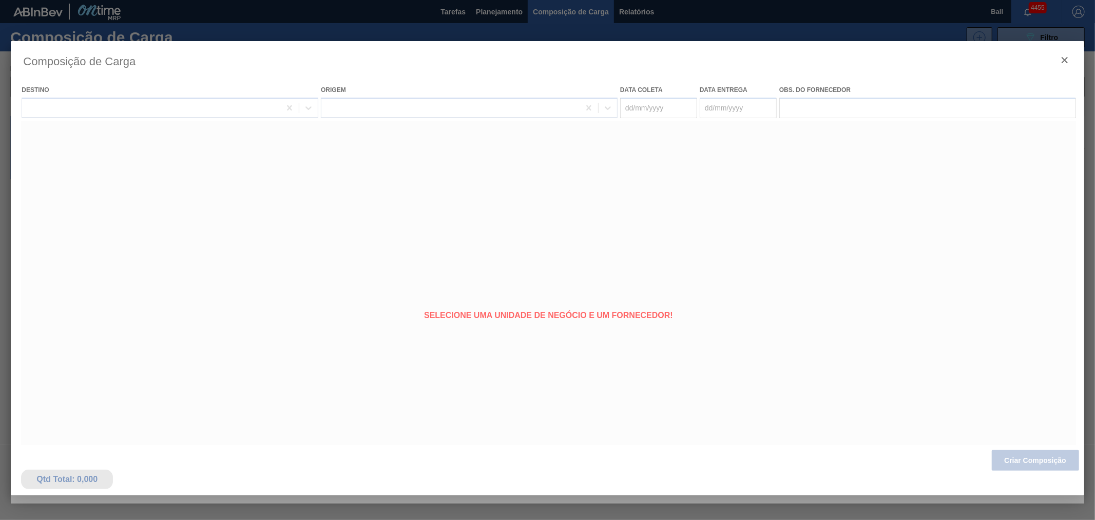
type coleta "19/11/2025"
type entrega "22/11/2025"
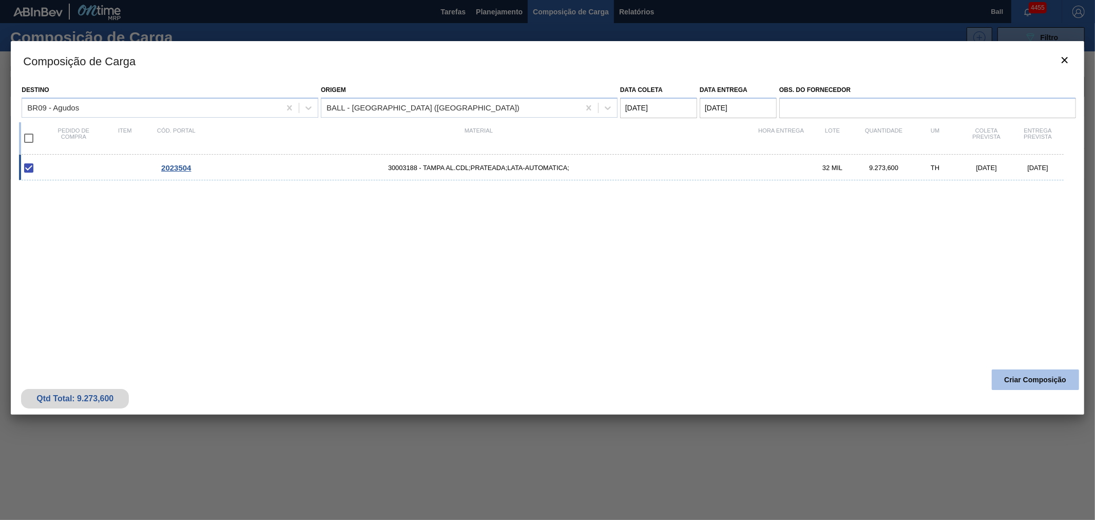
click at [1066, 374] on button "Criar Composição" at bounding box center [1035, 379] width 87 height 21
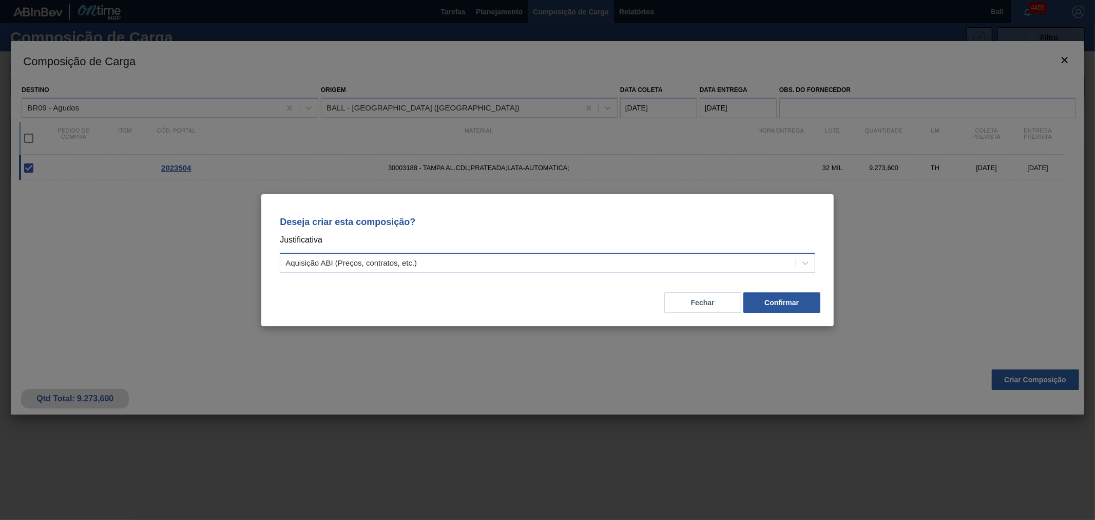
click at [461, 254] on div "Aquisição ABI (Preços, contratos, etc.)" at bounding box center [548, 263] width 536 height 20
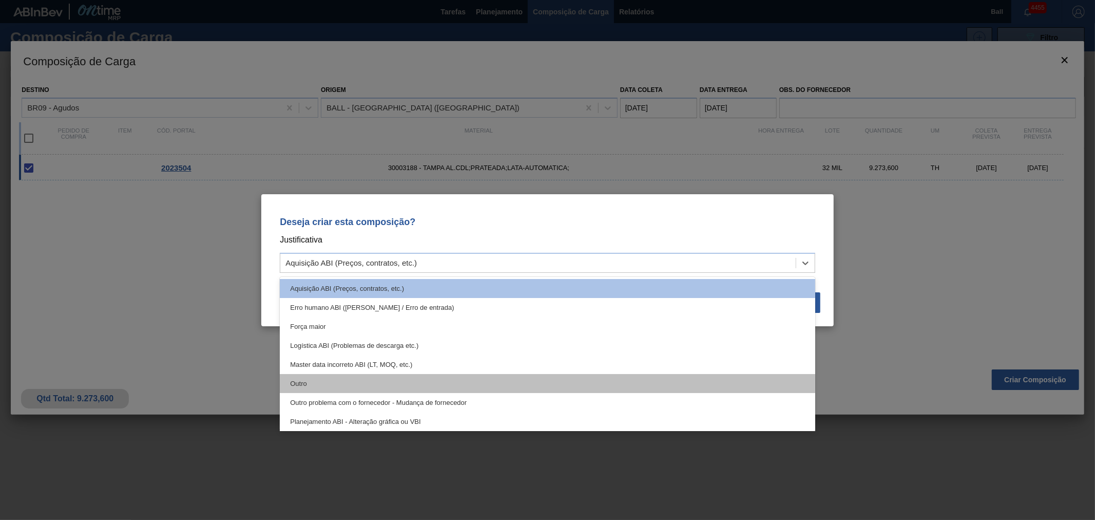
click at [360, 386] on div "Outro" at bounding box center [548, 383] width 536 height 19
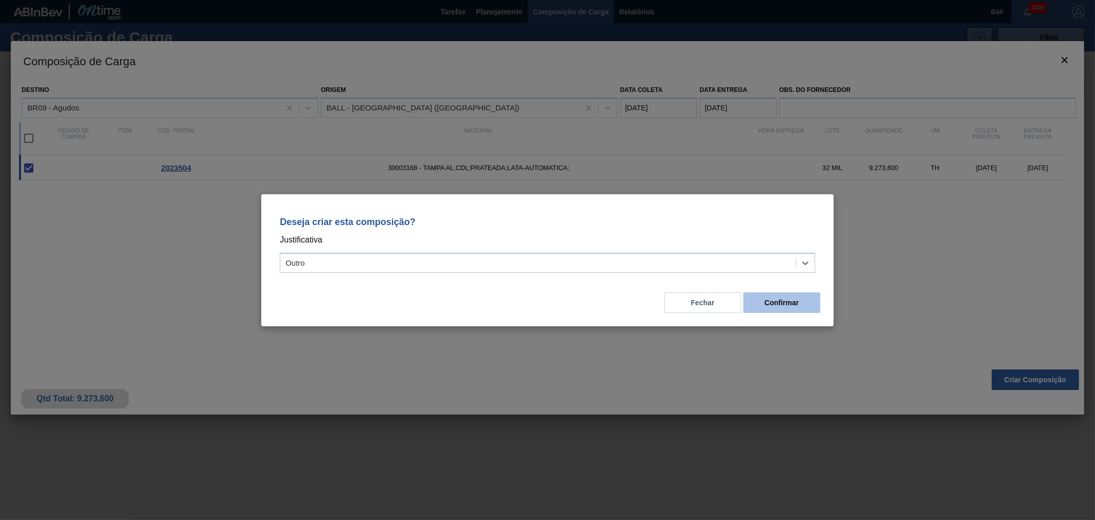
click at [776, 294] on button "Confirmar" at bounding box center [782, 302] width 77 height 21
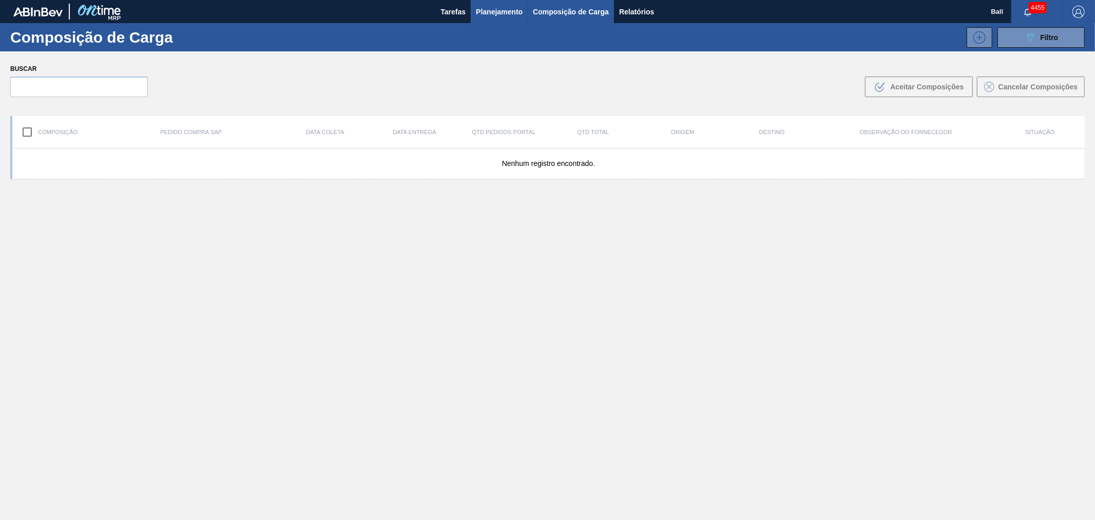
click at [506, 10] on span "Planejamento" at bounding box center [499, 12] width 47 height 12
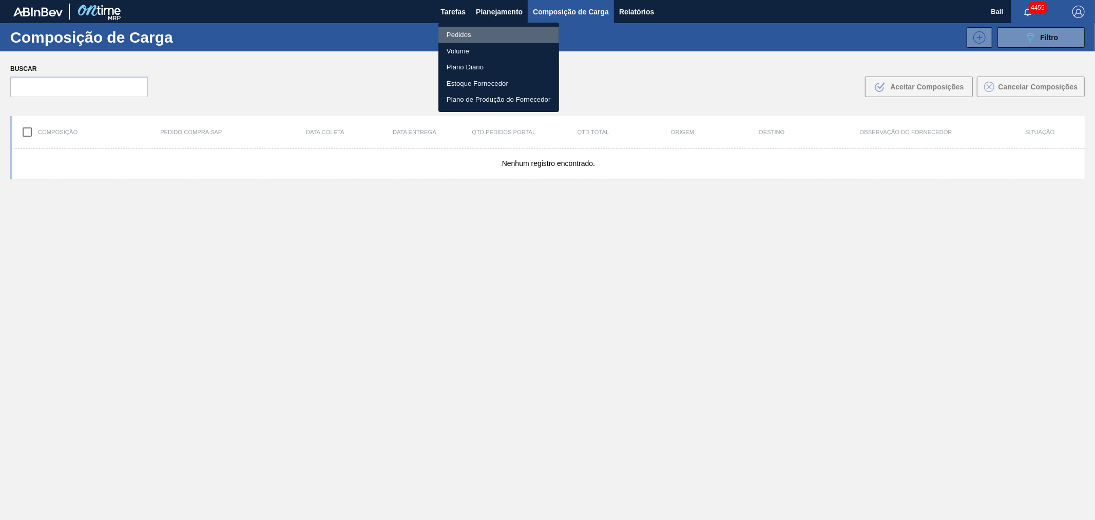
click at [477, 40] on li "Pedidos" at bounding box center [499, 35] width 121 height 16
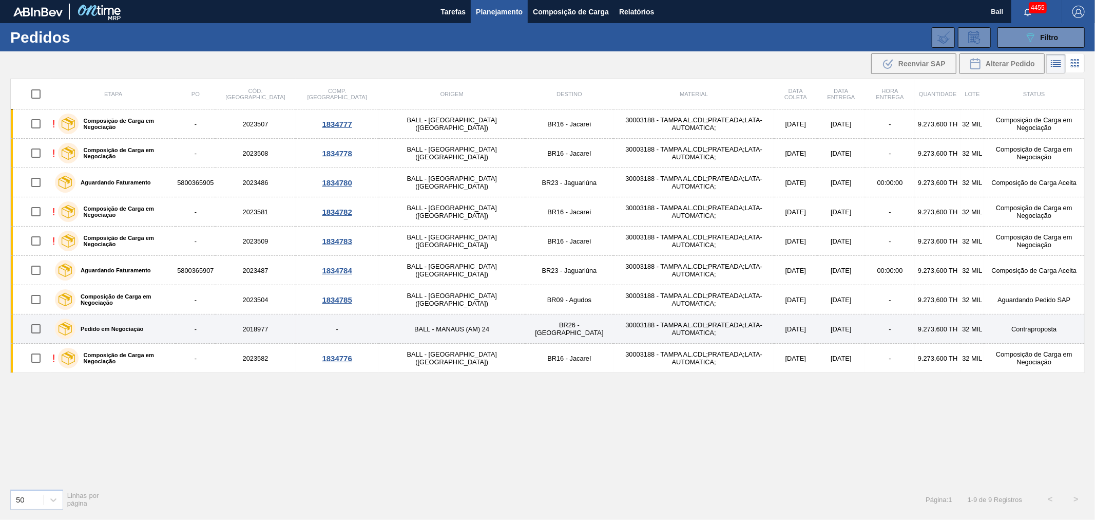
click at [146, 335] on div "Pedido em Negociação" at bounding box center [98, 329] width 93 height 26
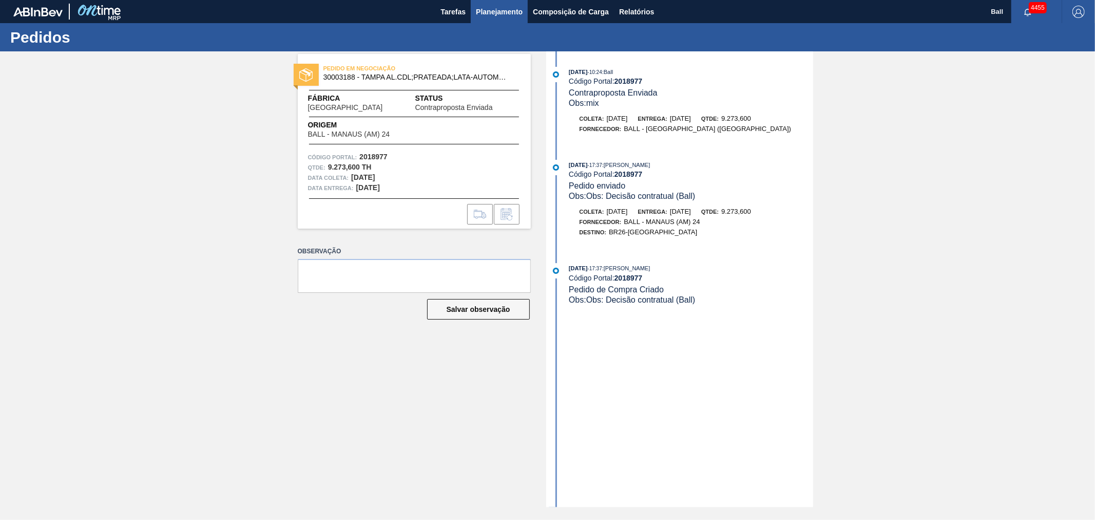
click at [488, 9] on span "Planejamento" at bounding box center [499, 12] width 47 height 12
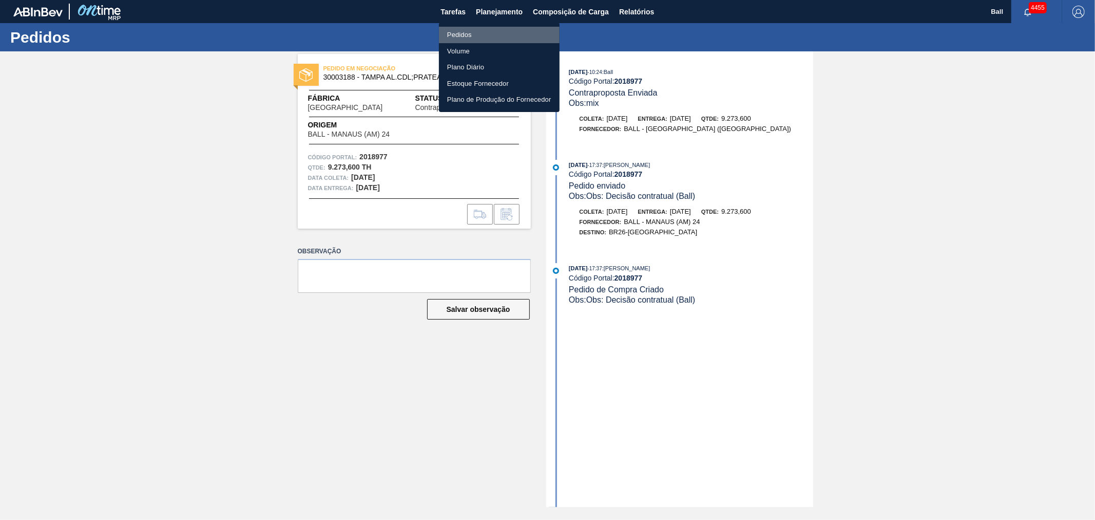
click at [465, 33] on li "Pedidos" at bounding box center [499, 35] width 121 height 16
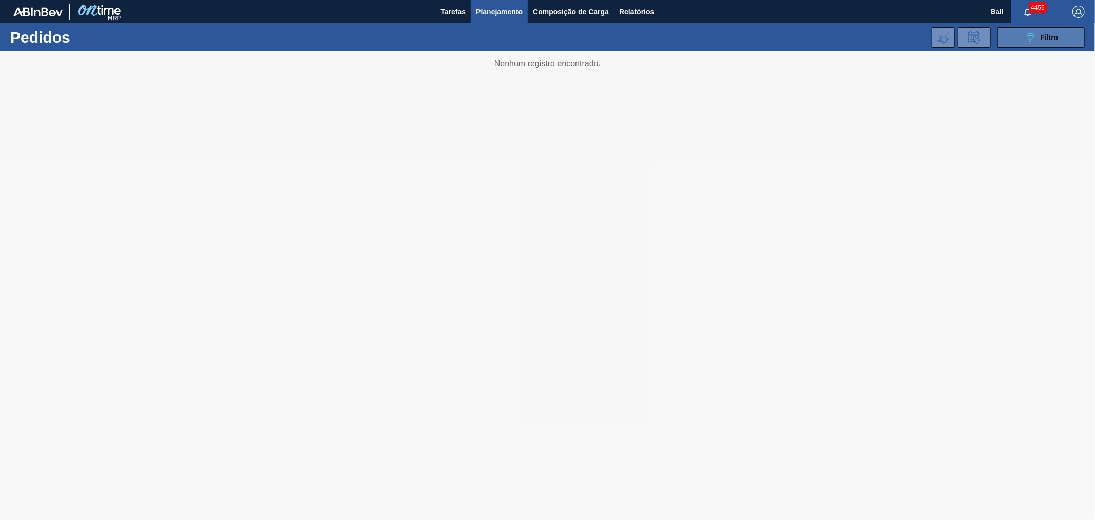
click at [1025, 41] on icon "089F7B8B-B2A5-4AFE-B5C0-19BA573D28AC" at bounding box center [1030, 37] width 12 height 12
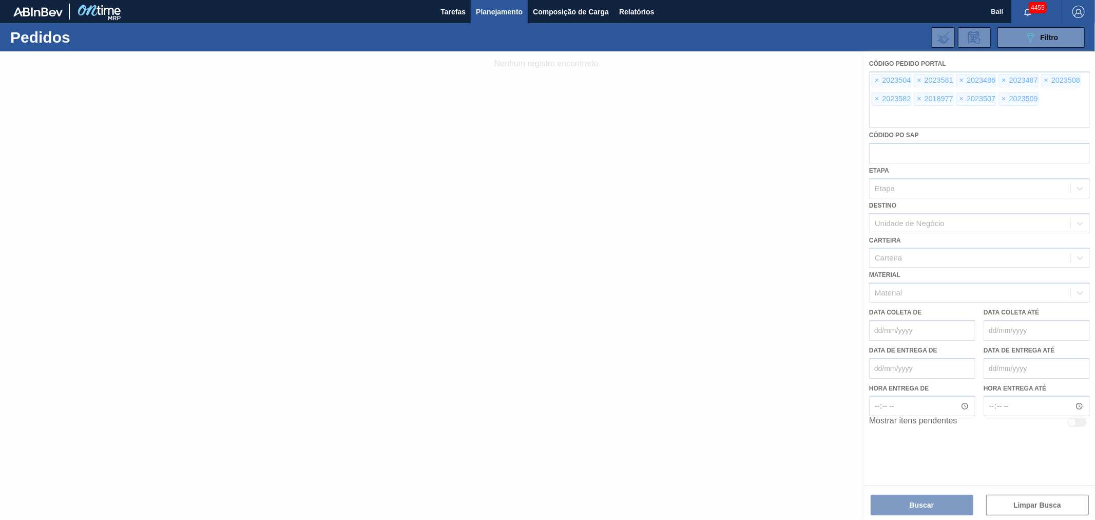
click at [597, 44] on div "089F7B8B-B2A5-4AFE-B5C0-19BA573D28AC Filtro Código Pedido Portal × 2023504 × 20…" at bounding box center [628, 37] width 924 height 31
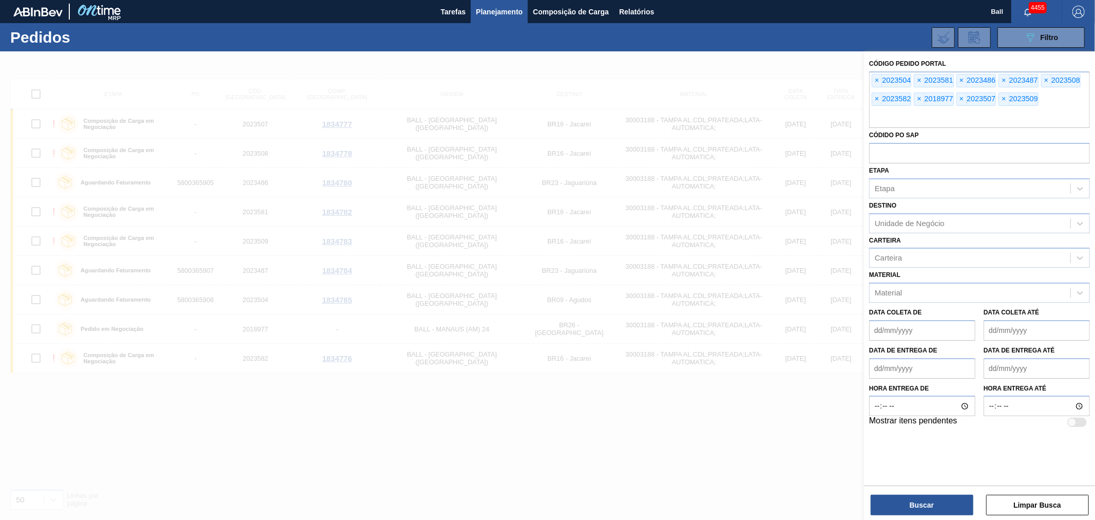
click at [668, 40] on div "089F7B8B-B2A5-4AFE-B5C0-19BA573D28AC Filtro Código Pedido Portal × 2023504 × 20…" at bounding box center [628, 37] width 924 height 31
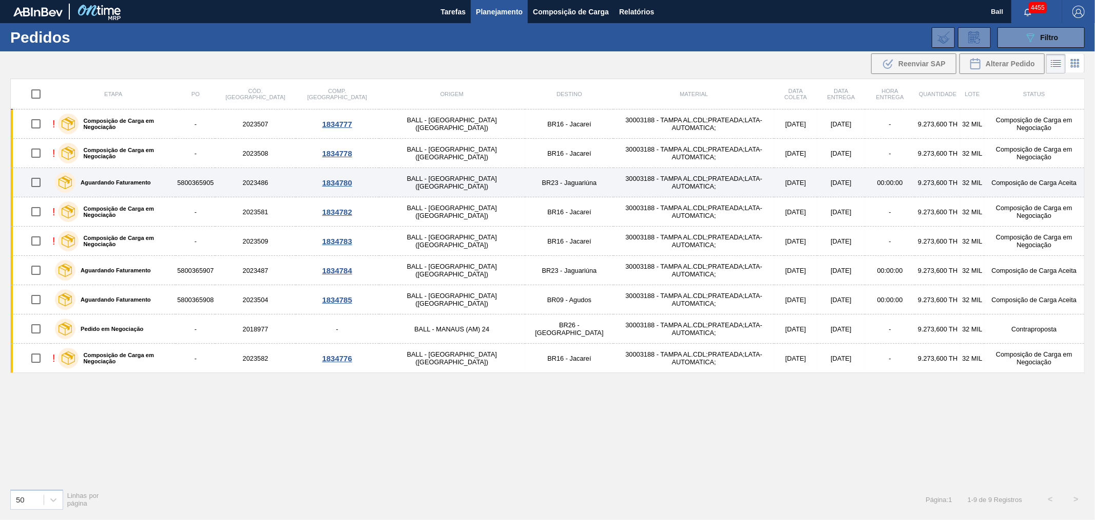
click at [614, 186] on td "30003188 - TAMPA AL.CDL;PRATEADA;LATA-AUTOMATICA;" at bounding box center [694, 182] width 161 height 29
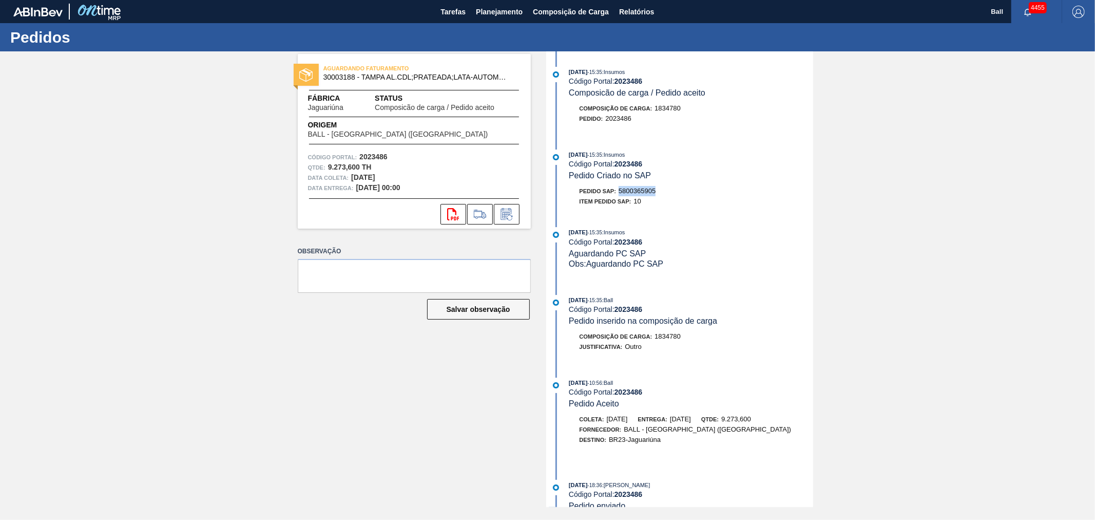
drag, startPoint x: 650, startPoint y: 194, endPoint x: 618, endPoint y: 194, distance: 32.4
click at [618, 194] on div "Pedido SAP: 5800365905" at bounding box center [691, 191] width 244 height 10
copy span "5800365905"
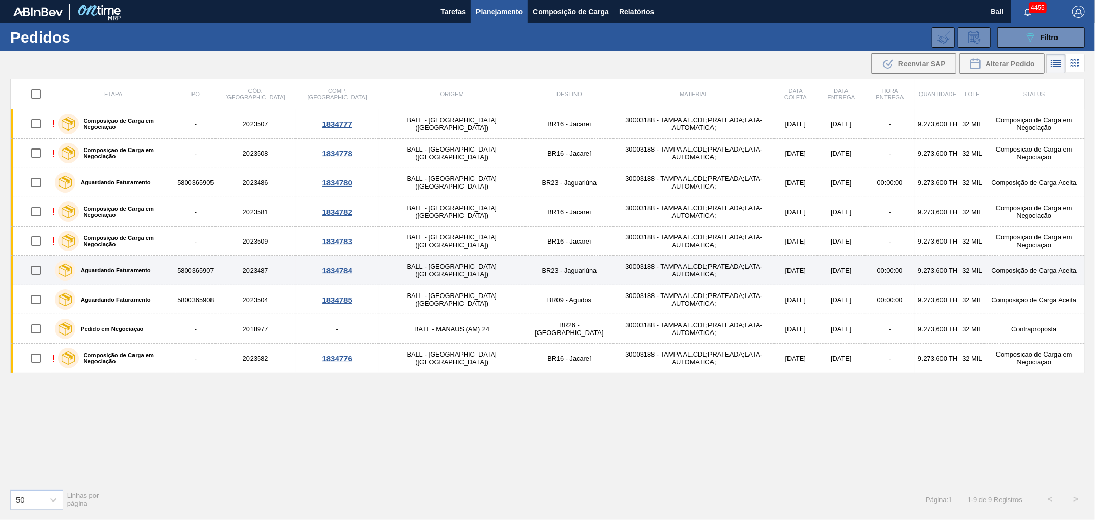
click at [174, 268] on div "Aguardando Faturamento" at bounding box center [113, 270] width 122 height 26
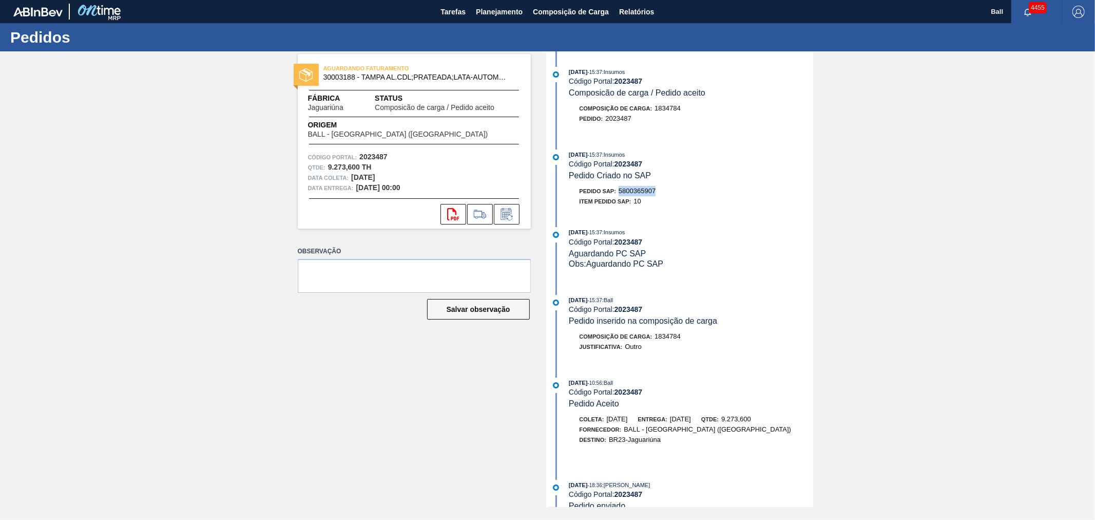
drag, startPoint x: 663, startPoint y: 195, endPoint x: 619, endPoint y: 194, distance: 44.7
click at [619, 194] on div "Pedido SAP: 5800365907" at bounding box center [691, 191] width 244 height 10
copy span "5800365907"
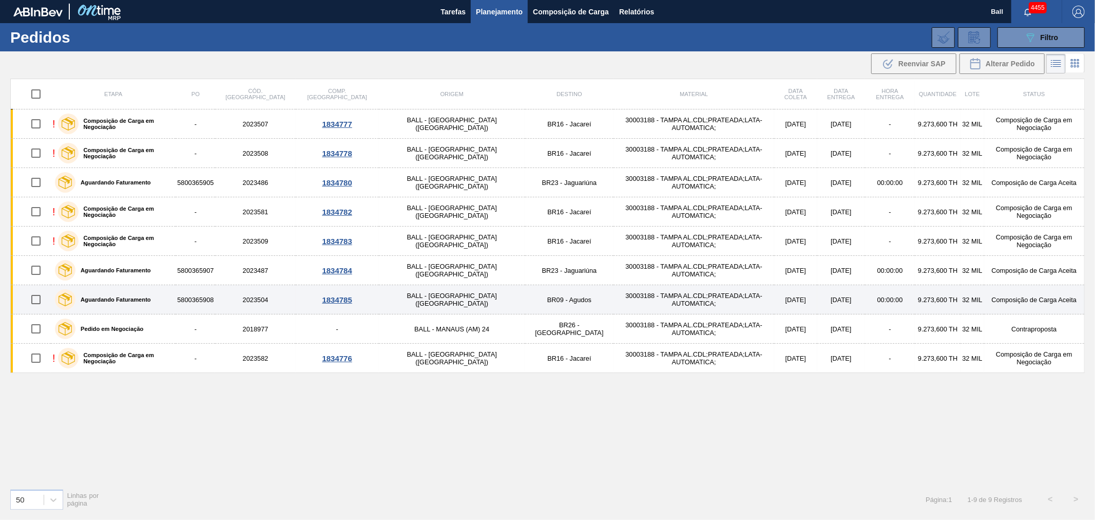
click at [174, 301] on div "Aguardando Faturamento" at bounding box center [113, 300] width 122 height 26
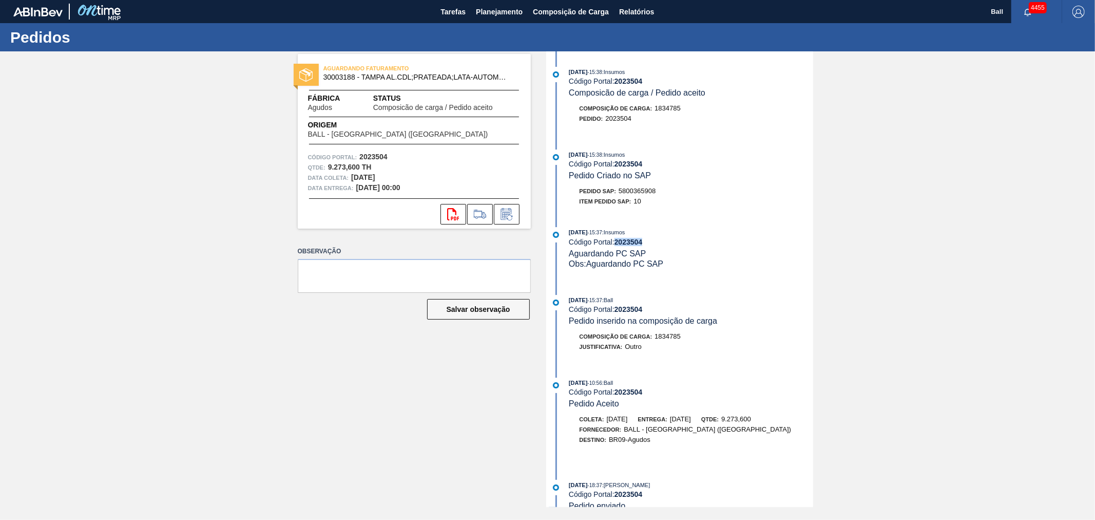
drag, startPoint x: 642, startPoint y: 245, endPoint x: 614, endPoint y: 244, distance: 28.2
click at [614, 244] on div "Código Portal: 2023504" at bounding box center [691, 242] width 244 height 8
drag, startPoint x: 664, startPoint y: 196, endPoint x: 619, endPoint y: 197, distance: 45.2
click at [619, 196] on div "Pedido SAP: 5800365908" at bounding box center [691, 191] width 244 height 10
copy span "5800365908"
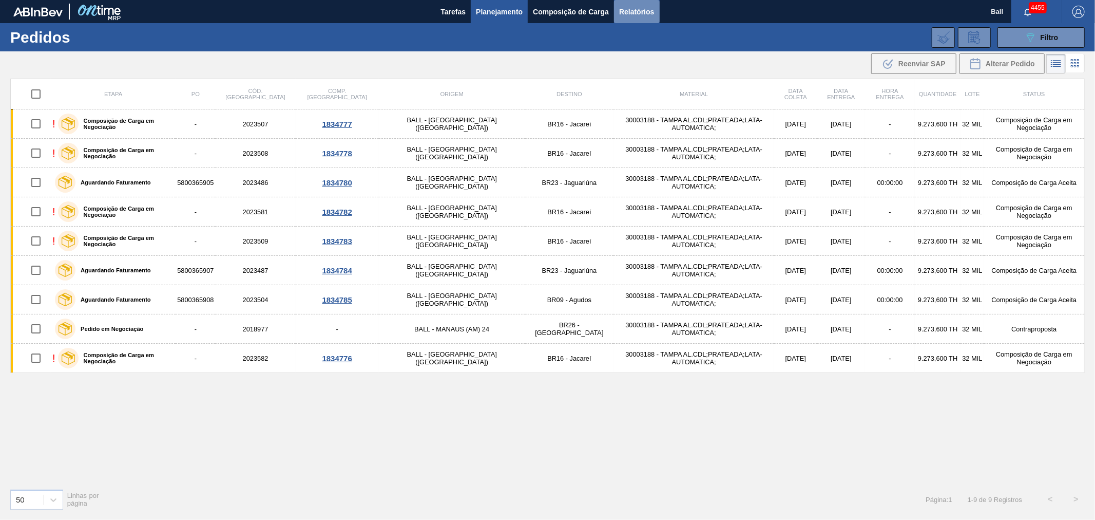
click at [640, 11] on span "Relatórios" at bounding box center [636, 12] width 35 height 12
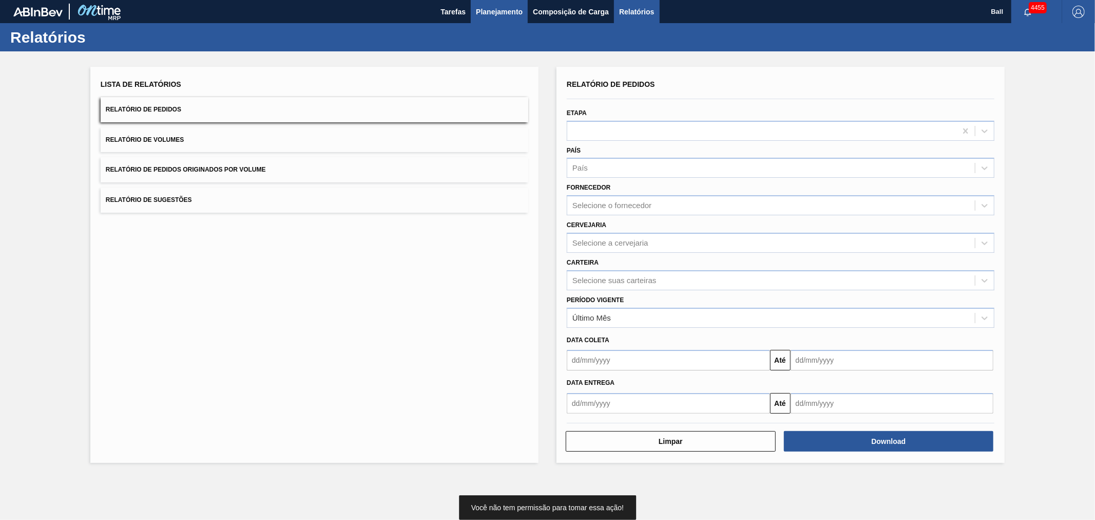
click at [500, 1] on button "Planejamento" at bounding box center [499, 11] width 57 height 23
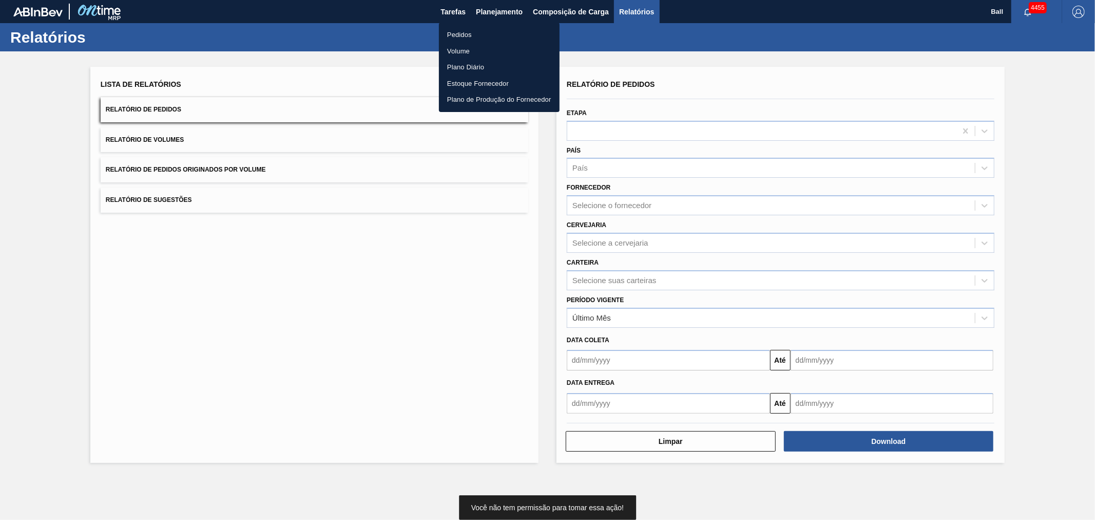
click at [461, 34] on li "Pedidos" at bounding box center [499, 35] width 121 height 16
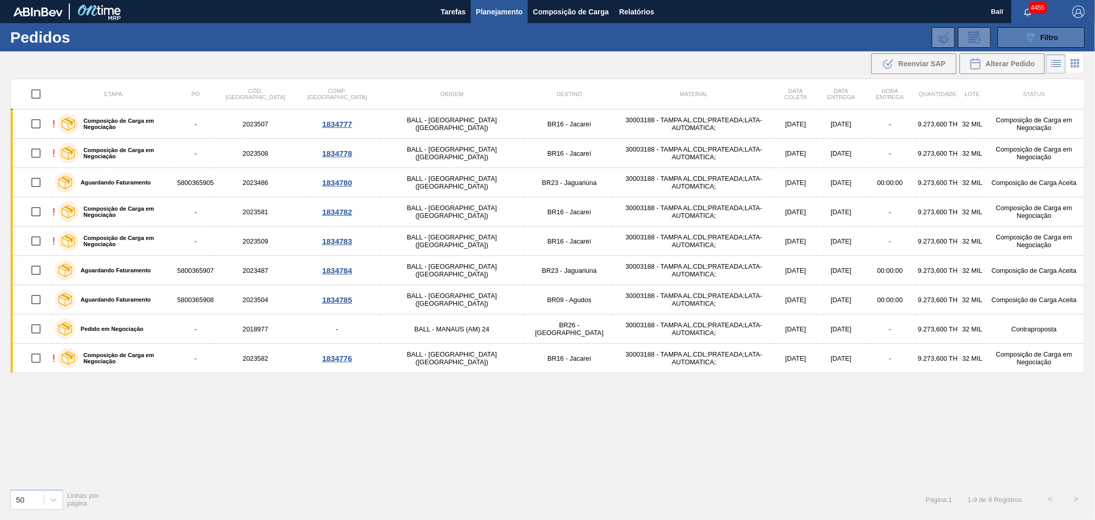
click at [1022, 38] on button "089F7B8B-B2A5-4AFE-B5C0-19BA573D28AC Filtro" at bounding box center [1041, 37] width 87 height 21
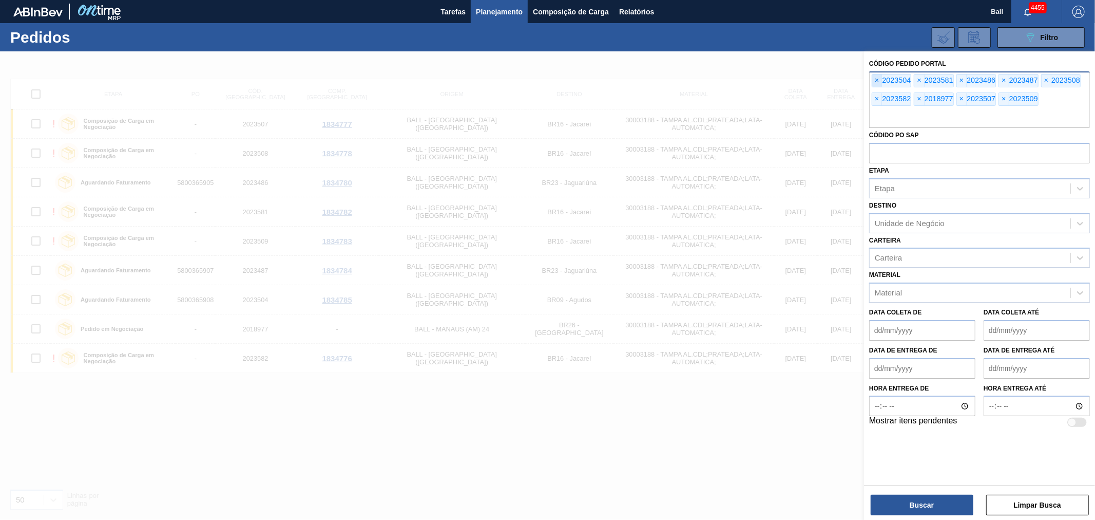
click at [876, 78] on span "×" at bounding box center [877, 80] width 10 height 12
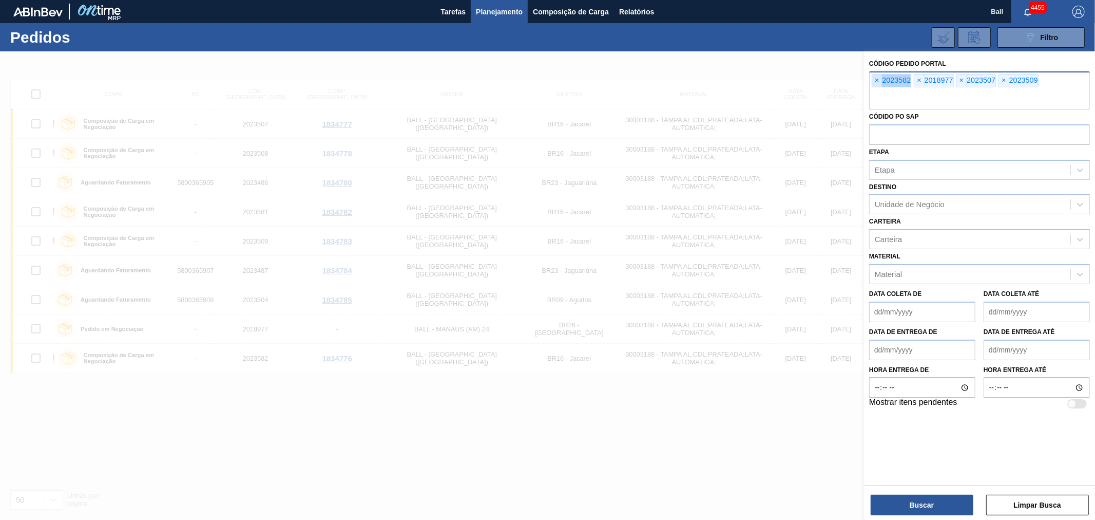
click at [876, 78] on span "×" at bounding box center [877, 80] width 10 height 12
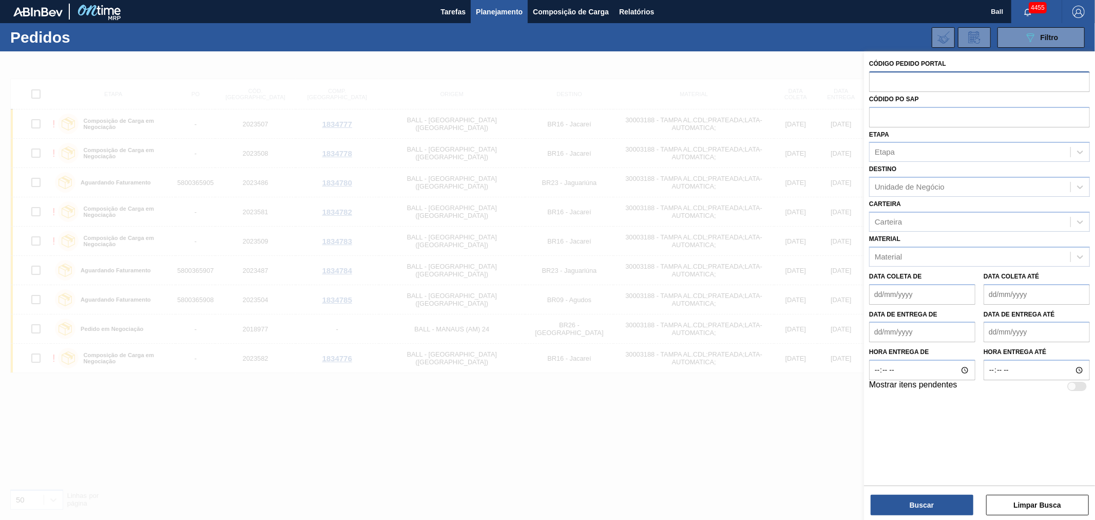
click at [876, 78] on input "text" at bounding box center [979, 81] width 221 height 20
paste input "text"
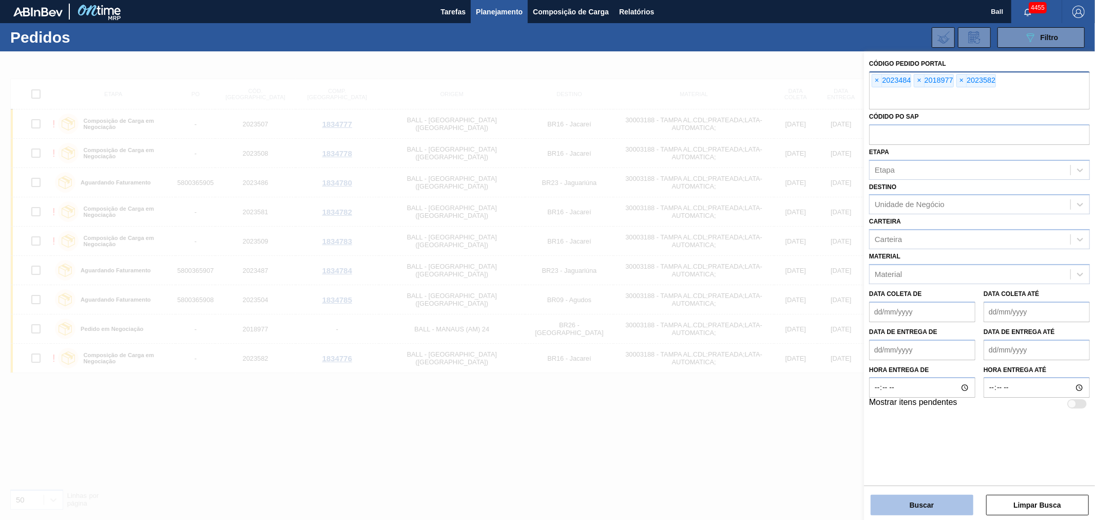
click at [921, 499] on button "Buscar" at bounding box center [922, 505] width 103 height 21
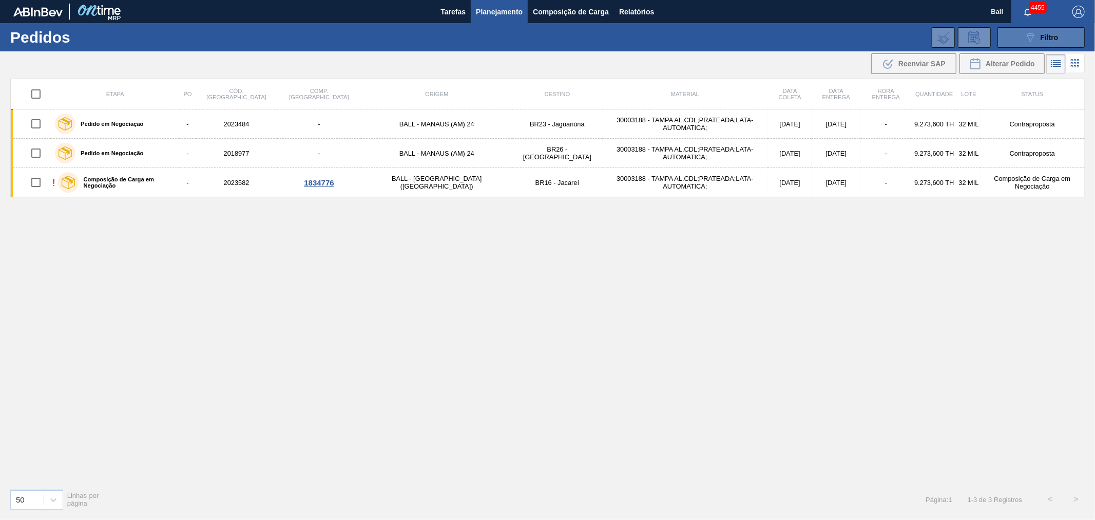
click at [1018, 33] on button "089F7B8B-B2A5-4AFE-B5C0-19BA573D28AC Filtro" at bounding box center [1041, 37] width 87 height 21
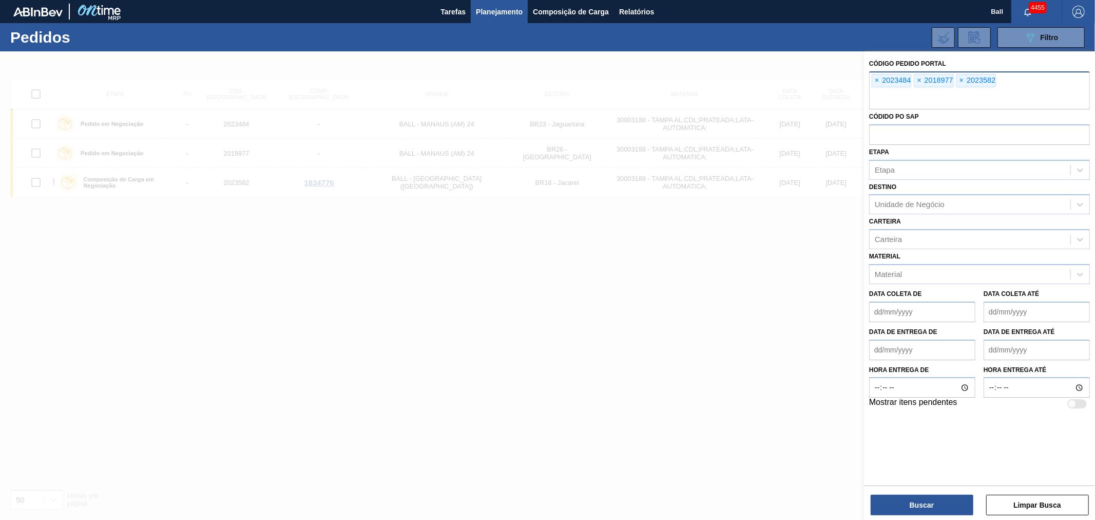
click at [882, 84] on div "× 2023484" at bounding box center [892, 80] width 40 height 13
paste input "text"
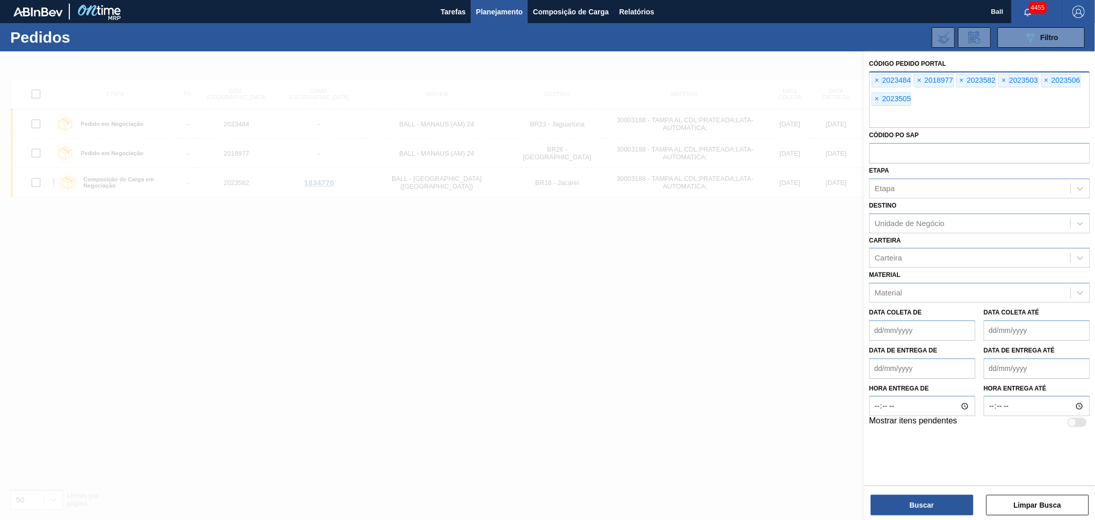
paste input "2023581"
type input "2023581"
paste input "text"
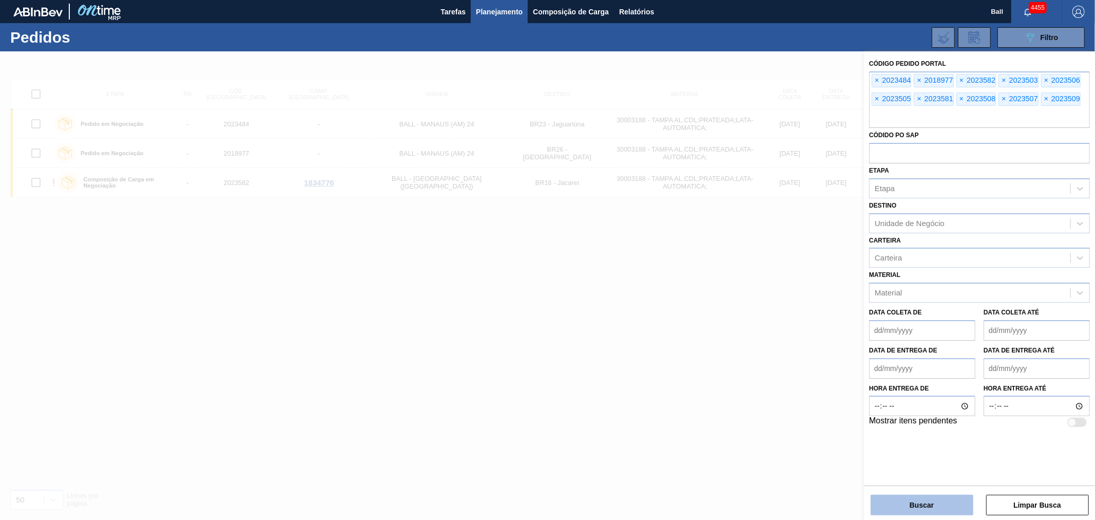
click at [908, 509] on button "Buscar" at bounding box center [922, 505] width 103 height 21
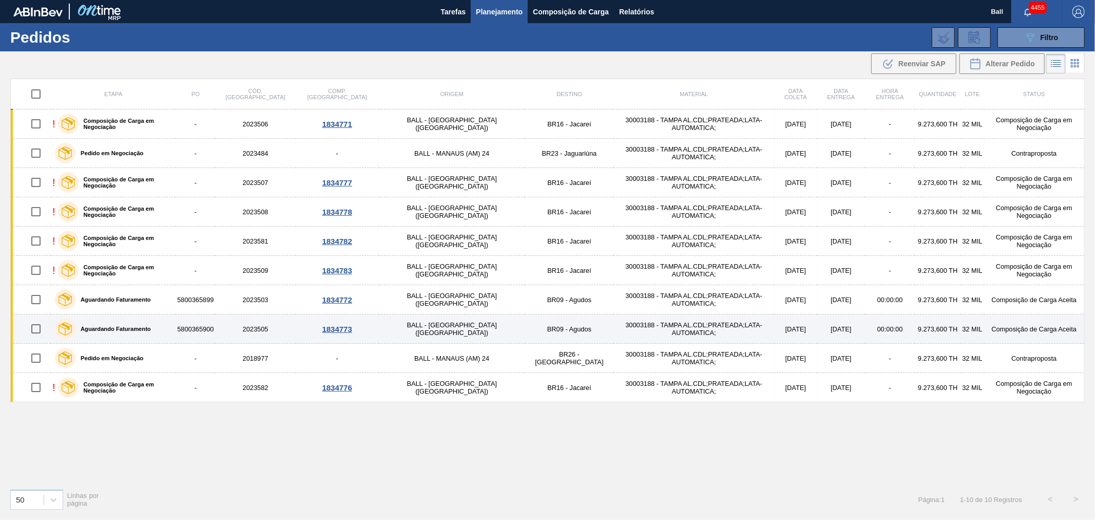
click at [215, 333] on td "5800365900" at bounding box center [196, 328] width 40 height 29
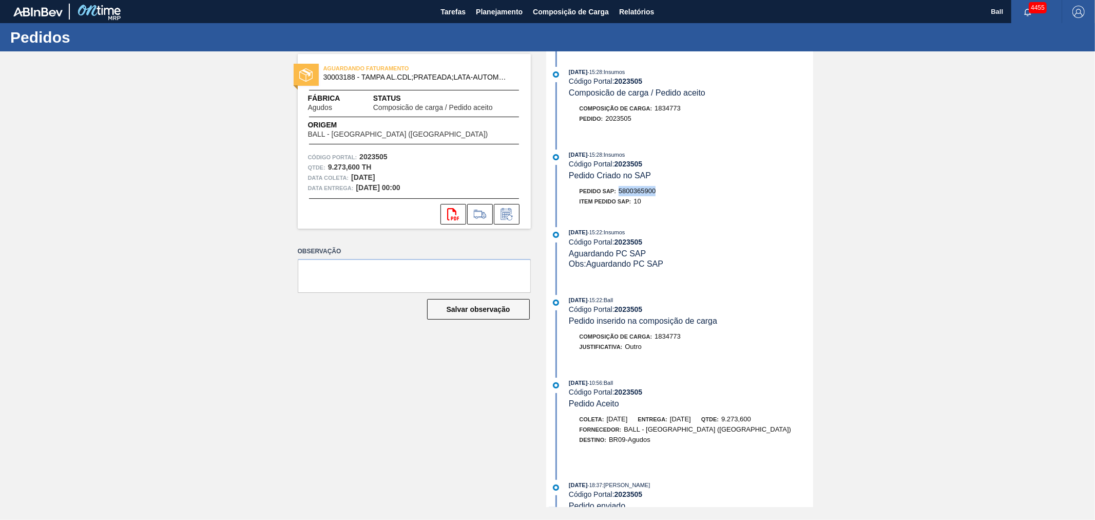
drag, startPoint x: 663, startPoint y: 193, endPoint x: 621, endPoint y: 196, distance: 42.2
click at [621, 196] on div "Pedido SAP: 5800365900" at bounding box center [691, 191] width 244 height 10
copy span "5800365900"
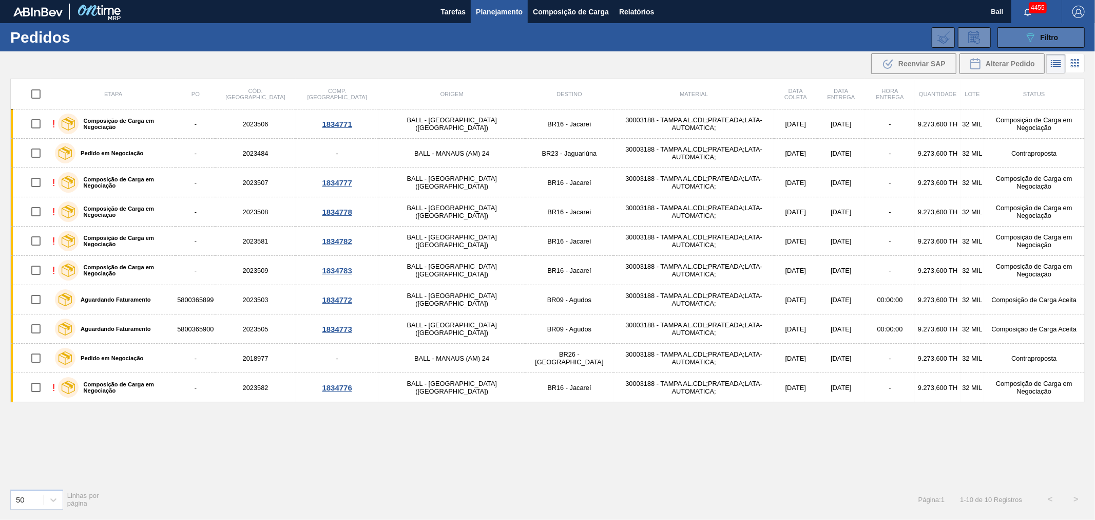
click at [1041, 32] on div "089F7B8B-B2A5-4AFE-B5C0-19BA573D28AC Filtro" at bounding box center [1041, 37] width 34 height 12
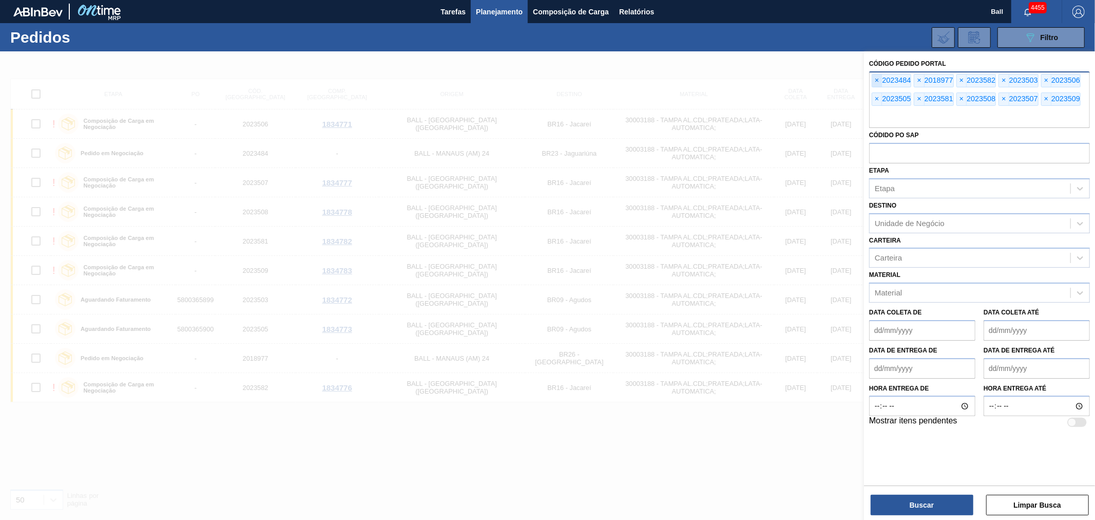
click at [877, 79] on span "×" at bounding box center [877, 80] width 10 height 12
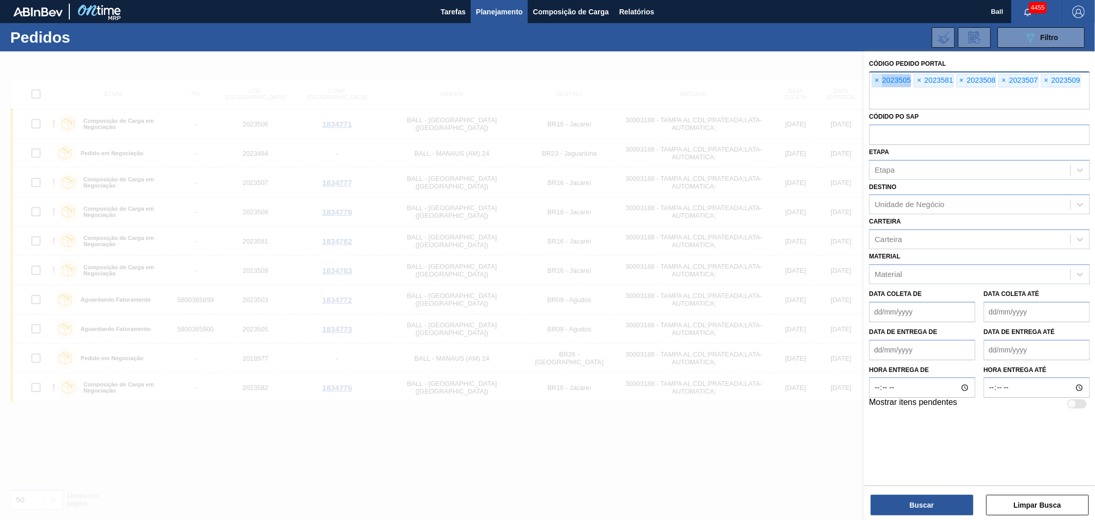
click at [877, 79] on span "×" at bounding box center [877, 80] width 10 height 12
click at [879, 79] on span "×" at bounding box center [877, 80] width 10 height 12
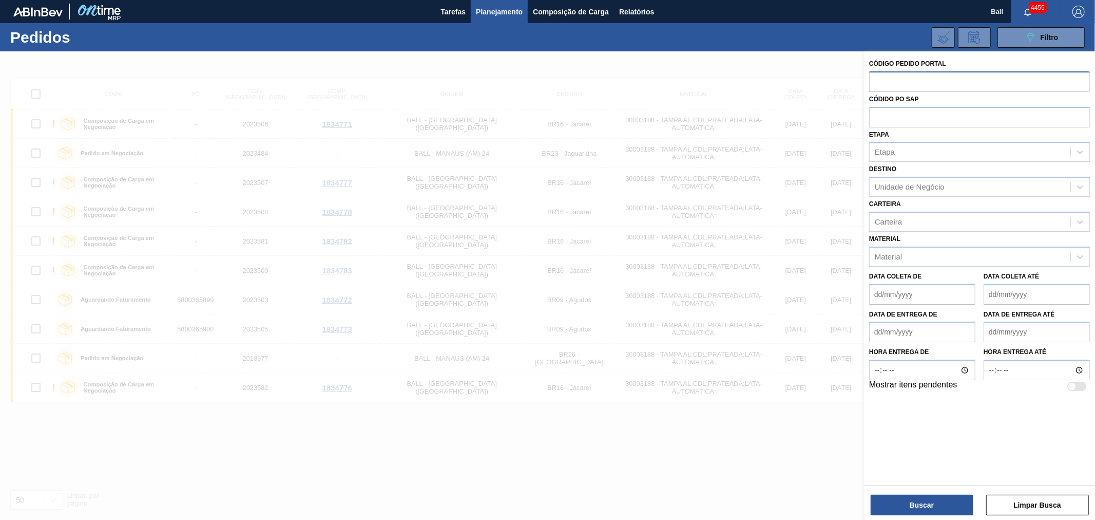
click at [879, 79] on input "text" at bounding box center [979, 81] width 221 height 20
paste input "2023506"
type input "2023506"
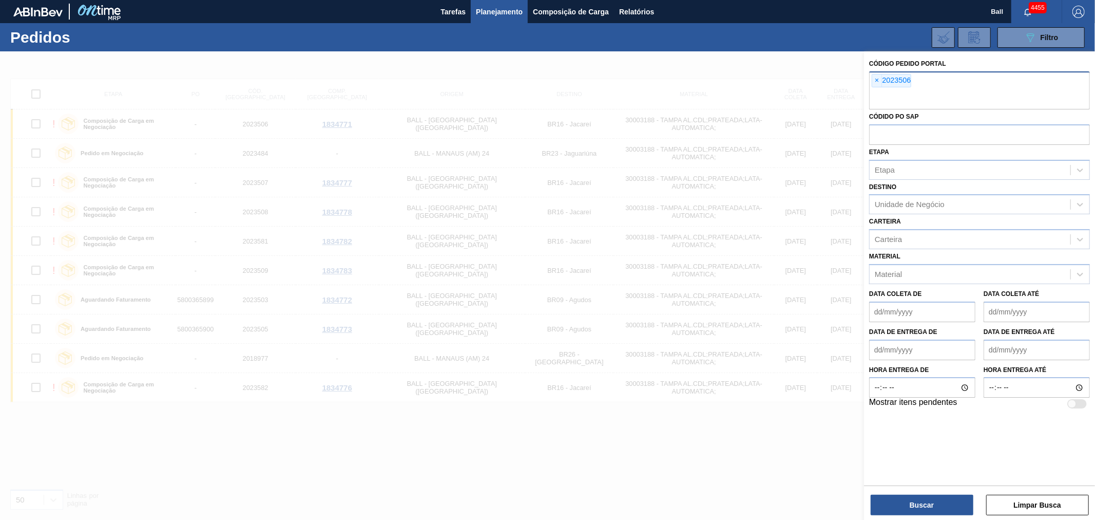
paste input "2023581"
type input "2023581"
paste input "text"
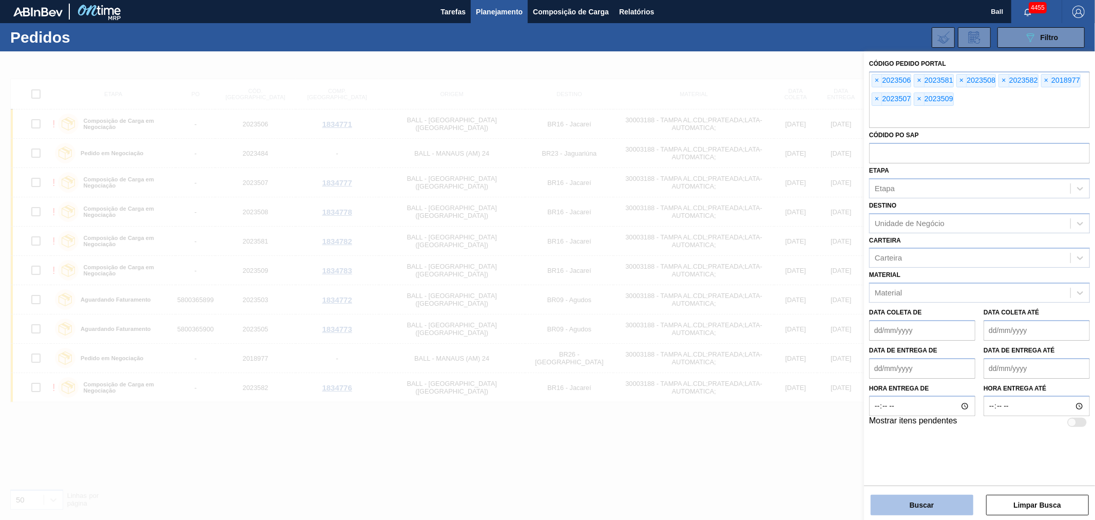
click at [908, 501] on button "Buscar" at bounding box center [922, 505] width 103 height 21
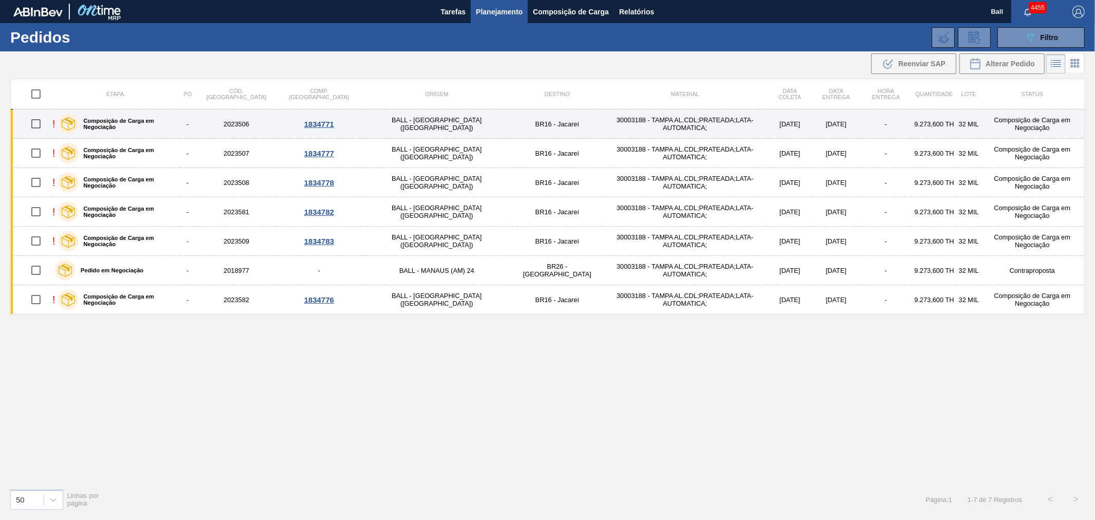
click at [55, 126] on div "!" at bounding box center [53, 124] width 3 height 12
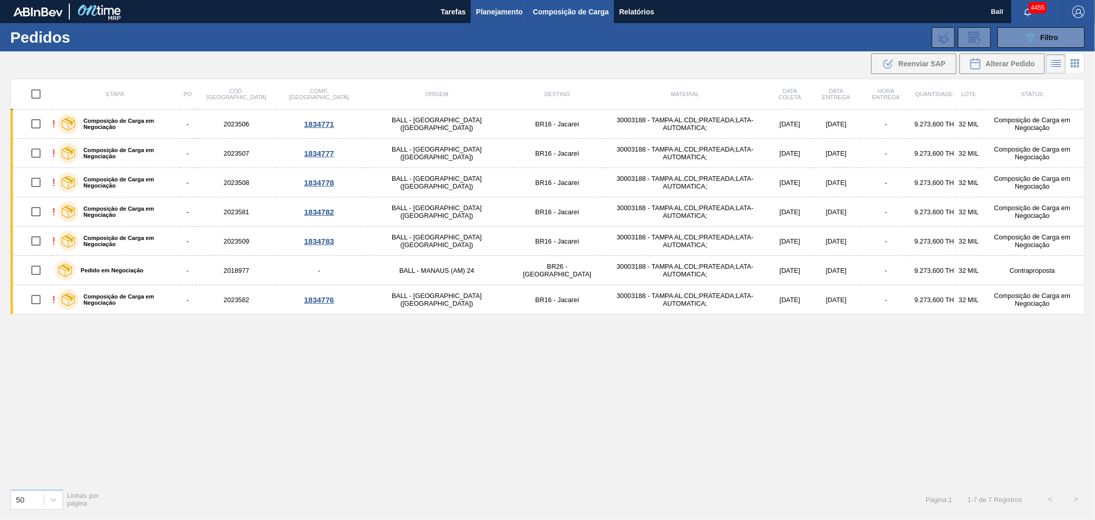
click at [542, 6] on span "Composição de Carga" at bounding box center [571, 12] width 76 height 12
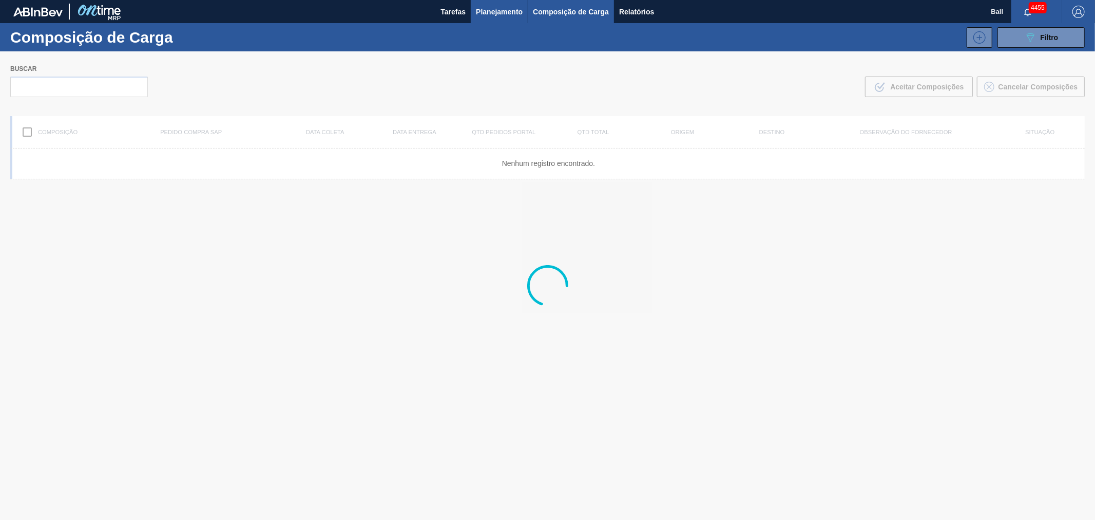
click at [483, 6] on span "Planejamento" at bounding box center [499, 12] width 47 height 12
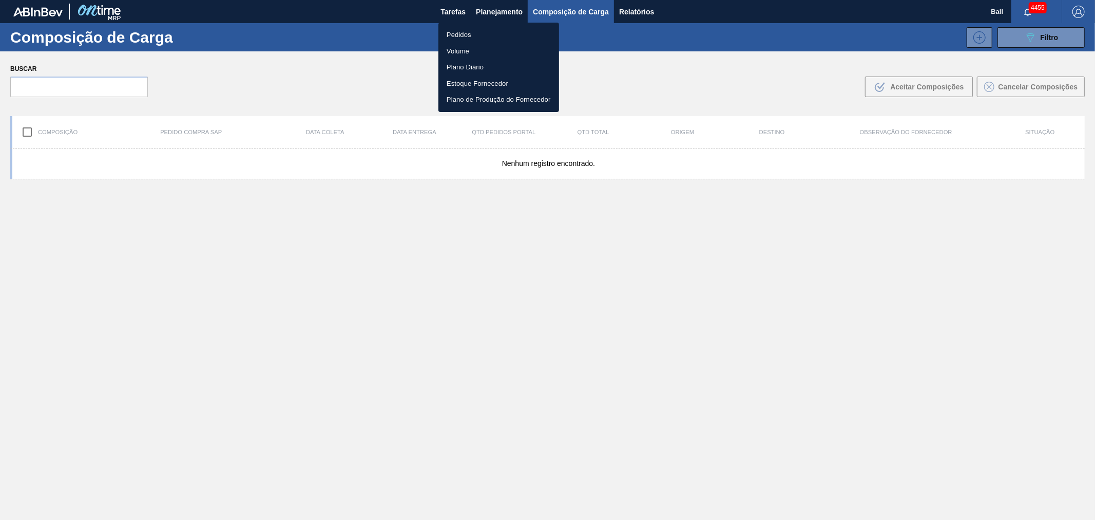
click at [1023, 40] on div at bounding box center [547, 260] width 1095 height 520
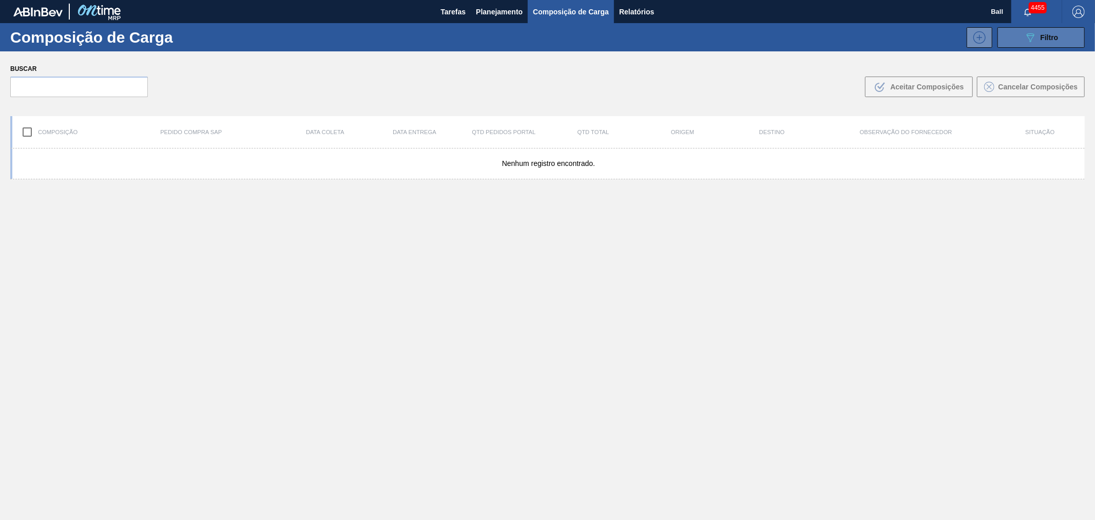
click at [1018, 38] on button "089F7B8B-B2A5-4AFE-B5C0-19BA573D28AC Filtro" at bounding box center [1041, 37] width 87 height 21
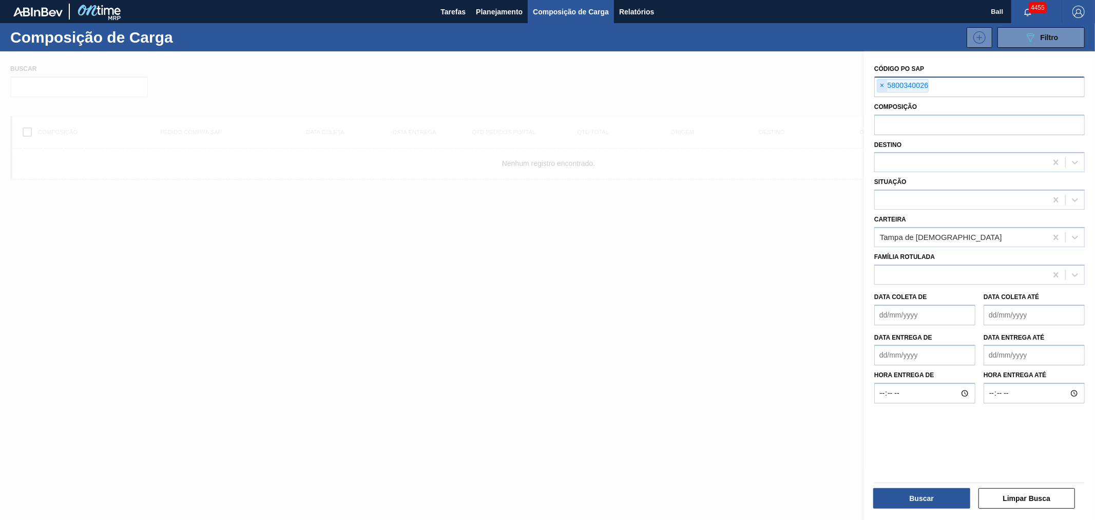
click at [879, 86] on span "×" at bounding box center [883, 86] width 10 height 12
click at [882, 86] on input "text" at bounding box center [980, 87] width 211 height 20
paste input "5800339978"
type input "5800339978"
click at [918, 497] on button "Buscar" at bounding box center [921, 498] width 97 height 21
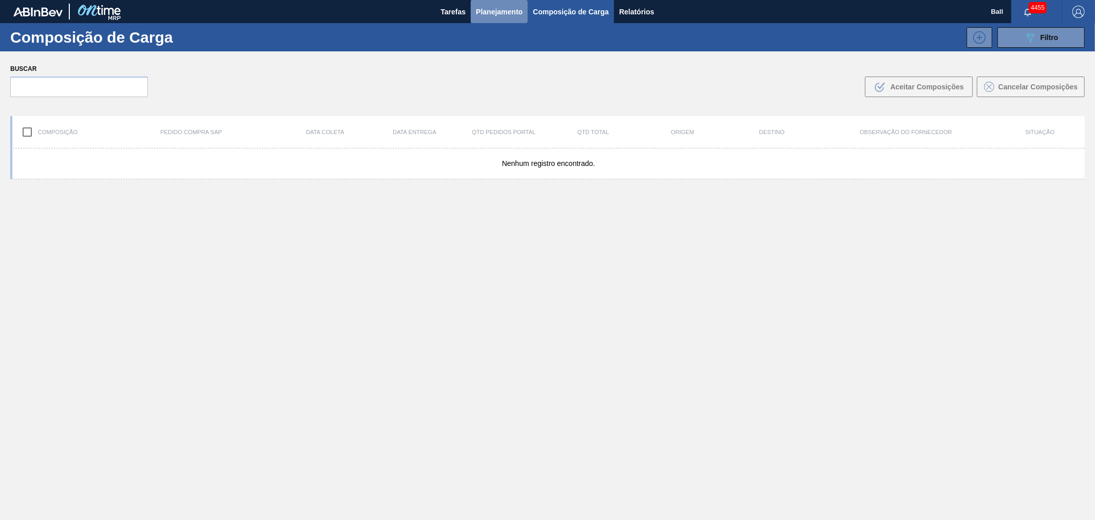
click at [490, 16] on span "Planejamento" at bounding box center [499, 12] width 47 height 12
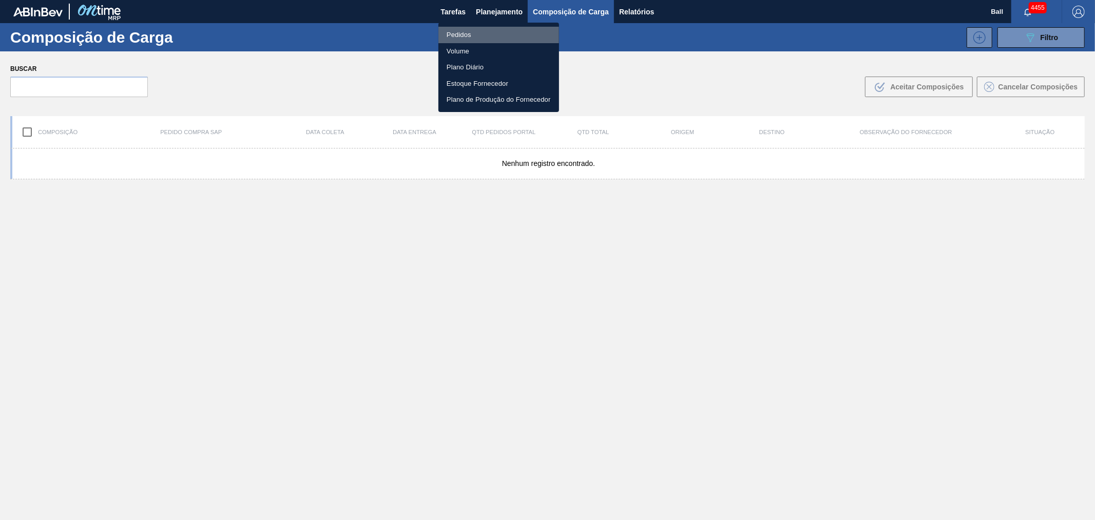
click at [465, 36] on li "Pedidos" at bounding box center [499, 35] width 121 height 16
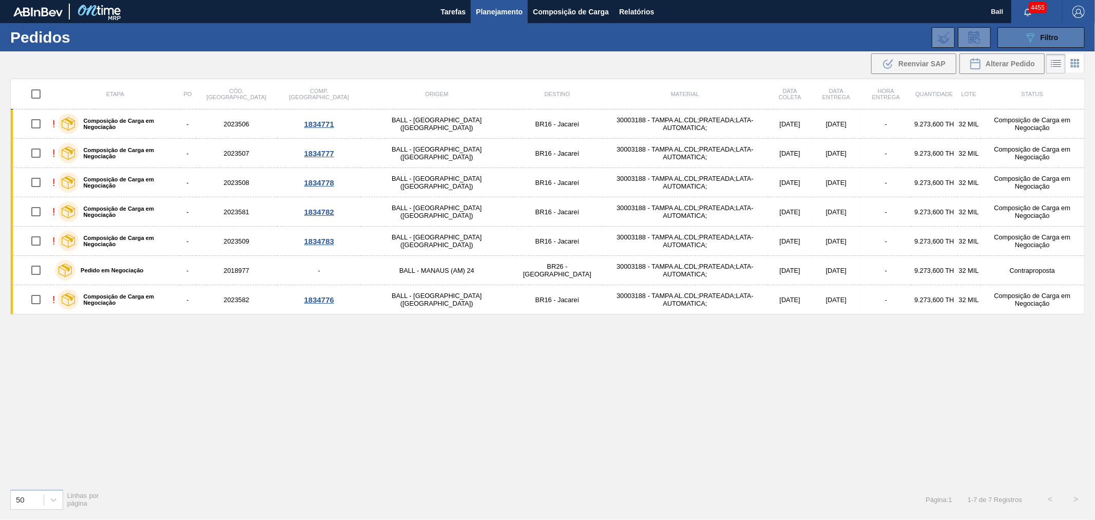
click at [1025, 33] on icon "089F7B8B-B2A5-4AFE-B5C0-19BA573D28AC" at bounding box center [1030, 37] width 12 height 12
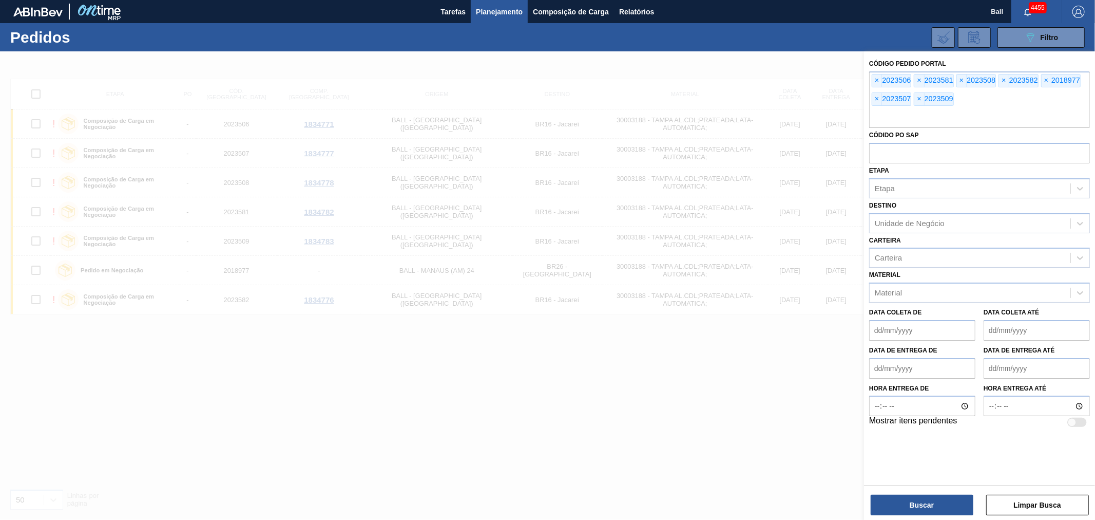
click at [868, 78] on div "Código Pedido Portal × 2023506 × 2023581 × 2023508 × 2023582 × 2018977 × 202350…" at bounding box center [979, 242] width 231 height 382
click at [875, 80] on span "×" at bounding box center [877, 80] width 10 height 12
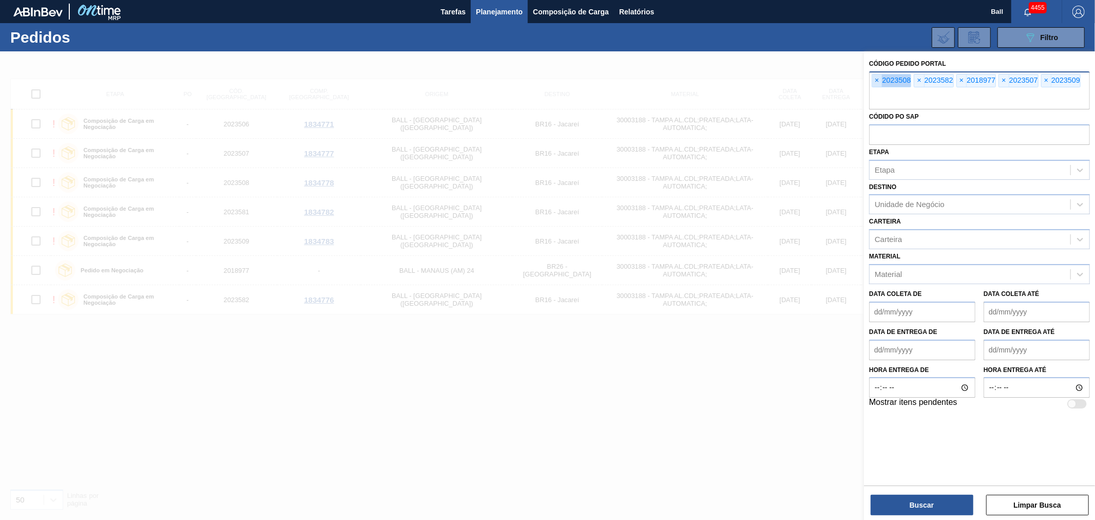
click at [875, 80] on span "×" at bounding box center [877, 80] width 10 height 12
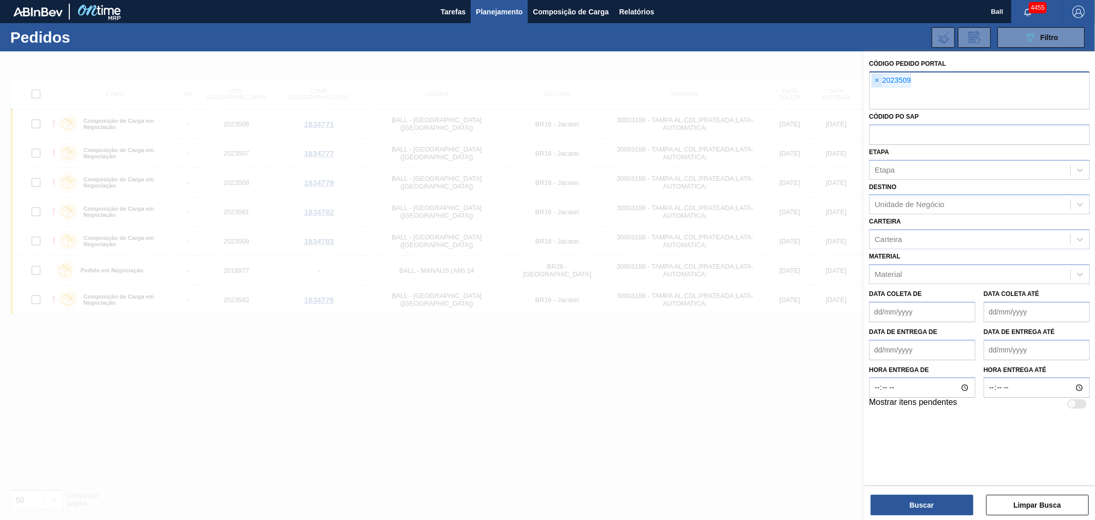
click at [875, 90] on input "text" at bounding box center [979, 100] width 221 height 20
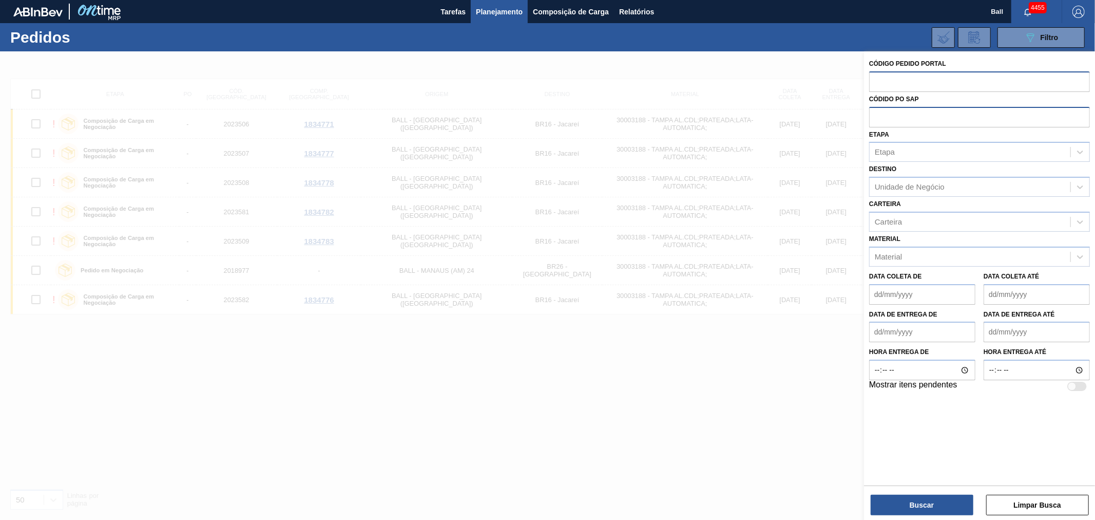
click at [884, 113] on input "text" at bounding box center [979, 117] width 221 height 20
paste input "5800339978"
type input "5800339978"
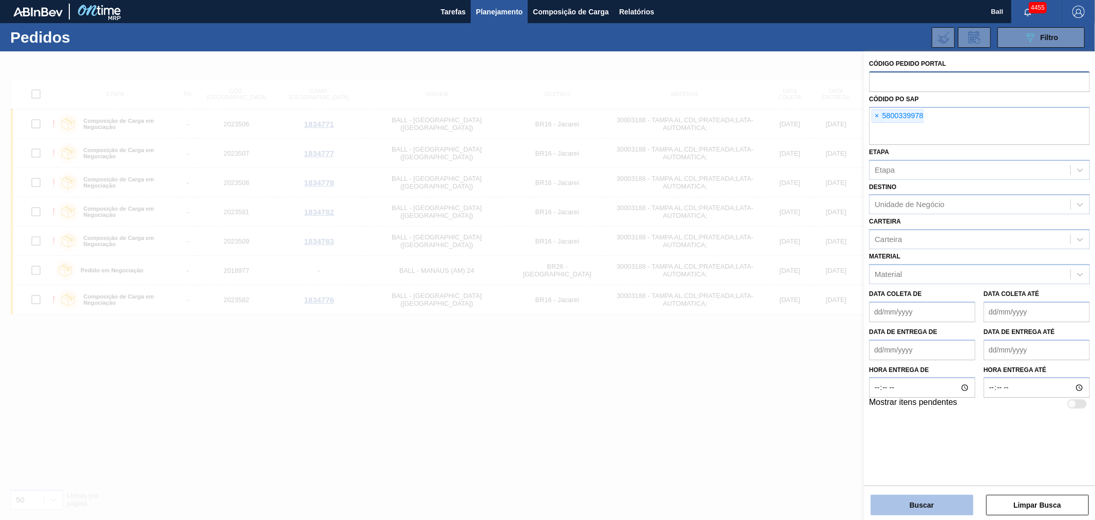
click at [917, 501] on button "Buscar" at bounding box center [922, 505] width 103 height 21
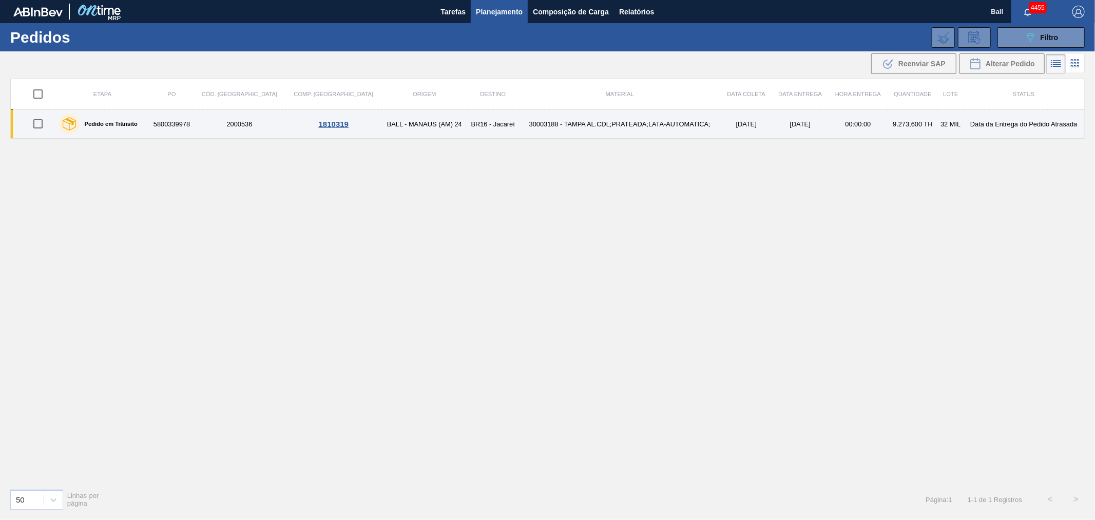
click at [721, 124] on td "[DATE]" at bounding box center [746, 123] width 51 height 29
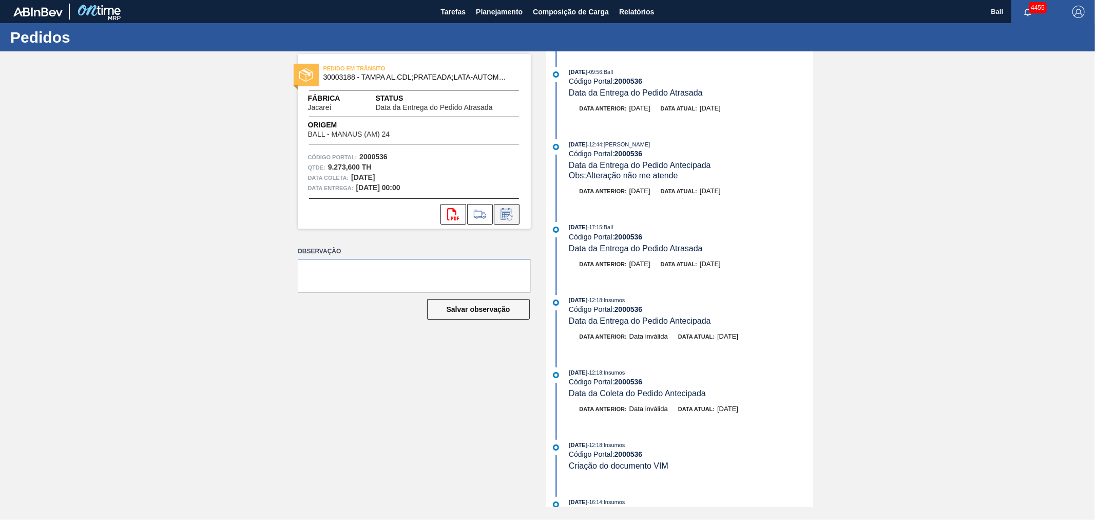
click at [503, 215] on icon at bounding box center [507, 214] width 16 height 12
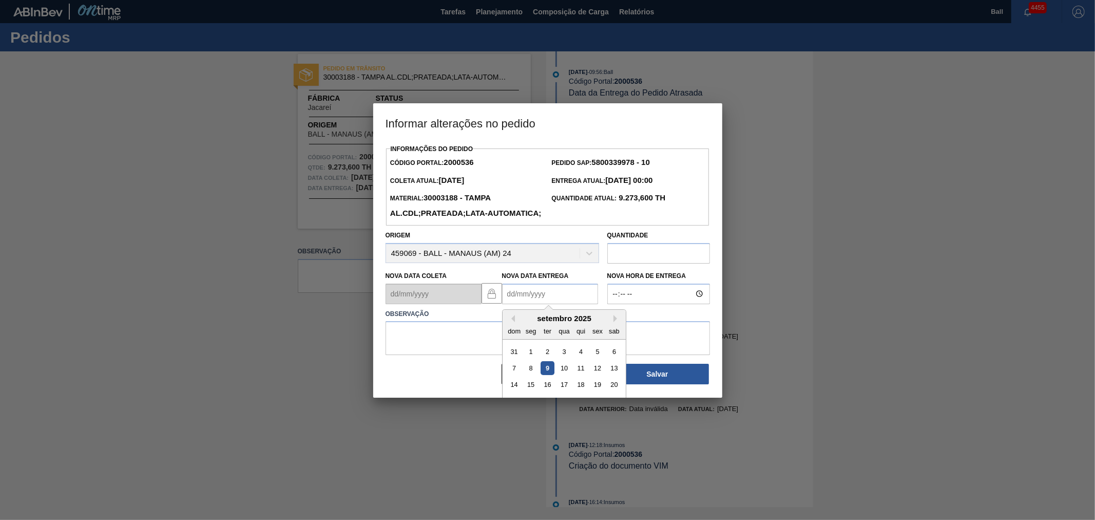
click at [533, 304] on Entrega2000536 "Nova Data Entrega" at bounding box center [550, 293] width 96 height 21
click at [594, 375] on div "12" at bounding box center [598, 368] width 14 height 14
type Entrega2000536 "[DATE]"
click at [448, 355] on textarea at bounding box center [548, 338] width 325 height 34
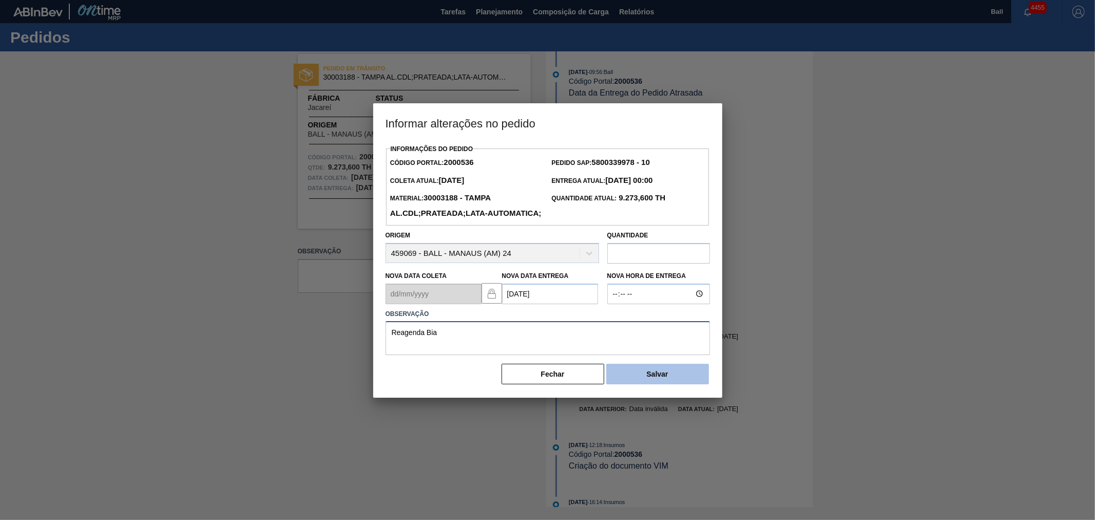
type textarea "Reagenda Bia"
click at [622, 384] on button "Salvar" at bounding box center [657, 374] width 103 height 21
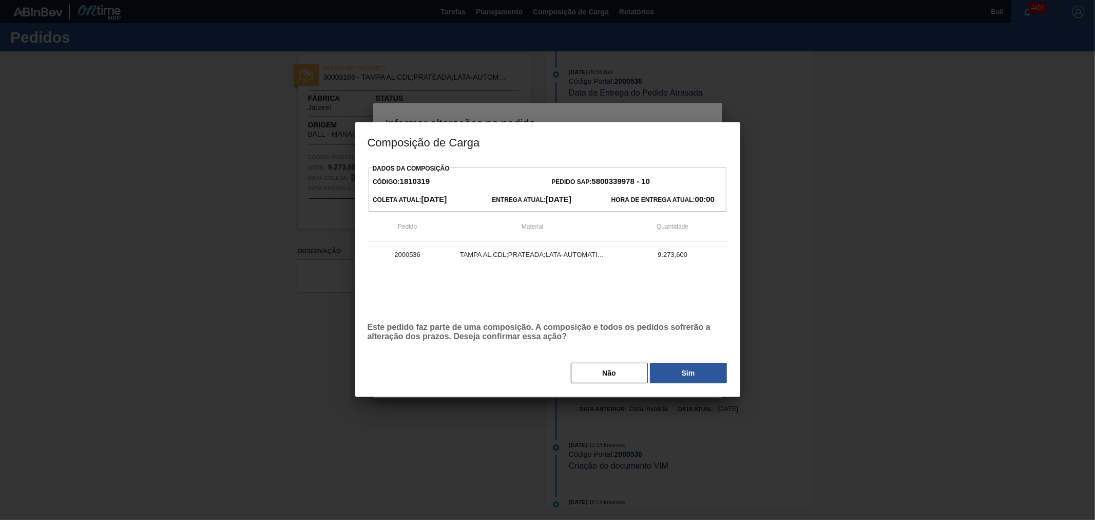
click at [634, 390] on div "Dados da Composição Código: 1810319 Pedido SAP: 5800339978 - 10 Coleta Atual: […" at bounding box center [547, 278] width 385 height 235
click at [686, 371] on button "Sim" at bounding box center [688, 373] width 77 height 21
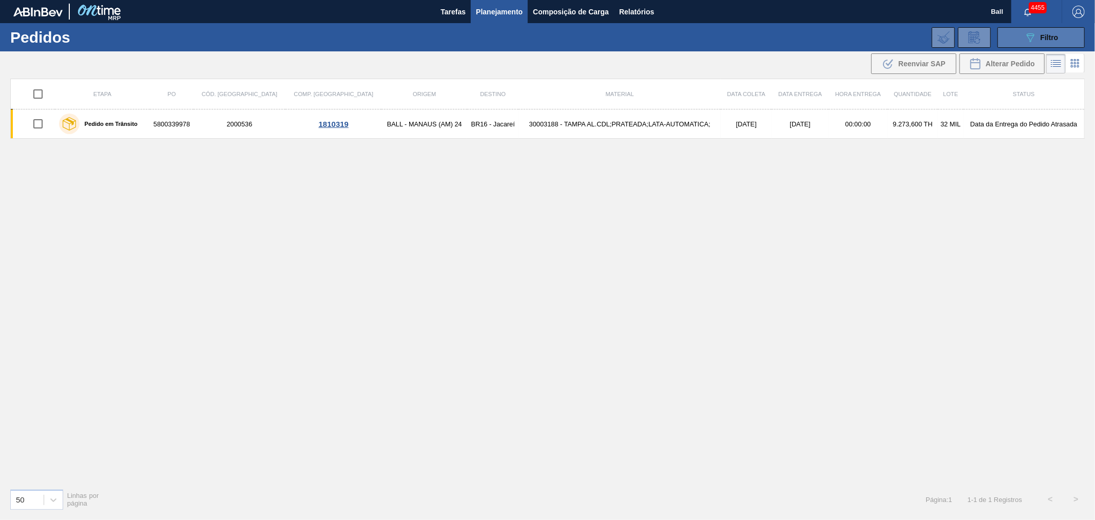
click at [1056, 31] on div "089F7B8B-B2A5-4AFE-B5C0-19BA573D28AC Filtro" at bounding box center [1041, 37] width 34 height 12
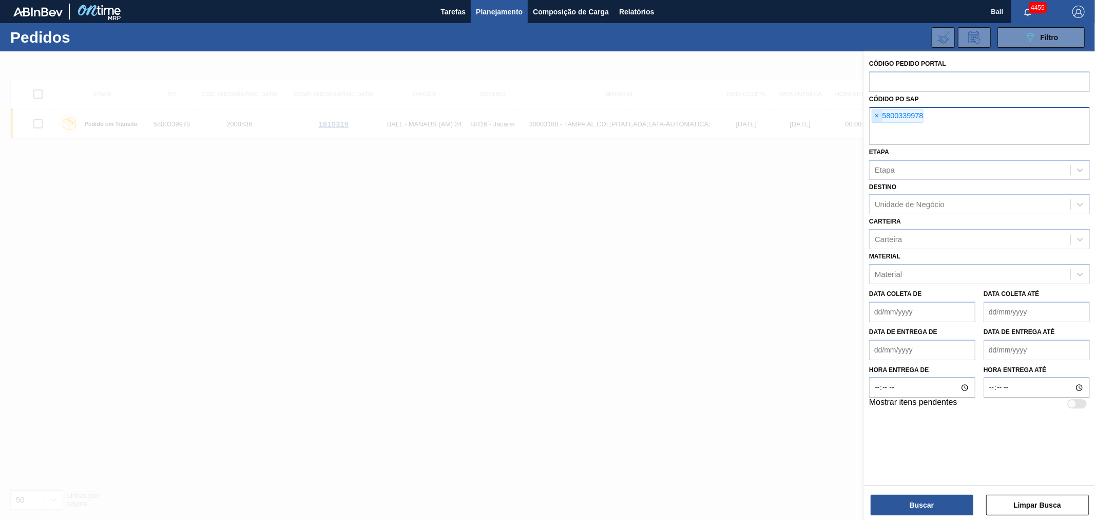
click at [879, 117] on span "×" at bounding box center [877, 116] width 10 height 12
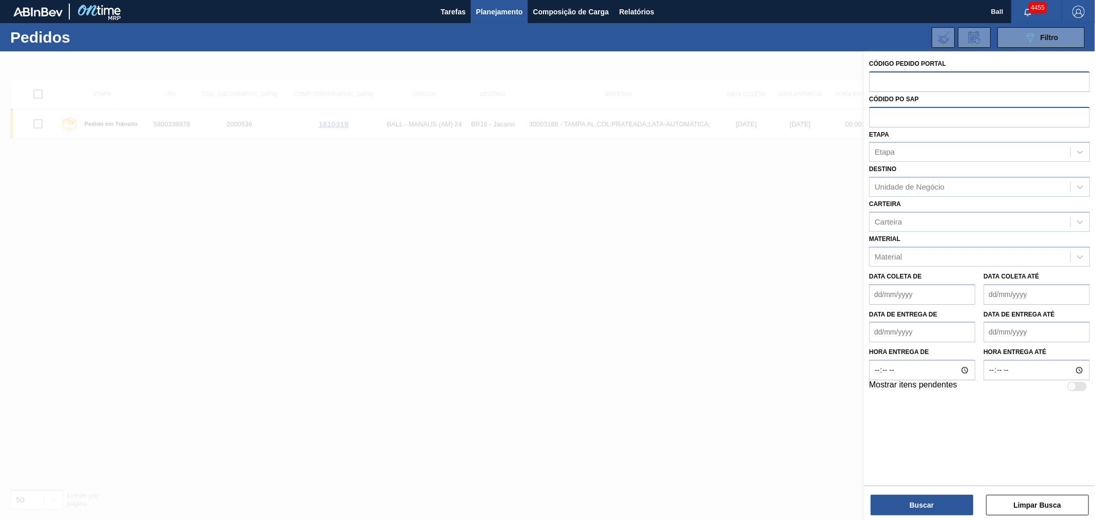
click at [877, 80] on input "text" at bounding box center [979, 81] width 221 height 20
paste input "2023484"
type input "2023484"
click at [900, 117] on div "Códido PO SAP" at bounding box center [979, 109] width 221 height 35
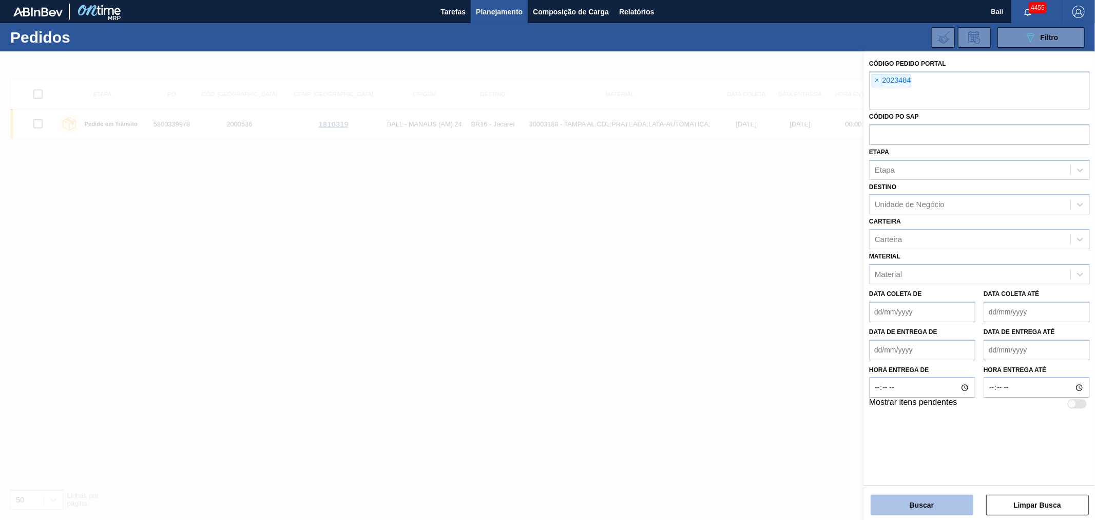
click at [920, 507] on button "Buscar" at bounding box center [922, 505] width 103 height 21
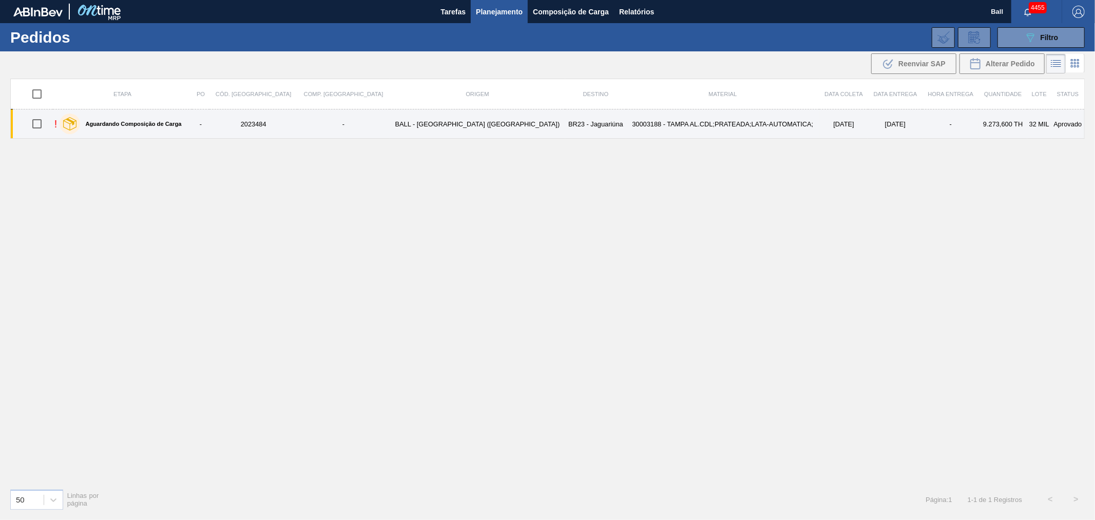
click at [868, 114] on td "[DATE]" at bounding box center [895, 123] width 54 height 29
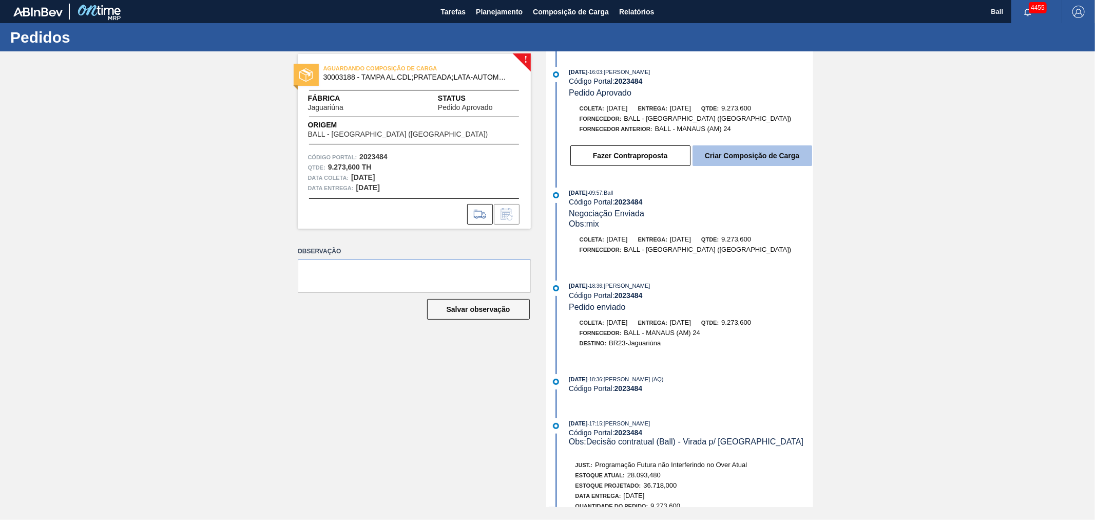
click at [782, 153] on button "Criar Composição de Carga" at bounding box center [753, 155] width 120 height 21
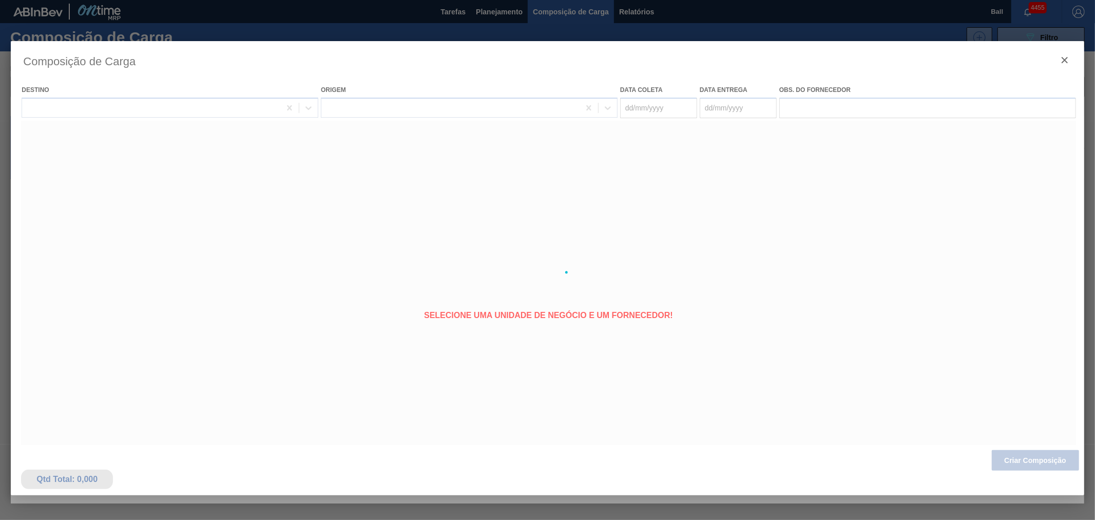
type coleta "[DATE]"
type entrega "[DATE]"
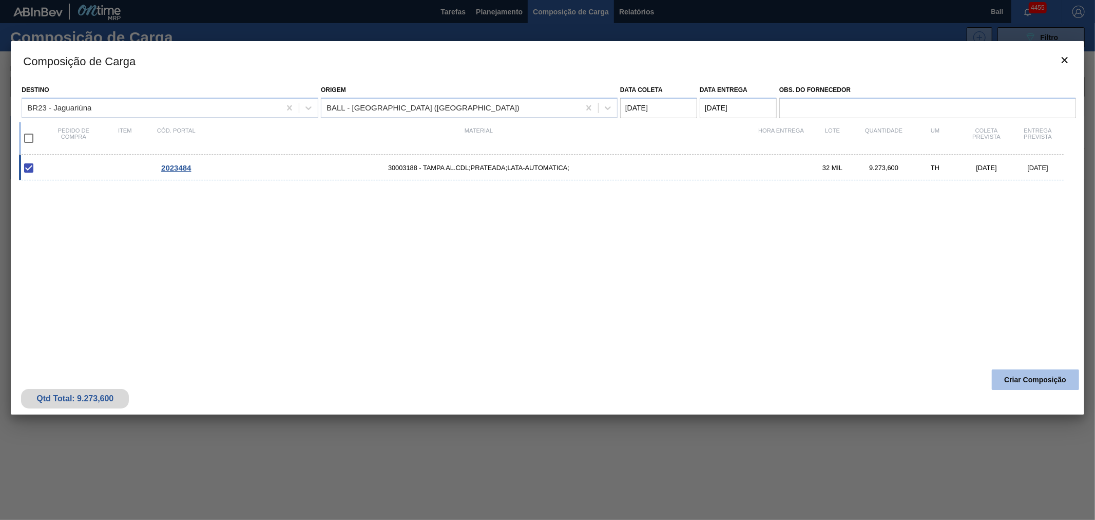
click at [1043, 378] on button "Criar Composição" at bounding box center [1035, 379] width 87 height 21
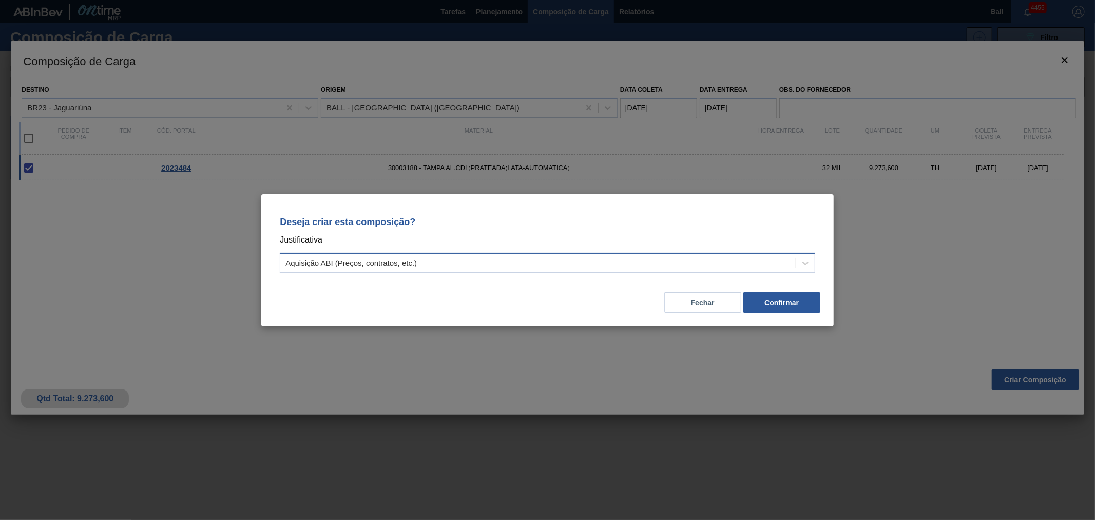
click at [332, 266] on div "Aquisição ABI (Preços, contratos, etc.)" at bounding box center [351, 262] width 131 height 9
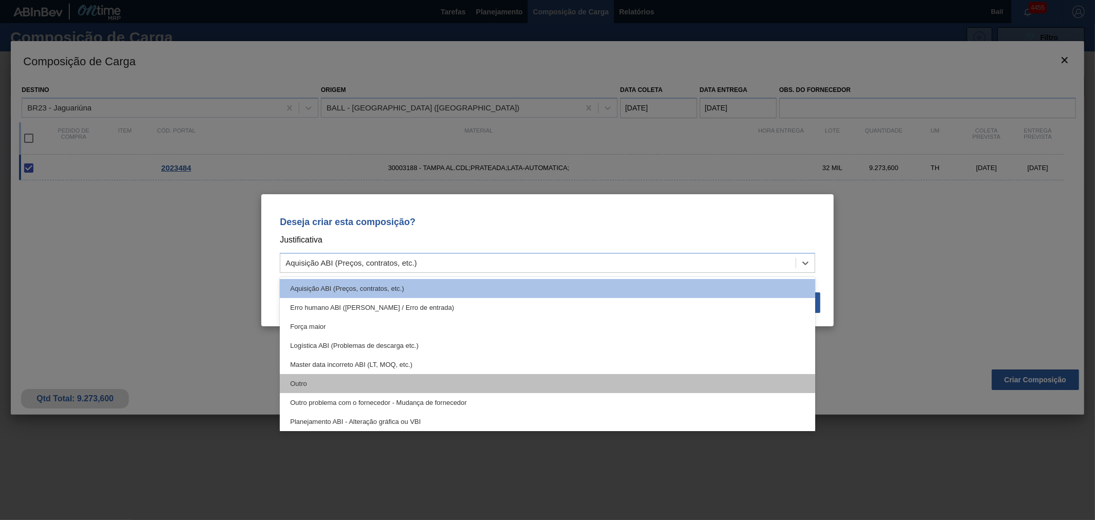
click at [307, 385] on div "Outro" at bounding box center [548, 383] width 536 height 19
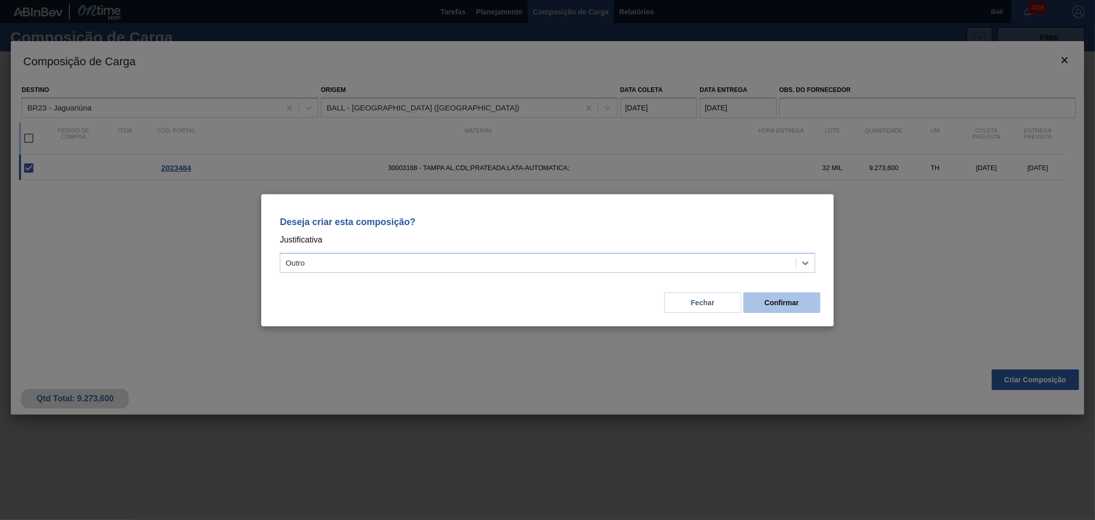
click at [786, 306] on button "Confirmar" at bounding box center [782, 302] width 77 height 21
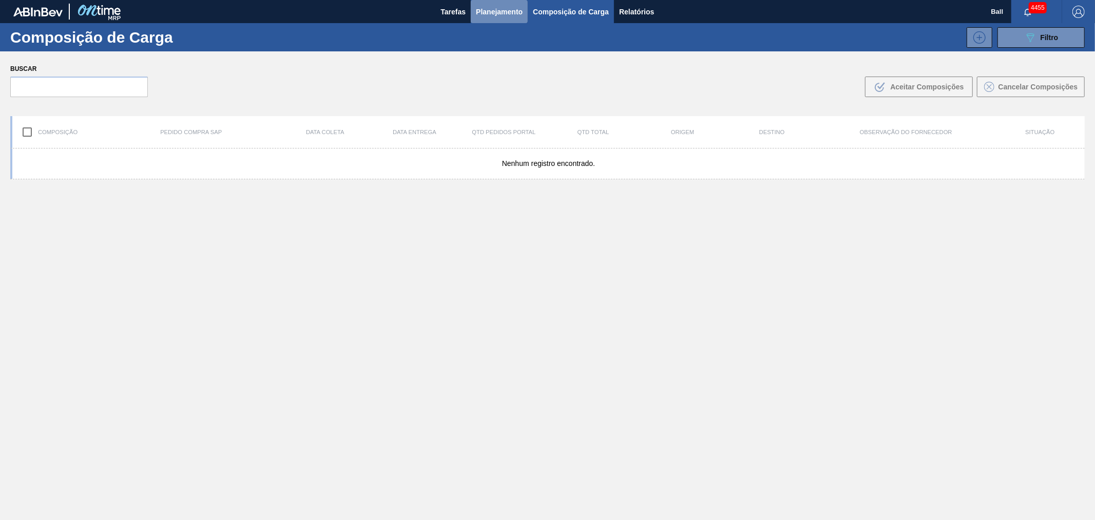
click at [500, 4] on button "Planejamento" at bounding box center [499, 11] width 57 height 23
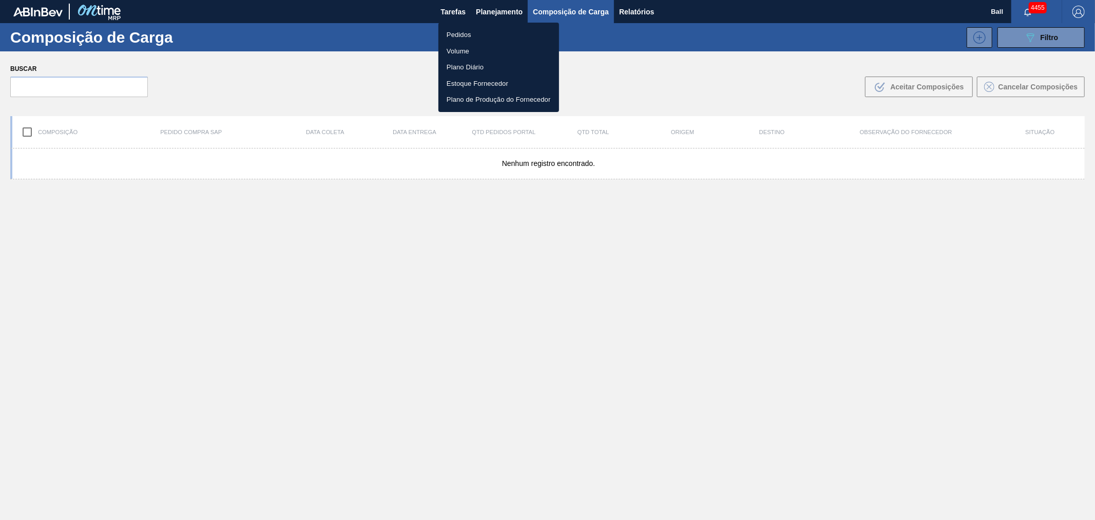
click at [637, 10] on div at bounding box center [547, 260] width 1095 height 520
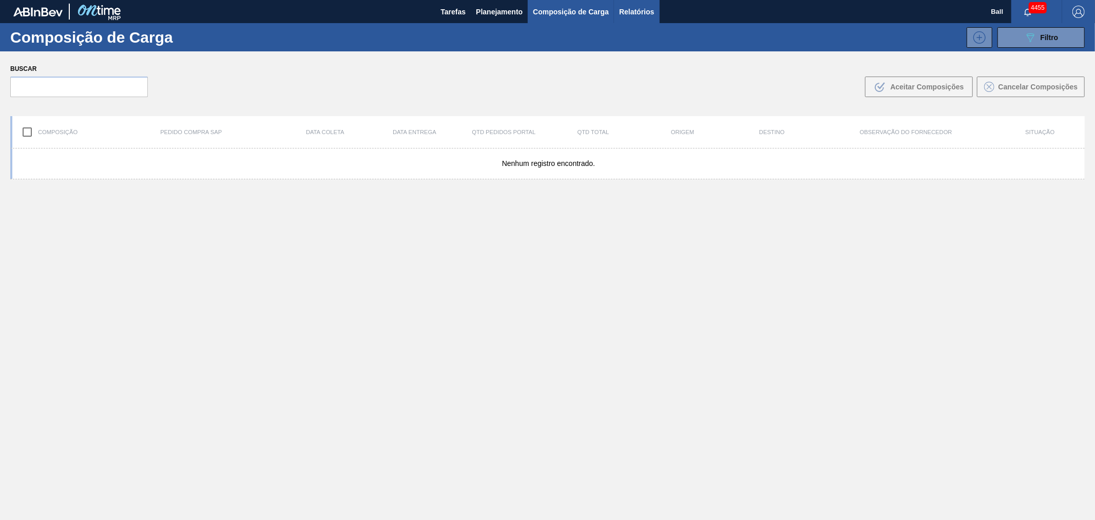
click at [637, 10] on span "Relatórios" at bounding box center [636, 12] width 35 height 12
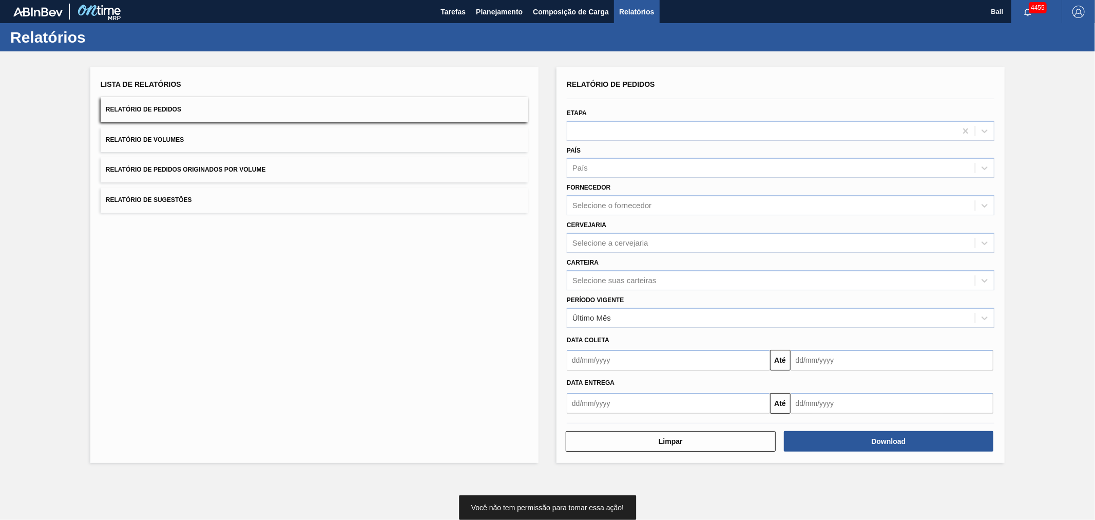
click at [157, 172] on span "Relatório de Pedidos Originados por Volume" at bounding box center [186, 169] width 160 height 7
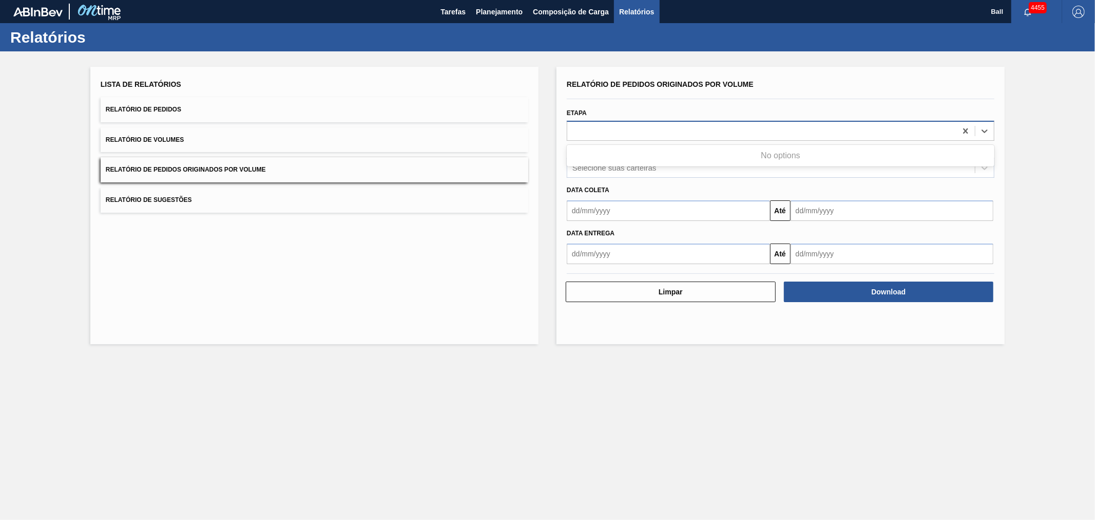
click at [593, 135] on div at bounding box center [761, 130] width 389 height 15
click at [594, 131] on div at bounding box center [761, 130] width 389 height 15
click at [610, 203] on input "text" at bounding box center [668, 210] width 203 height 21
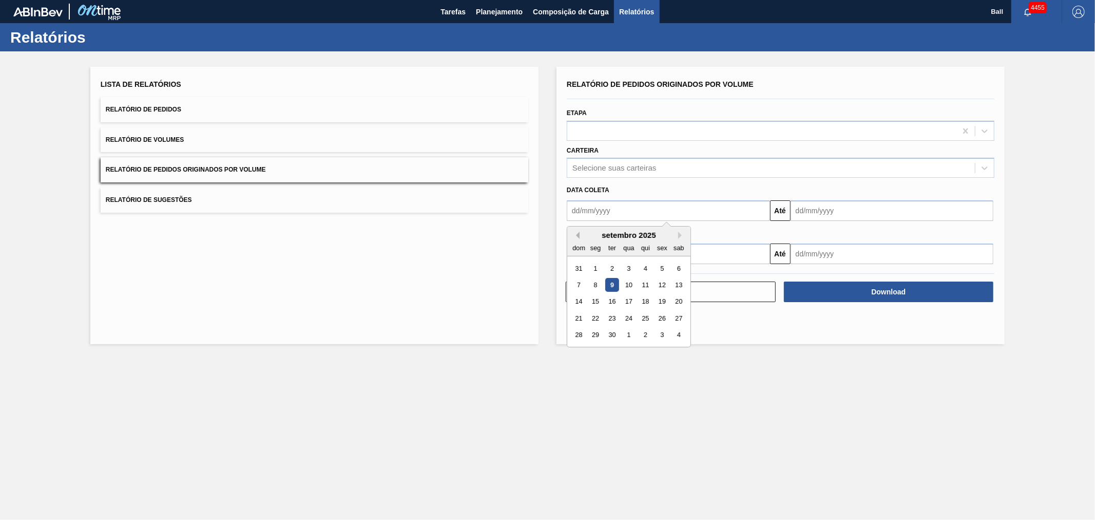
click at [578, 234] on button "Previous Month" at bounding box center [576, 235] width 7 height 7
click at [661, 265] on div "1" at bounding box center [662, 268] width 14 height 14
type input "[DATE]"
click at [982, 206] on input "text" at bounding box center [892, 210] width 203 height 21
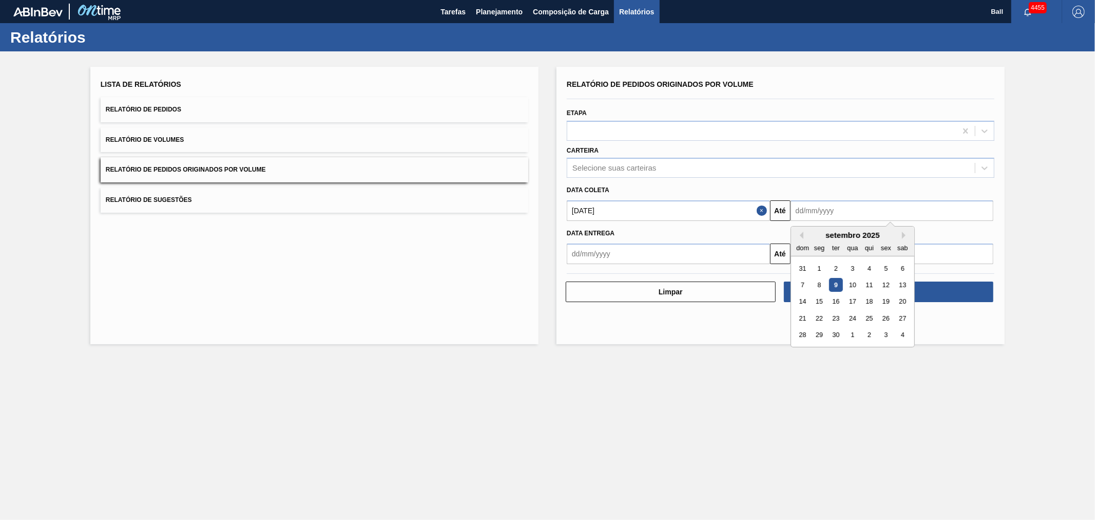
click at [838, 283] on div "9" at bounding box center [836, 285] width 14 height 14
type input "[DATE]"
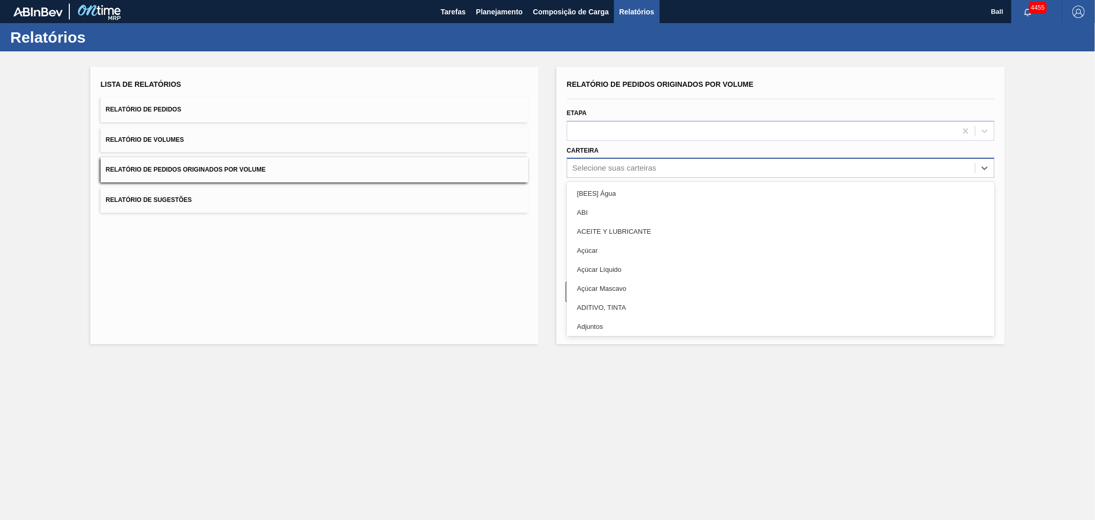
click at [695, 165] on div "Selecione suas carteiras" at bounding box center [771, 168] width 408 height 15
type input "lata"
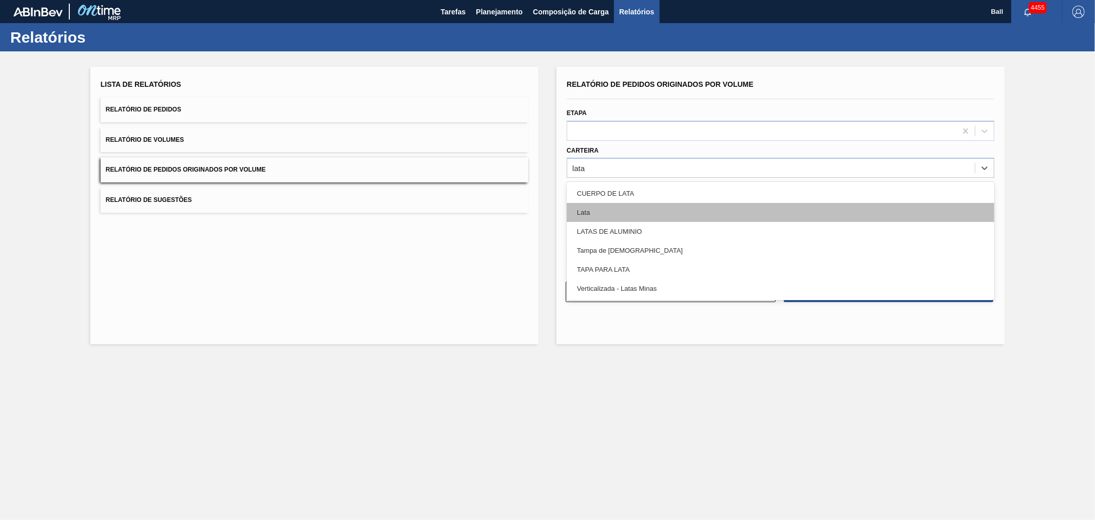
click at [610, 217] on div "Lata" at bounding box center [781, 212] width 428 height 19
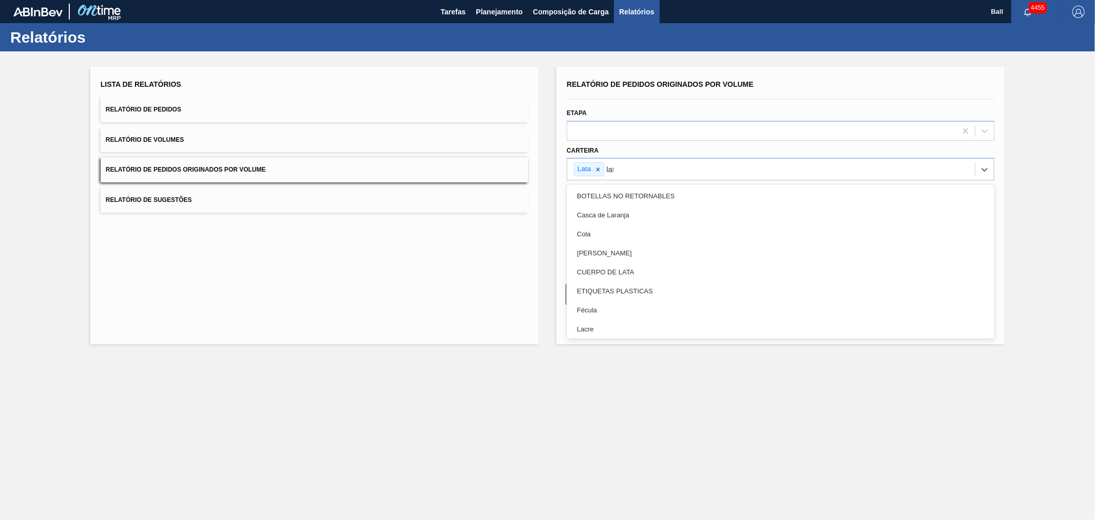
type input "lata"
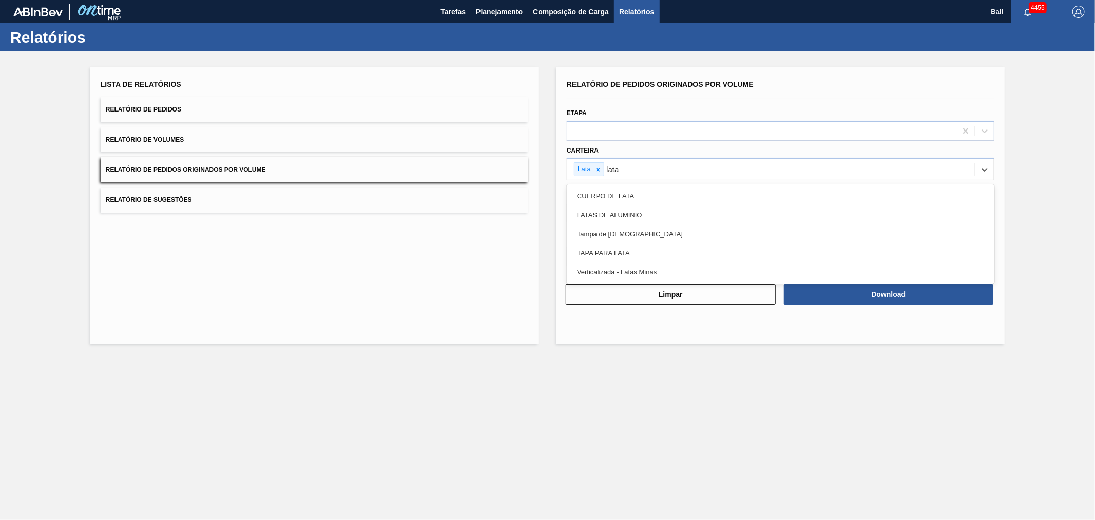
click at [610, 217] on div "LATAS DE ALUMINIO" at bounding box center [781, 214] width 428 height 19
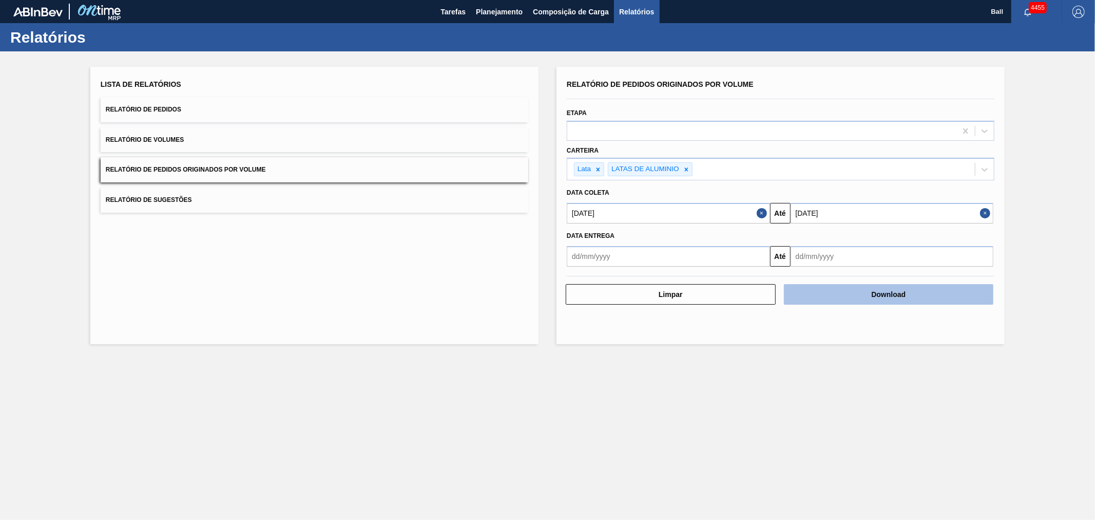
click at [826, 293] on button "Download" at bounding box center [889, 294] width 210 height 21
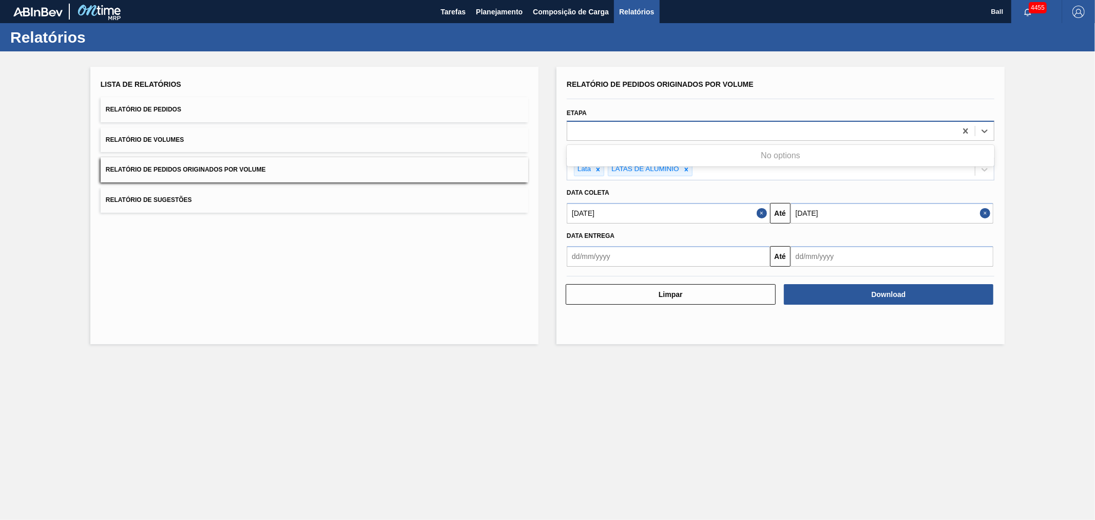
click at [592, 129] on div at bounding box center [761, 130] width 389 height 15
click at [966, 130] on icon at bounding box center [965, 130] width 5 height 5
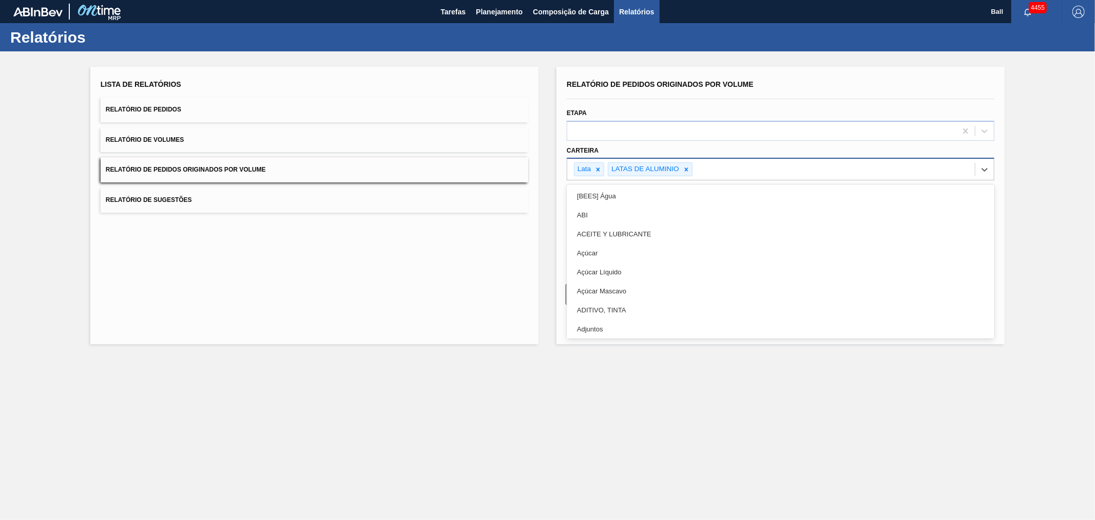
click at [728, 171] on div "Lata LATAS DE ALUMINIO" at bounding box center [771, 169] width 408 height 21
type input "lata"
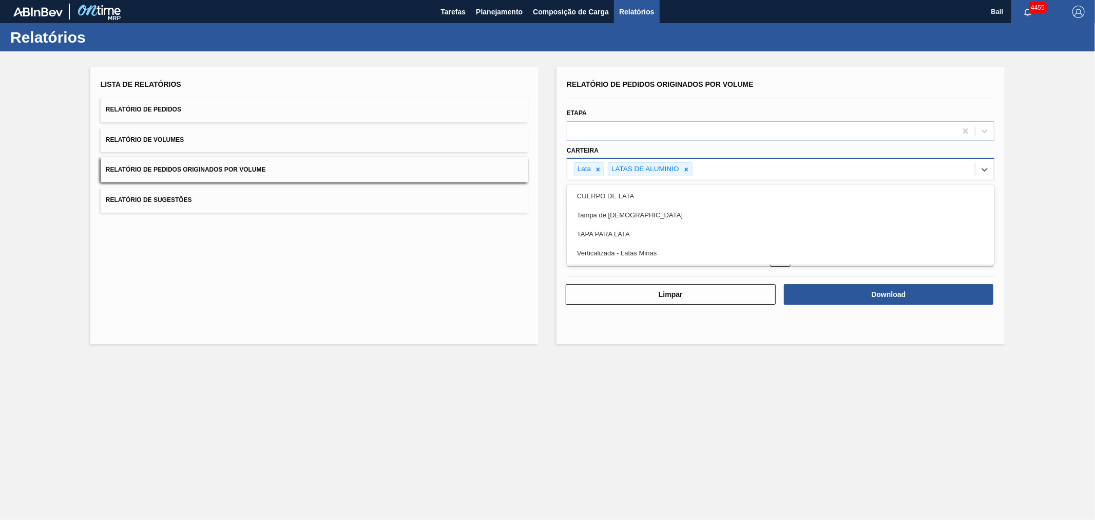
click at [764, 166] on div "Lata LATAS DE ALUMINIO lata" at bounding box center [771, 169] width 408 height 21
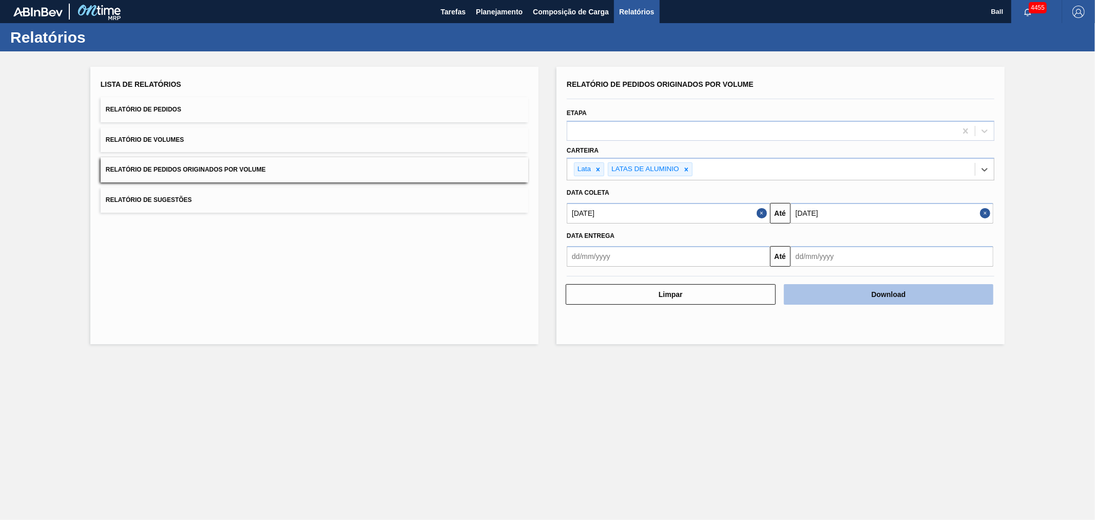
click at [879, 297] on button "Download" at bounding box center [889, 294] width 210 height 21
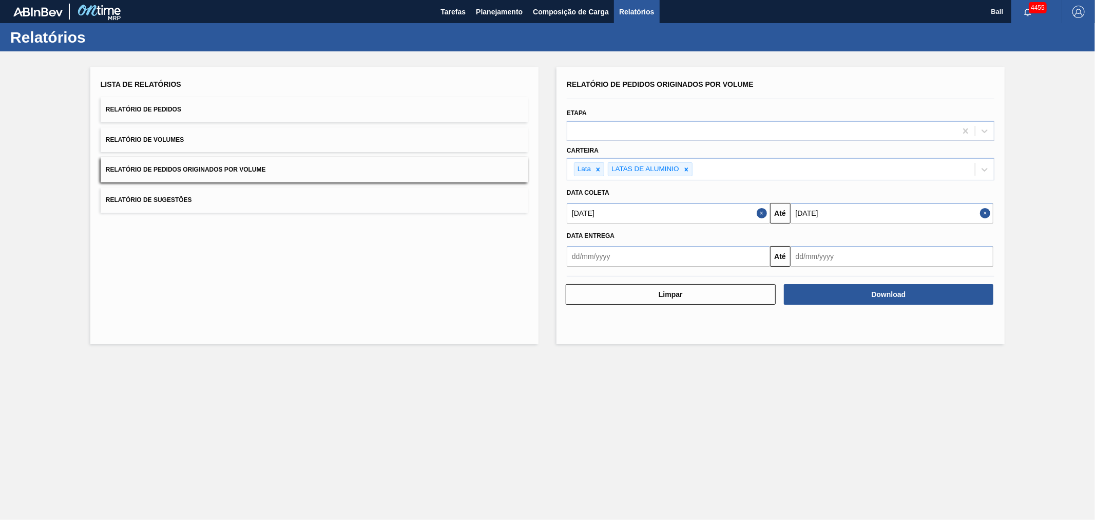
click at [160, 106] on span "Relatório de Pedidos" at bounding box center [143, 109] width 75 height 7
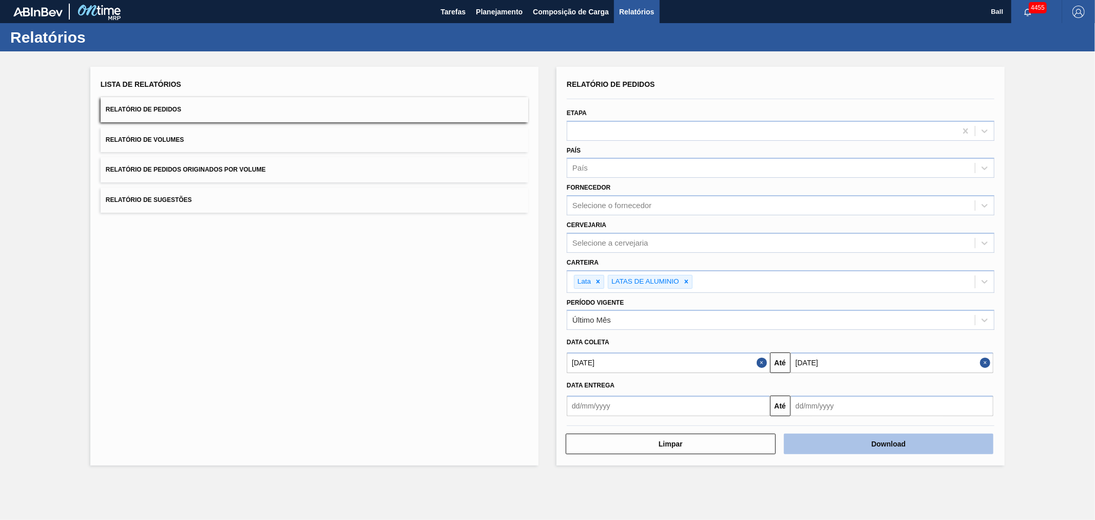
click at [828, 438] on button "Download" at bounding box center [889, 443] width 210 height 21
